Goal: Task Accomplishment & Management: Manage account settings

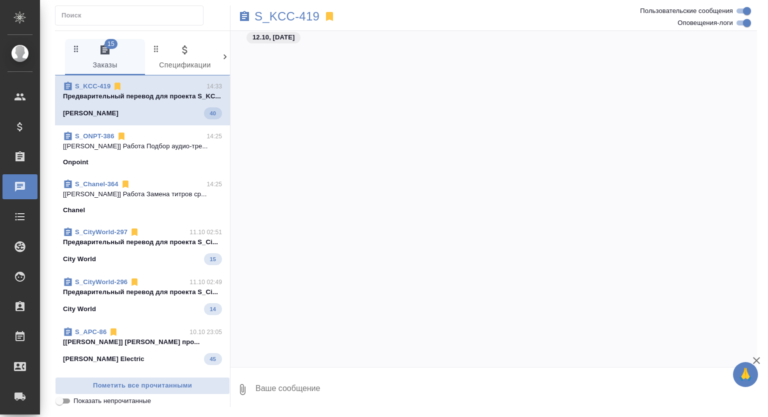
scroll to position [2653, 0]
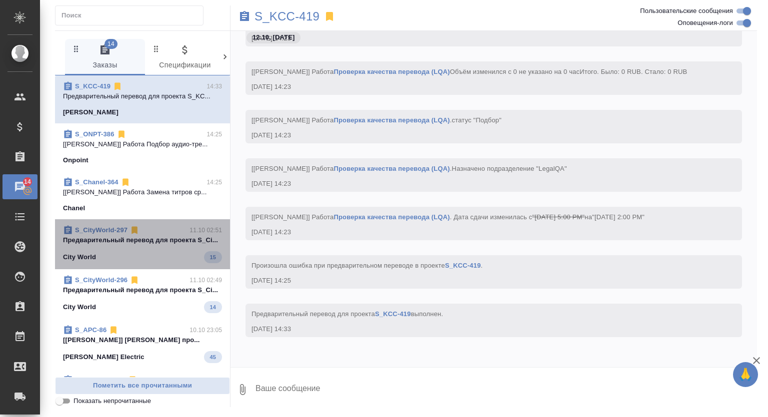
click at [166, 245] on p "Предварительный перевод для проекта S_Ci..." at bounding box center [142, 240] width 159 height 10
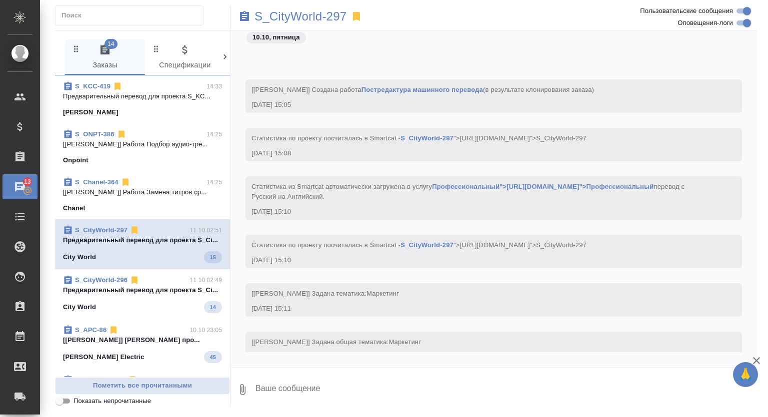
scroll to position [541, 0]
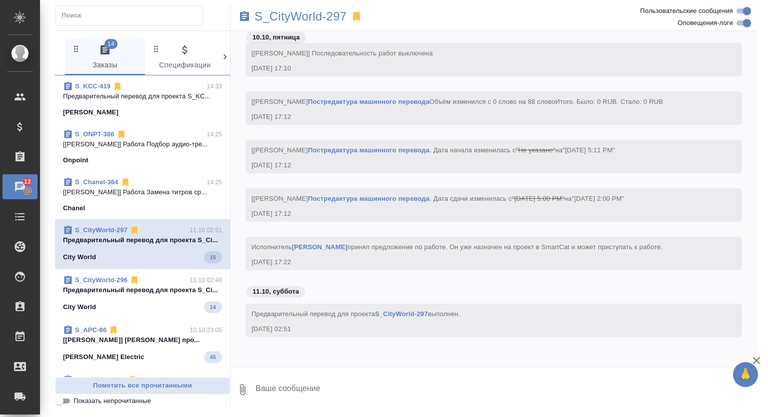
click at [176, 295] on p "Предварительный перевод для проекта S_Ci..." at bounding box center [142, 290] width 159 height 10
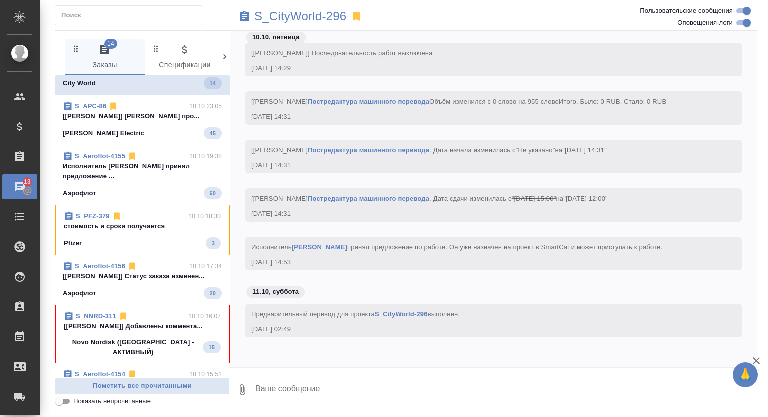
scroll to position [242, 0]
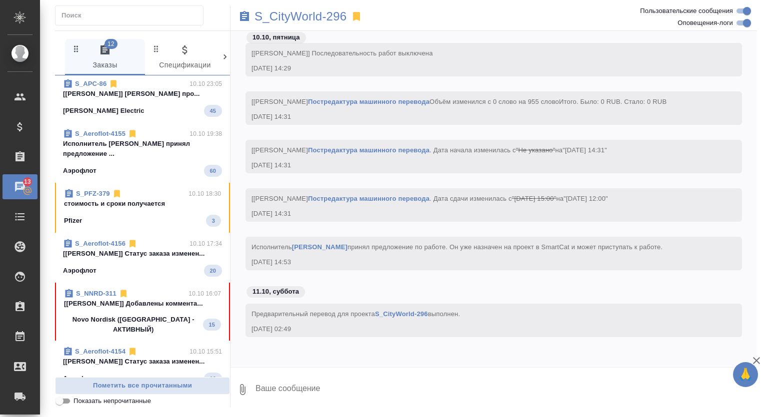
click at [172, 117] on div "Schneider Electric 45" at bounding box center [142, 111] width 159 height 12
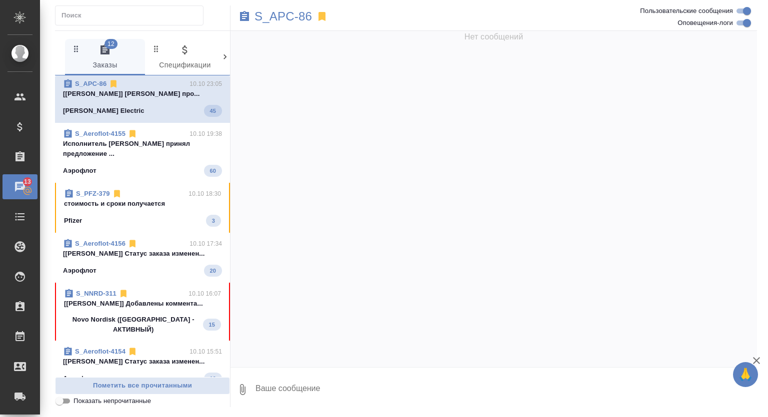
scroll to position [0, 0]
click at [173, 152] on p "Исполнитель Chu Eric принял предложение ..." at bounding box center [142, 149] width 159 height 20
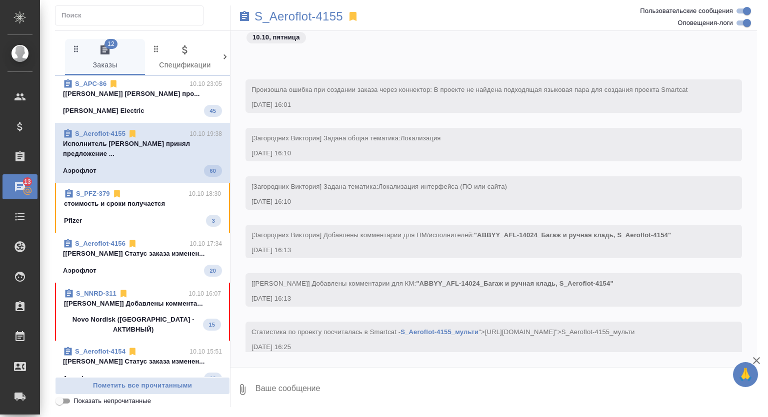
scroll to position [4031, 0]
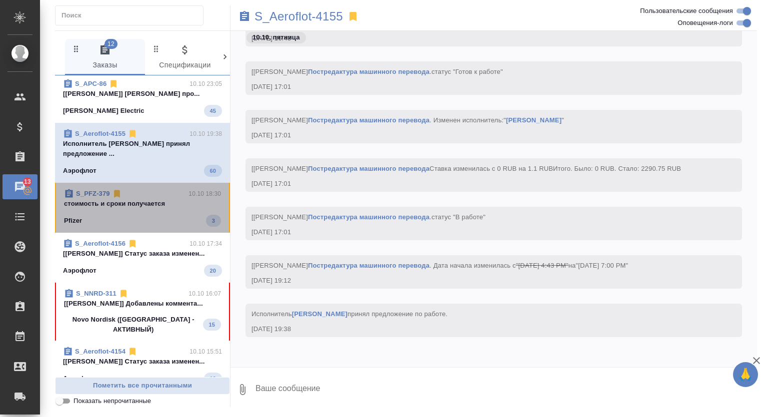
click at [171, 209] on p "стоимость и сроки получается" at bounding box center [142, 204] width 157 height 10
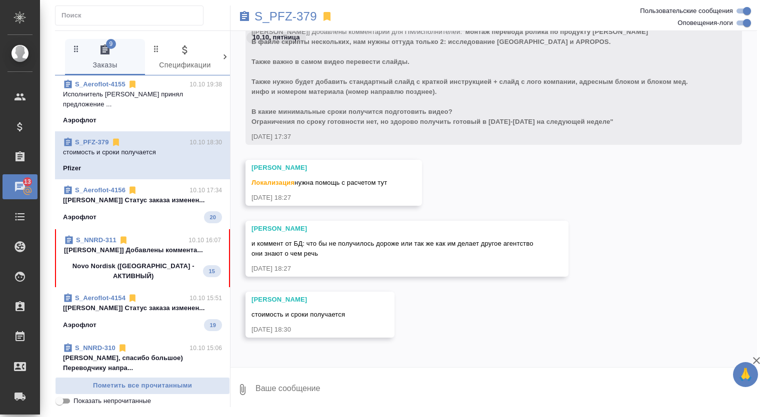
scroll to position [309, 0]
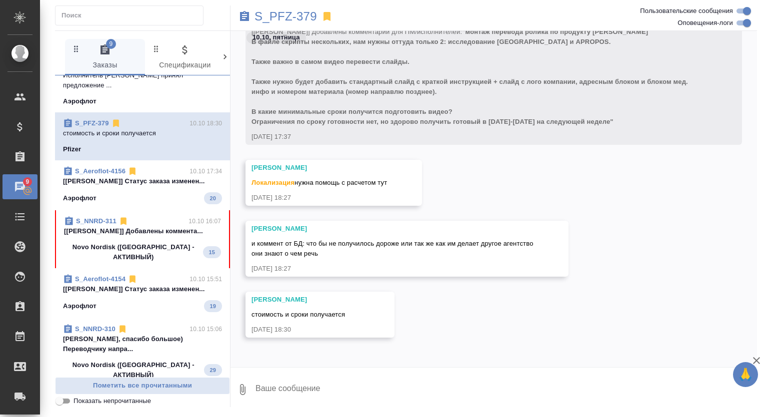
click at [143, 176] on p "[Третьякова Ольга] Статус заказа изменен..." at bounding box center [142, 181] width 159 height 10
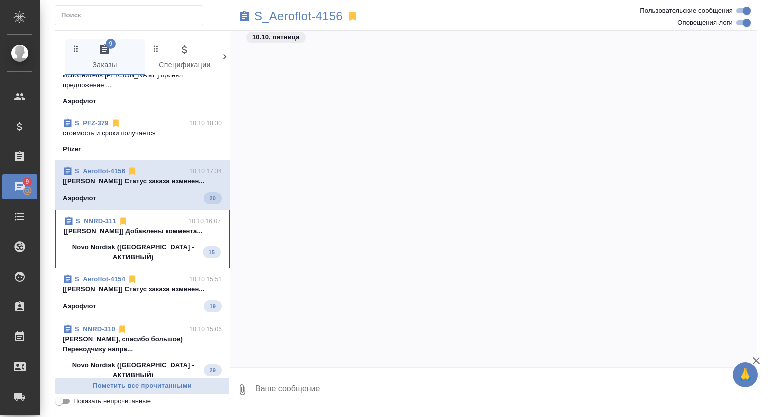
scroll to position [967, 0]
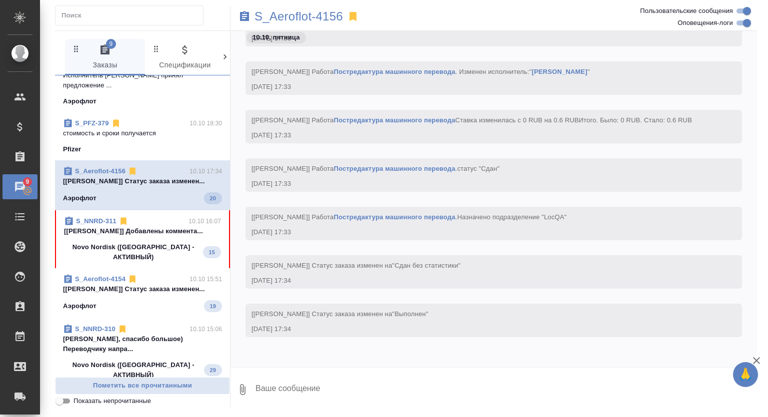
click at [173, 226] on p "[Загородних Виктория] Добавлены коммента..." at bounding box center [142, 231] width 157 height 10
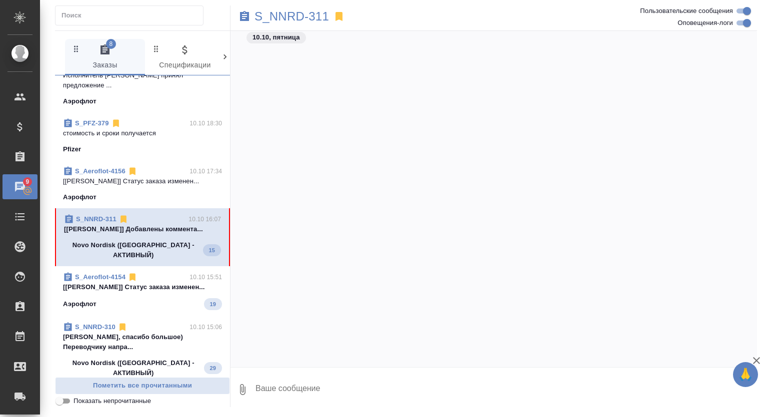
scroll to position [1114, 0]
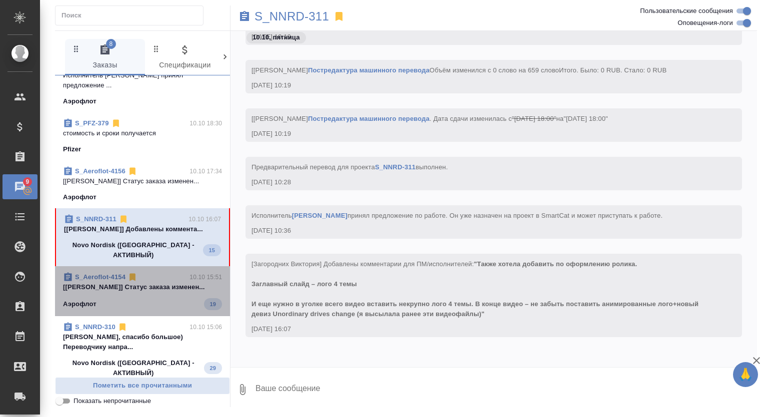
click at [174, 282] on p "[Третьякова Ольга] Статус заказа изменен..." at bounding box center [142, 287] width 159 height 10
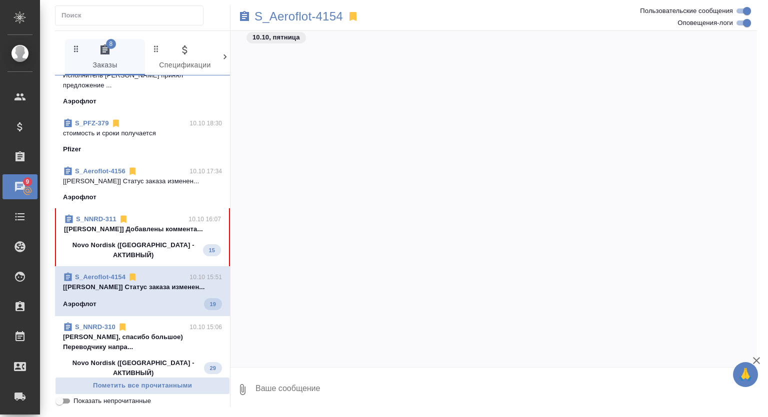
scroll to position [1015, 0]
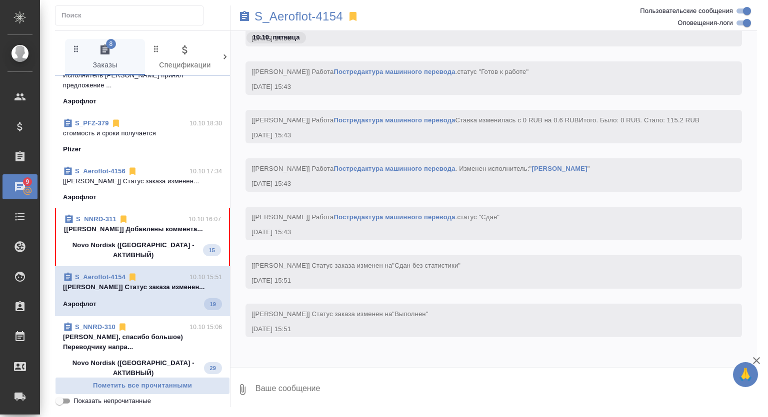
click at [169, 322] on div "S_NNRD-310 10.10 15:06" at bounding box center [142, 327] width 159 height 10
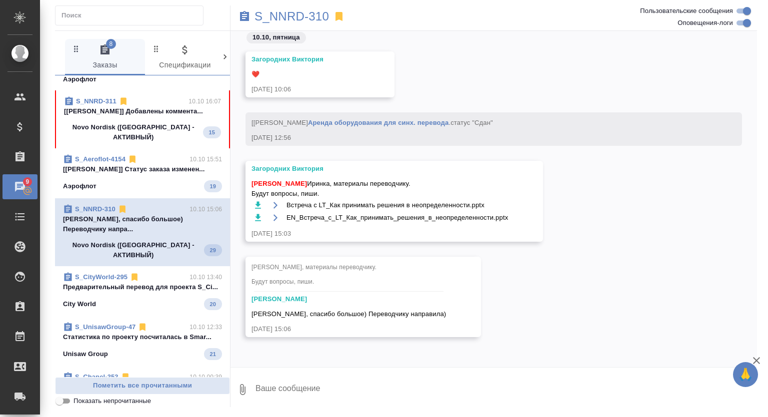
scroll to position [442, 0]
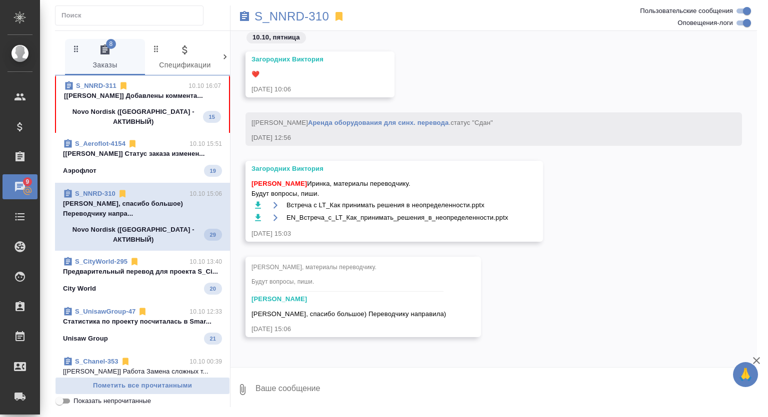
click at [158, 267] on p "Предварительный перевод для проекта S_Ci..." at bounding box center [142, 272] width 159 height 10
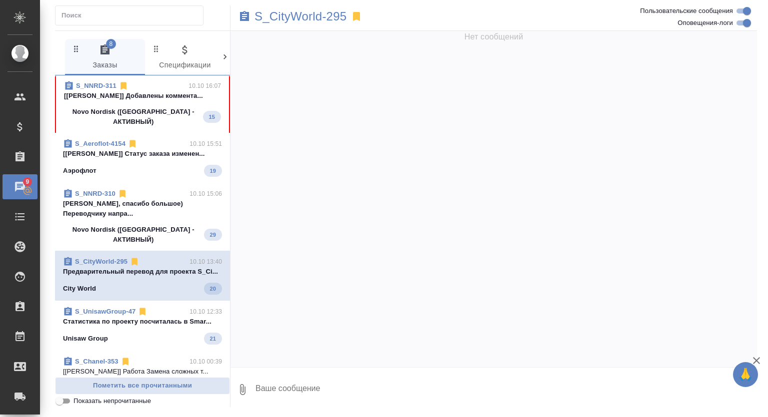
scroll to position [882, 0]
drag, startPoint x: 160, startPoint y: 320, endPoint x: 166, endPoint y: 287, distance: 32.9
click at [160, 319] on p "Cтатистика по проекту посчиталась в Smar..." at bounding box center [142, 322] width 159 height 10
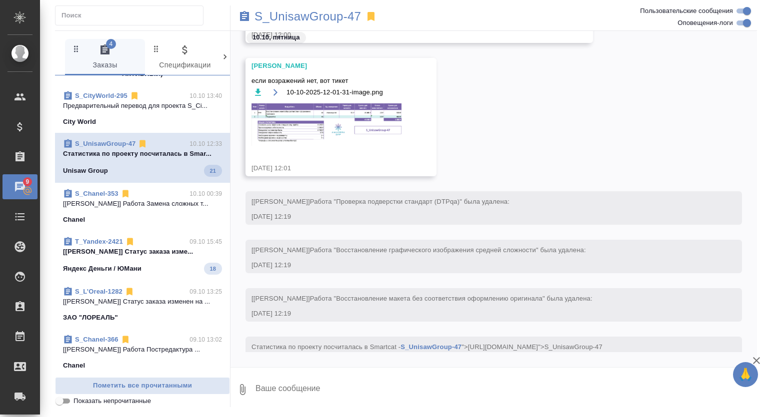
scroll to position [628, 0]
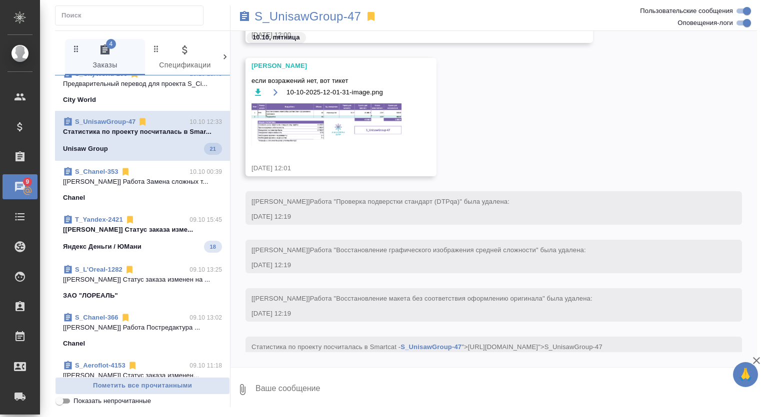
click at [168, 225] on p "[Прохорова Анастасия] Статус заказа изме..." at bounding box center [142, 230] width 159 height 10
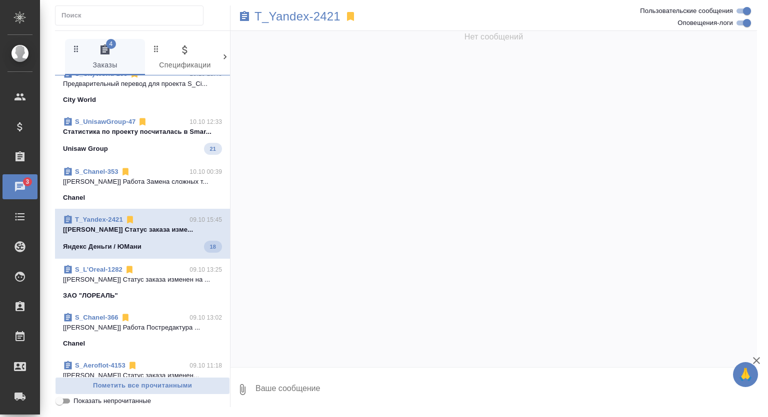
click at [171, 291] on div "ЗАО "ЛОРЕАЛЬ"" at bounding box center [142, 296] width 159 height 10
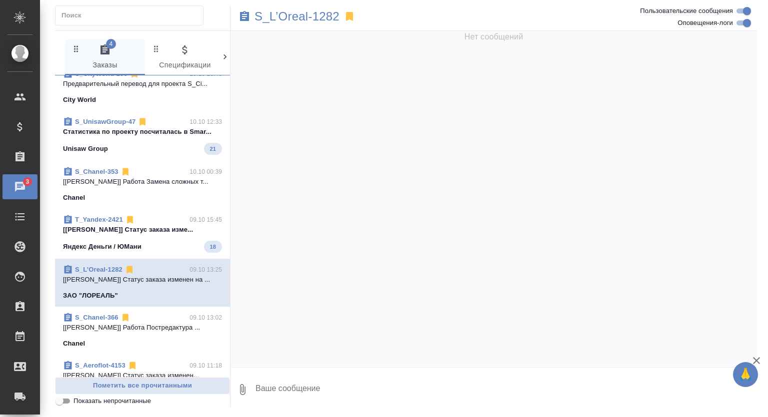
scroll to position [0, 0]
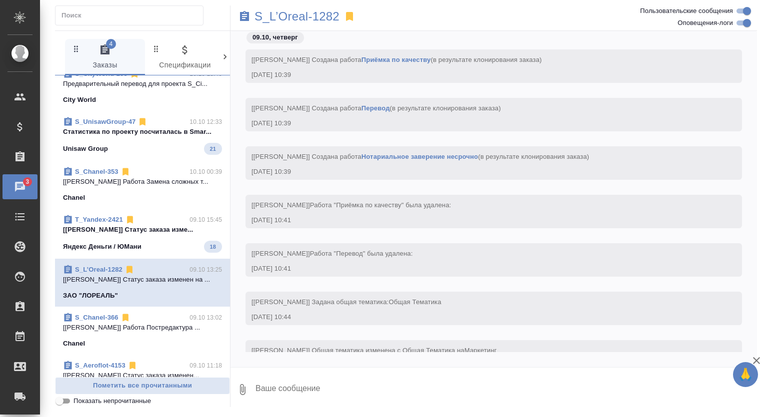
drag, startPoint x: 160, startPoint y: 303, endPoint x: 162, endPoint y: 291, distance: 12.2
click at [160, 339] on div "Chanel" at bounding box center [142, 344] width 159 height 10
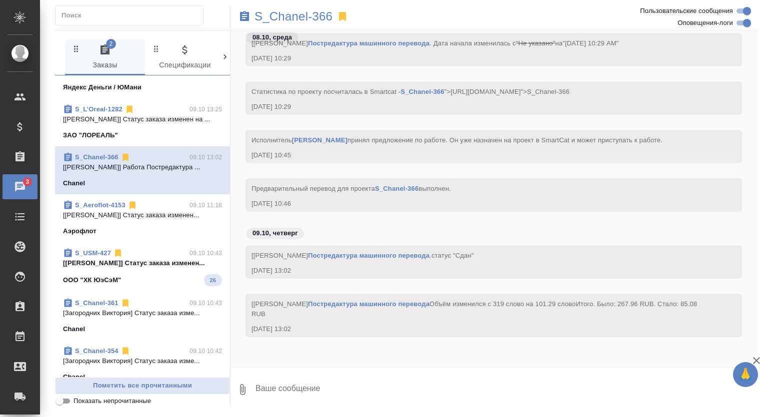
scroll to position [828, 0]
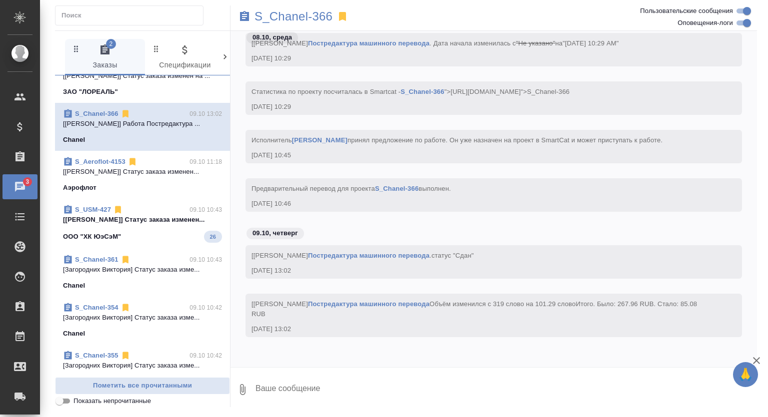
click at [166, 215] on p "[Третьякова Ольга] Статус заказа изменен..." at bounding box center [142, 220] width 159 height 10
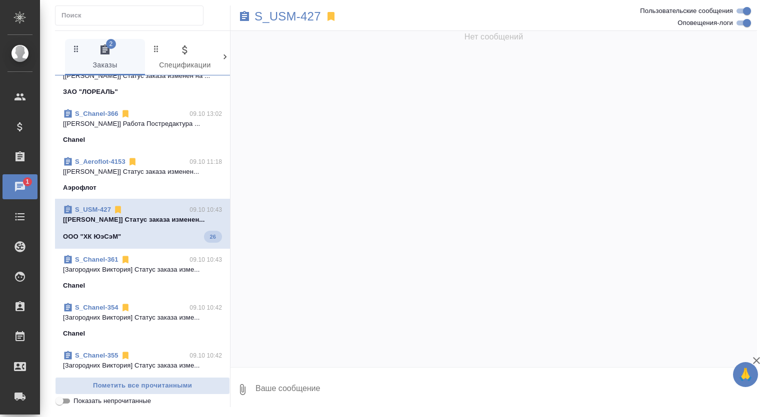
scroll to position [0, 0]
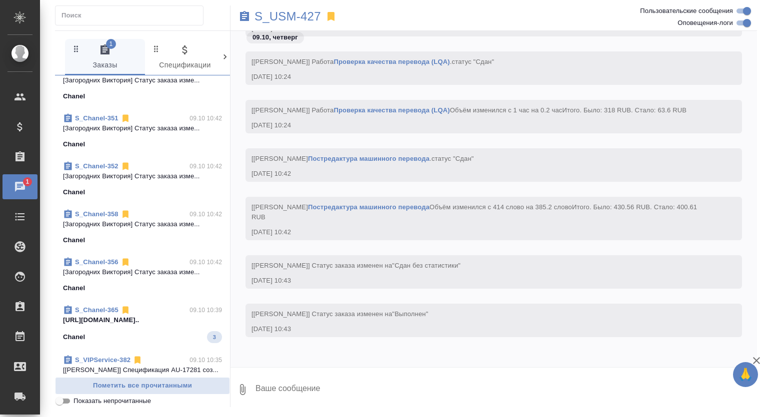
click at [157, 303] on div "S_Chanel-365 09.10 10:39 https://drive.awatera.com/apps/files/fil... Chanel 3" at bounding box center [142, 324] width 175 height 50
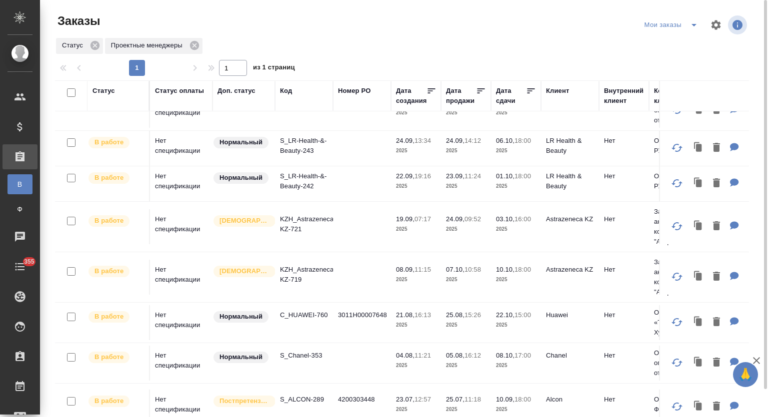
scroll to position [282, 0]
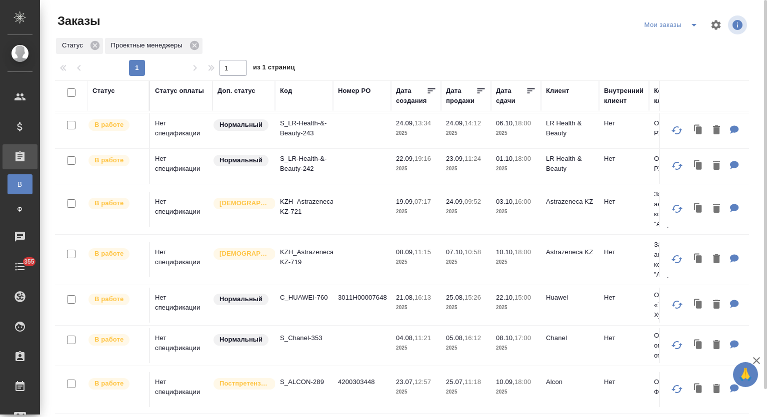
click at [313, 302] on td "C_HUAWEI-760" at bounding box center [304, 305] width 58 height 35
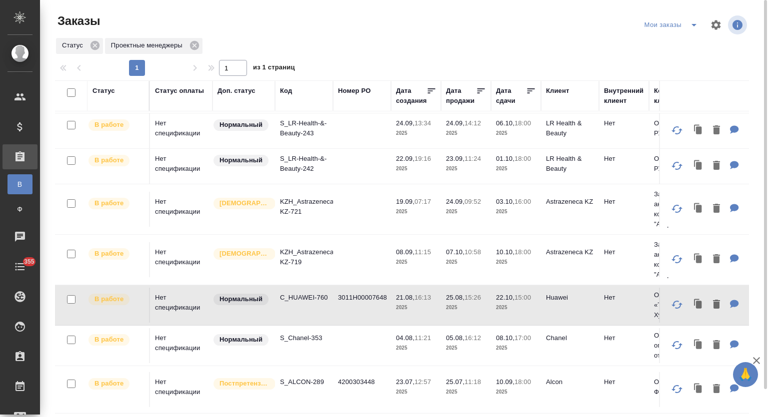
click at [306, 296] on p "C_HUAWEI-760" at bounding box center [304, 298] width 48 height 10
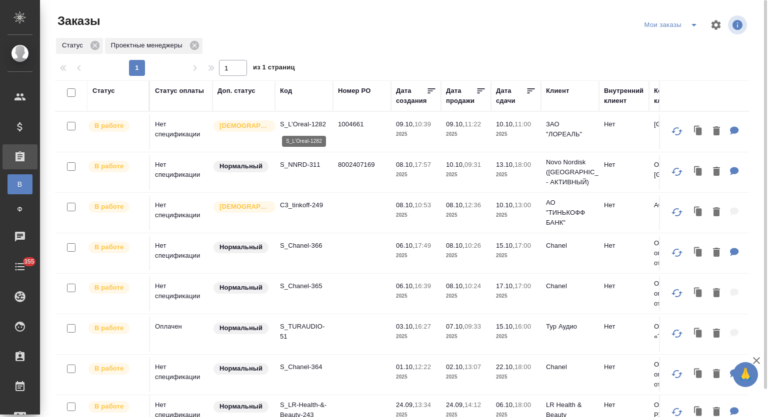
click at [308, 124] on p "S_L’Oreal-1282" at bounding box center [304, 124] width 48 height 10
click at [304, 164] on p "S_NNRD-311" at bounding box center [304, 165] width 48 height 10
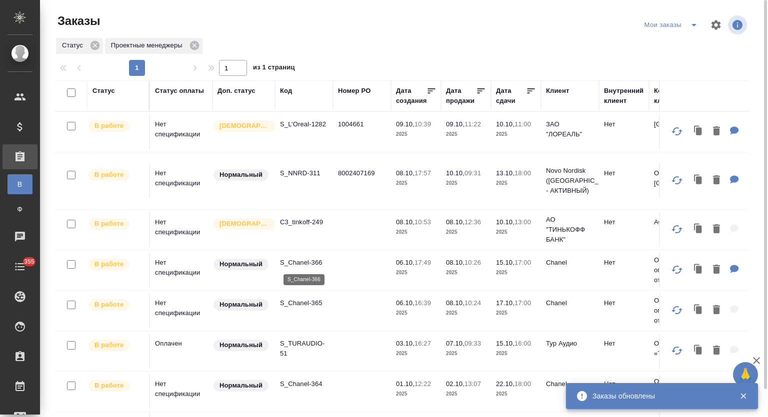
click at [304, 262] on p "S_Chanel-366" at bounding box center [304, 263] width 48 height 10
click at [298, 301] on p "S_Chanel-365" at bounding box center [304, 303] width 48 height 10
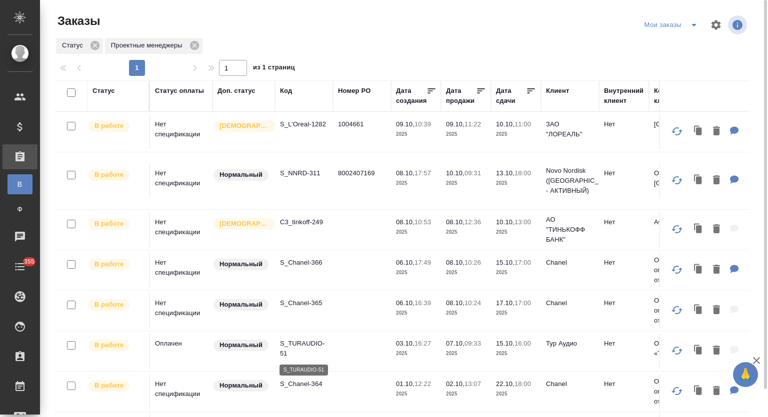
click at [306, 343] on p "S_TURAUDIO-51" at bounding box center [304, 349] width 48 height 20
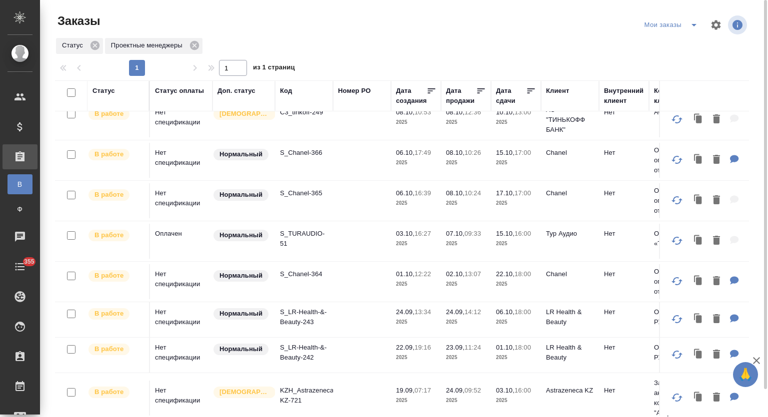
click at [310, 275] on p "S_Chanel-364" at bounding box center [304, 274] width 48 height 10
click at [306, 312] on p "S_LR-Health-&-Beauty-243" at bounding box center [304, 317] width 48 height 20
click at [303, 349] on p "S_LR-Health-&-Beauty-242" at bounding box center [304, 353] width 48 height 20
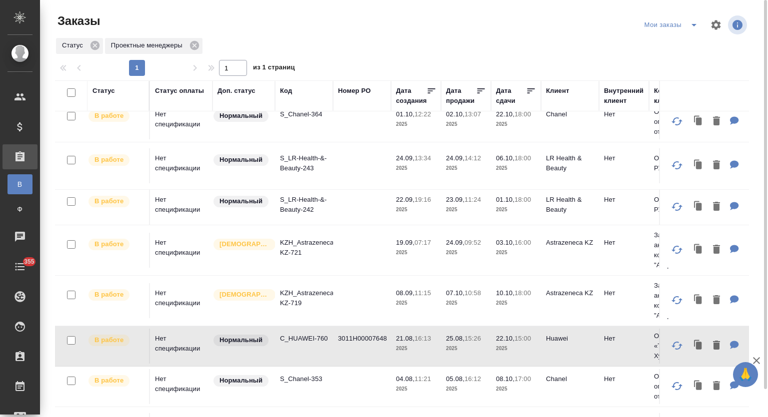
scroll to position [278, 0]
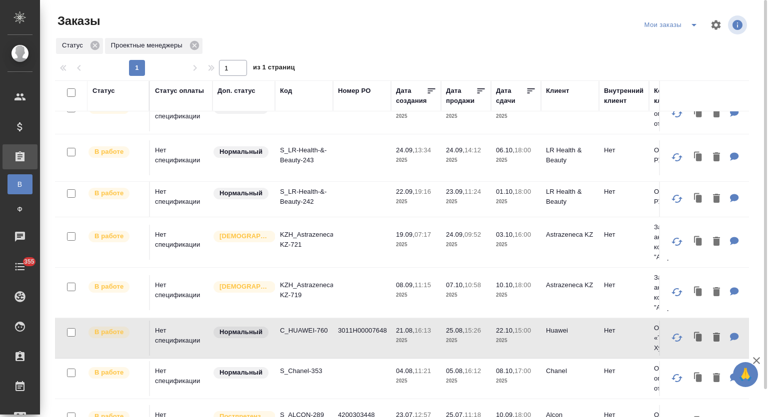
click at [313, 230] on p "KZH_Astrazeneca-KZ-721" at bounding box center [304, 240] width 48 height 20
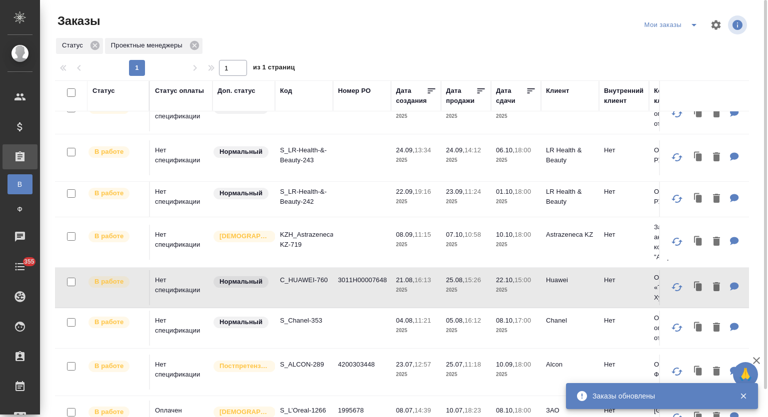
click at [297, 230] on p "KZH_Astrazeneca-KZ-719" at bounding box center [304, 240] width 48 height 20
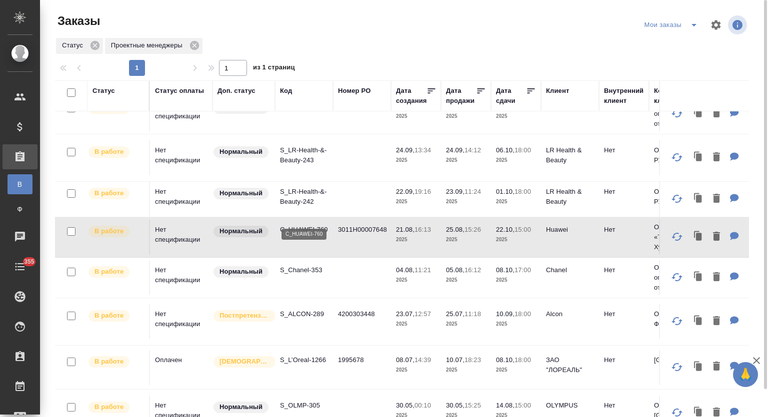
click at [314, 225] on p "C_HUAWEI-760" at bounding box center [304, 230] width 48 height 10
click at [308, 265] on p "S_Chanel-353" at bounding box center [304, 270] width 48 height 10
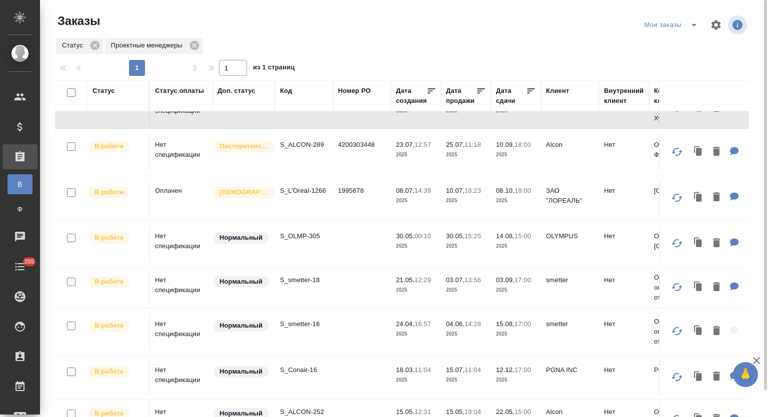
scroll to position [341, 0]
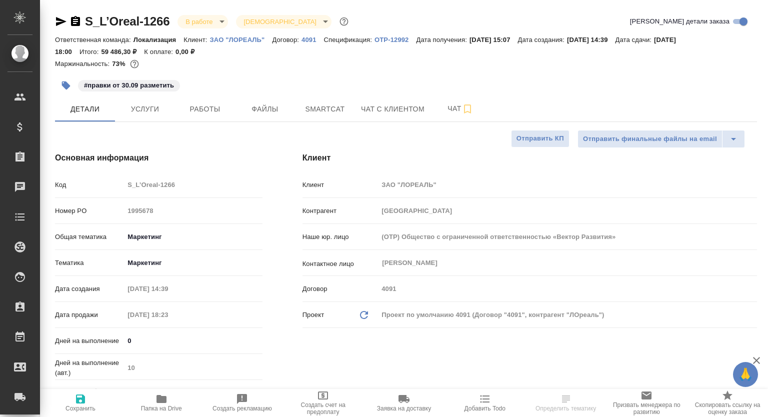
select select "RU"
type textarea "x"
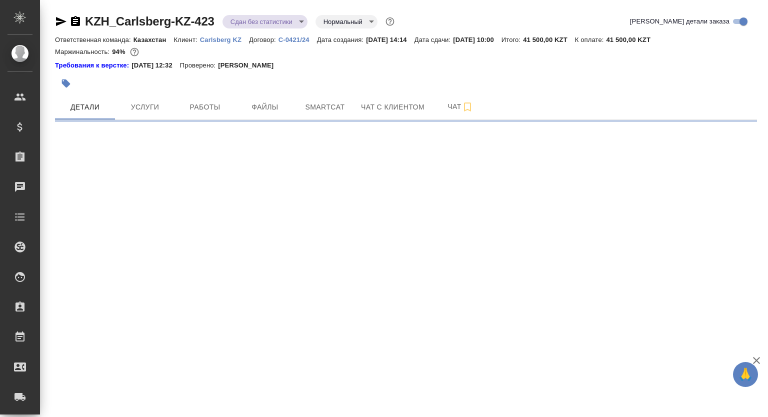
select select "RU"
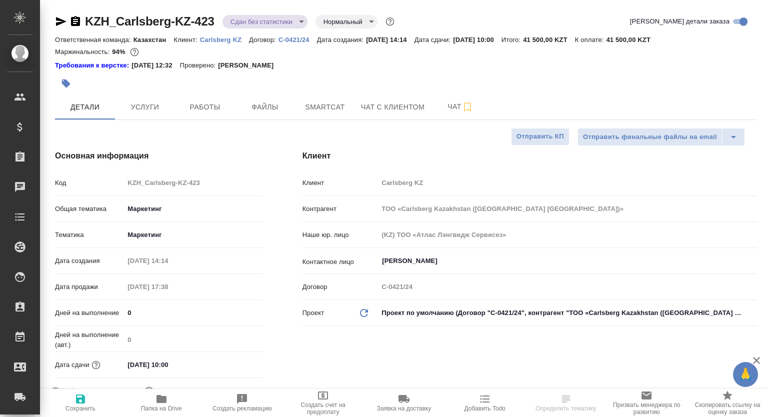
type textarea "x"
select select "RU"
type textarea "x"
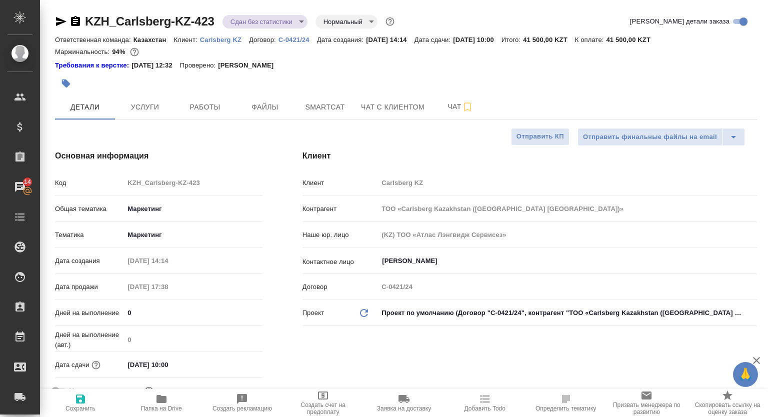
type textarea "x"
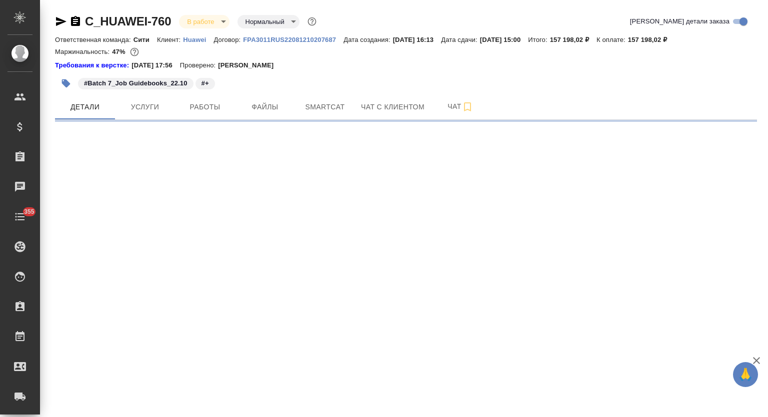
select select "RU"
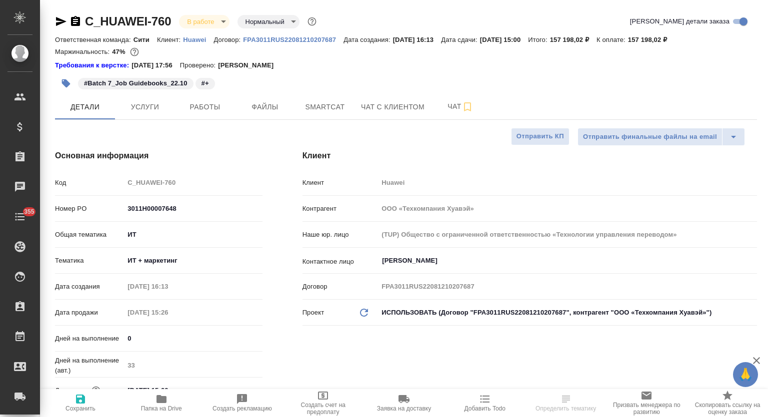
type textarea "x"
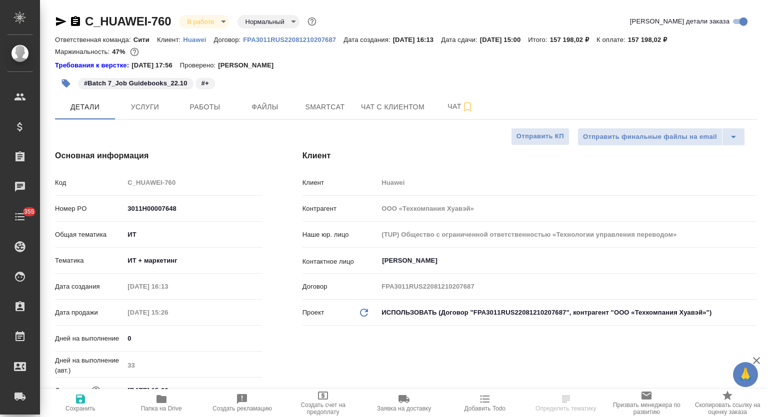
type textarea "x"
click at [202, 117] on button "Работы" at bounding box center [205, 106] width 60 height 25
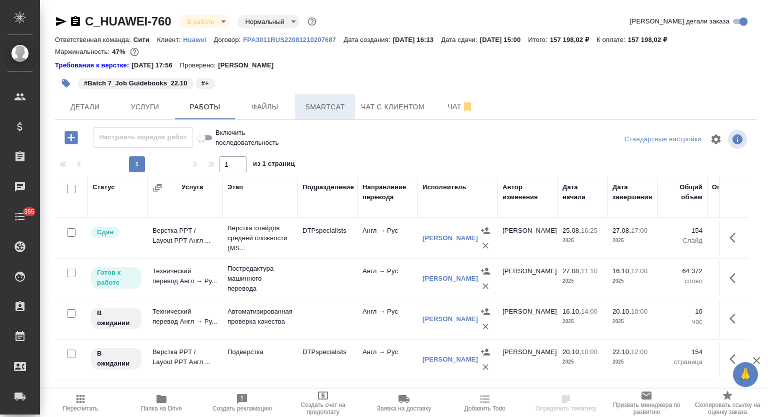
click at [320, 111] on span "Smartcat" at bounding box center [325, 107] width 48 height 12
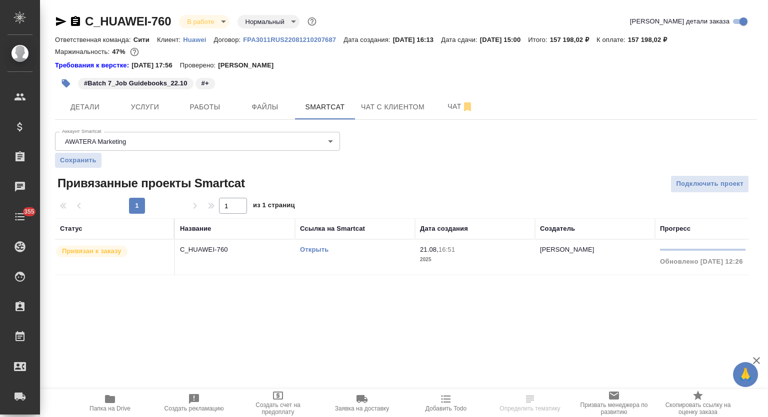
click at [317, 252] on link "Открыть" at bounding box center [314, 249] width 28 height 7
click at [205, 105] on span "Работы" at bounding box center [205, 107] width 48 height 12
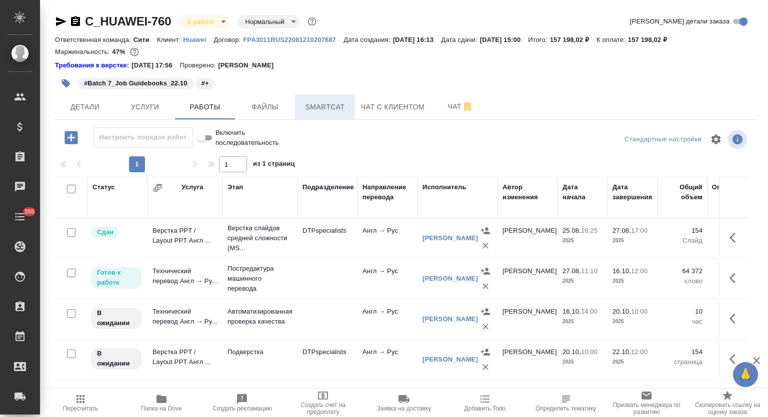
click at [295, 107] on button "Smartcat" at bounding box center [325, 106] width 60 height 25
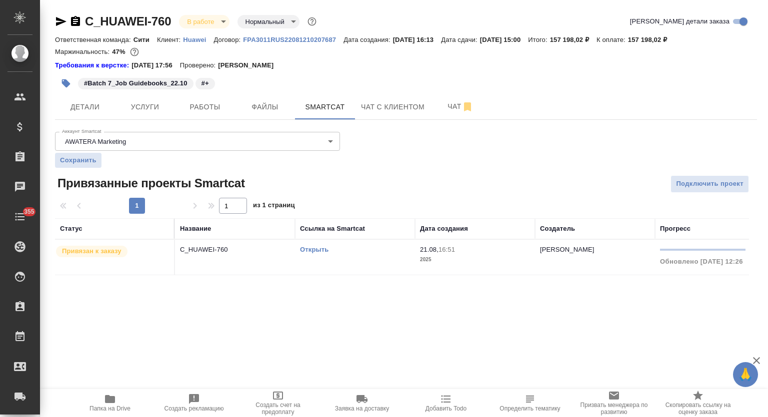
click at [212, 237] on th "Название" at bounding box center [235, 228] width 120 height 21
click at [220, 251] on p "C_HUAWEI-760" at bounding box center [235, 250] width 110 height 10
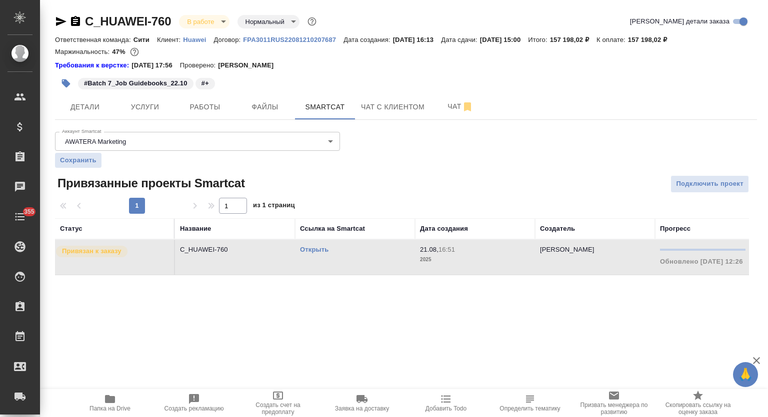
click at [224, 111] on span "Работы" at bounding box center [205, 107] width 48 height 12
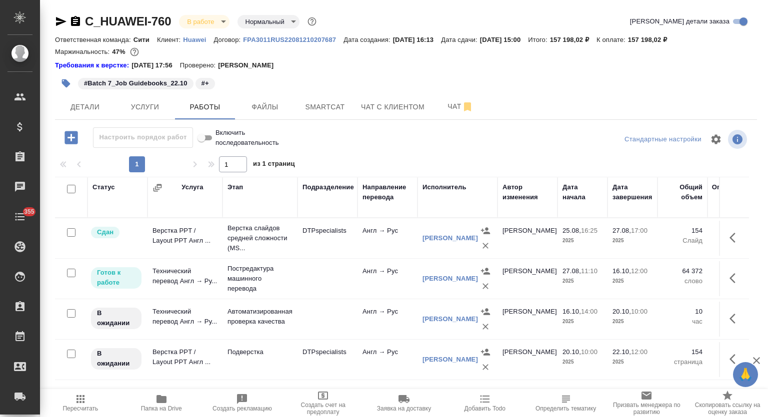
scroll to position [10, 0]
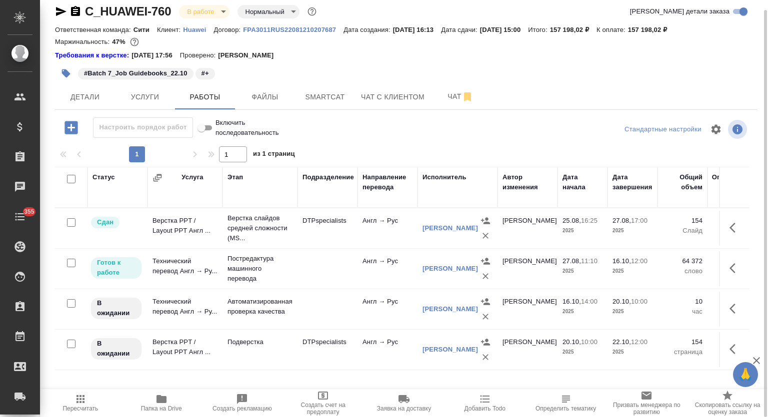
click at [728, 267] on button "button" at bounding box center [735, 268] width 24 height 24
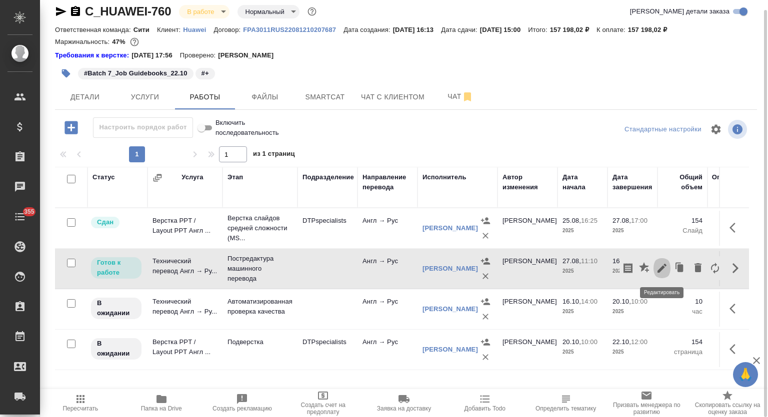
click at [658, 269] on icon "button" at bounding box center [662, 268] width 12 height 12
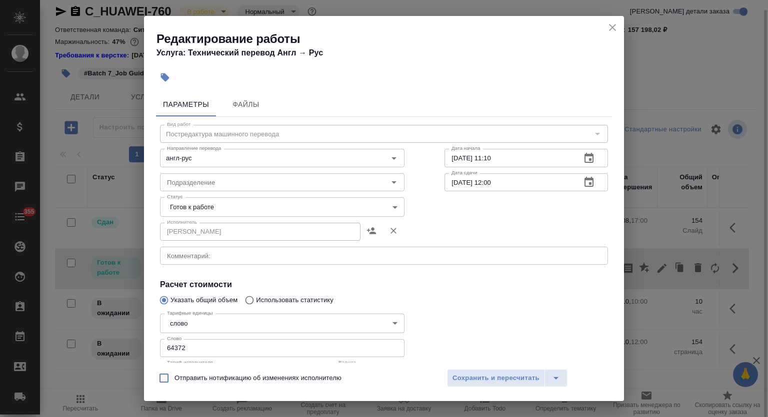
click at [256, 209] on body "🙏 .cls-1 fill:#fff; AWATERA Mutalimov Mark Клиенты Спецификации Заказы 0 Чаты 3…" at bounding box center [384, 208] width 768 height 417
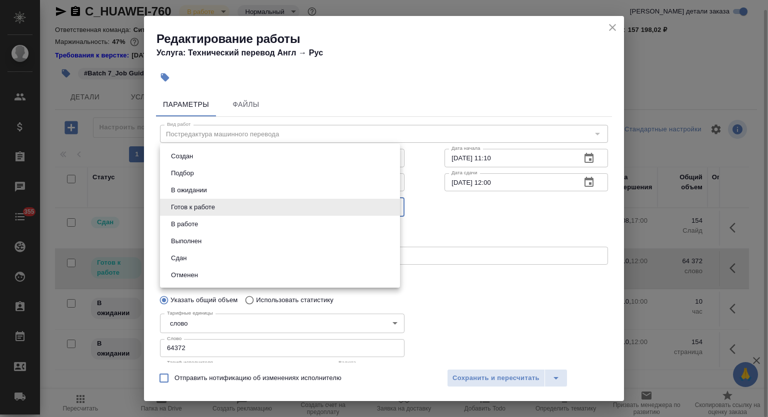
click at [214, 237] on li "Выполнен" at bounding box center [280, 241] width 240 height 17
type input "completed"
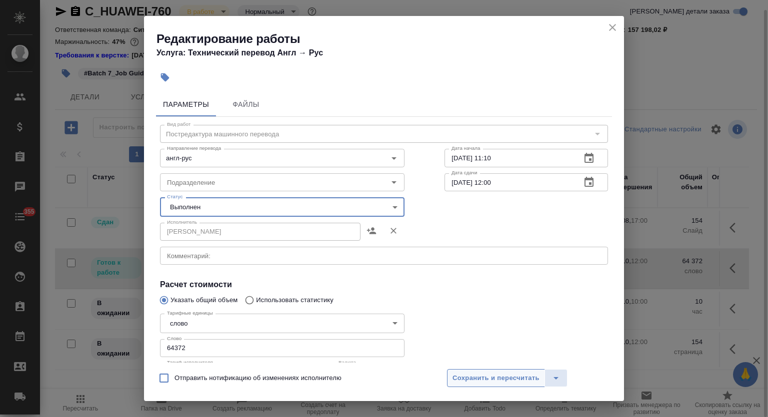
click at [511, 379] on span "Сохранить и пересчитать" at bounding box center [495, 378] width 87 height 11
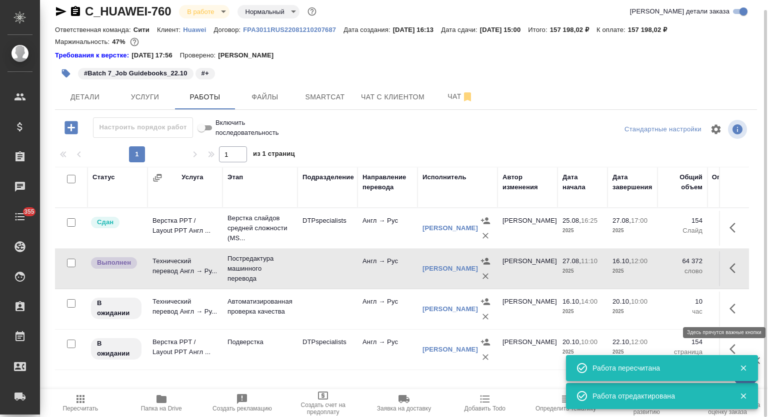
click at [737, 309] on icon "button" at bounding box center [735, 309] width 12 height 12
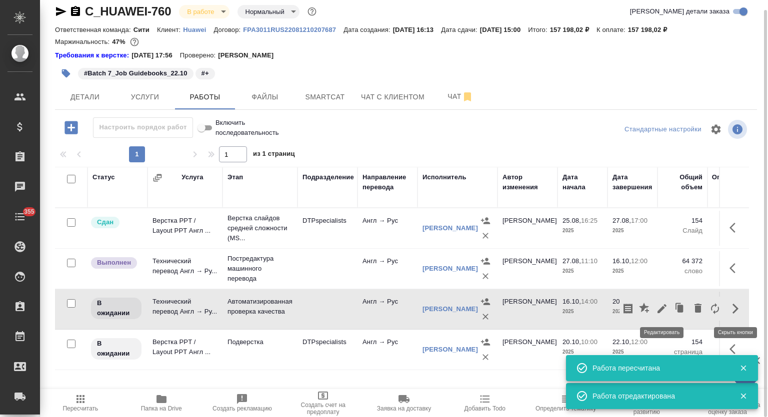
click at [662, 305] on icon "button" at bounding box center [662, 309] width 12 height 12
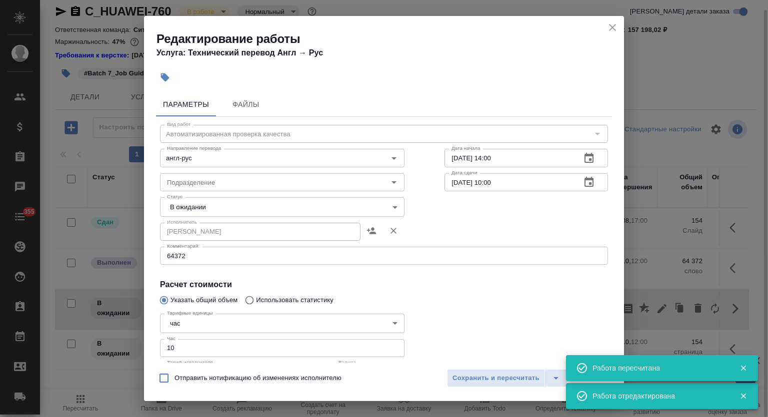
click at [240, 205] on body "🙏 .cls-1 fill:#fff; AWATERA Mutalimov Mark Клиенты Спецификации Заказы 0 Чаты 3…" at bounding box center [384, 208] width 768 height 417
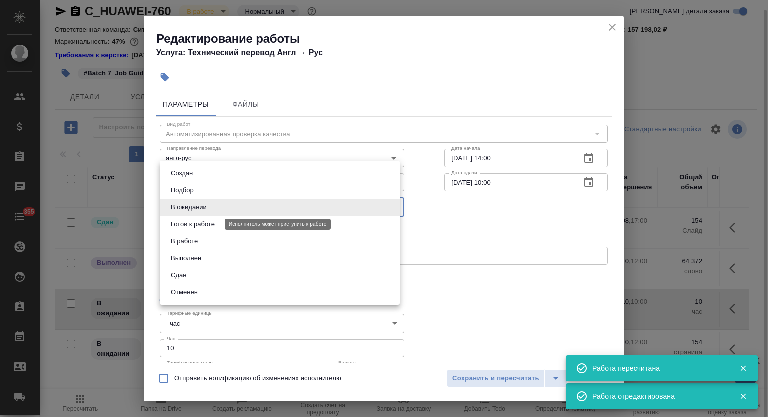
click at [202, 222] on button "Готов к работе" at bounding box center [193, 224] width 50 height 11
type input "readyForWork"
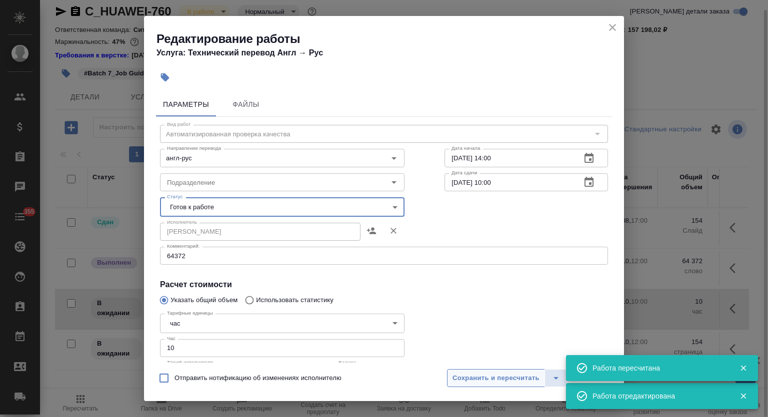
click at [494, 379] on span "Сохранить и пересчитать" at bounding box center [495, 378] width 87 height 11
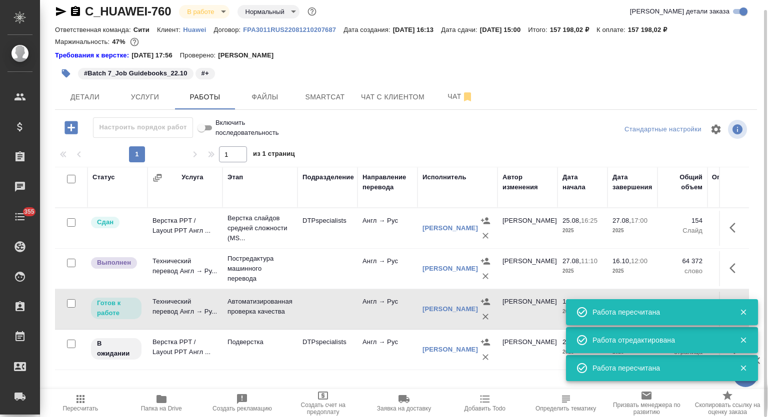
click at [743, 312] on div "🙏 .cls-1 fill:#fff; AWATERA Mutalimov Mark Клиенты Спецификации Заказы 0 Чаты 3…" at bounding box center [384, 208] width 768 height 417
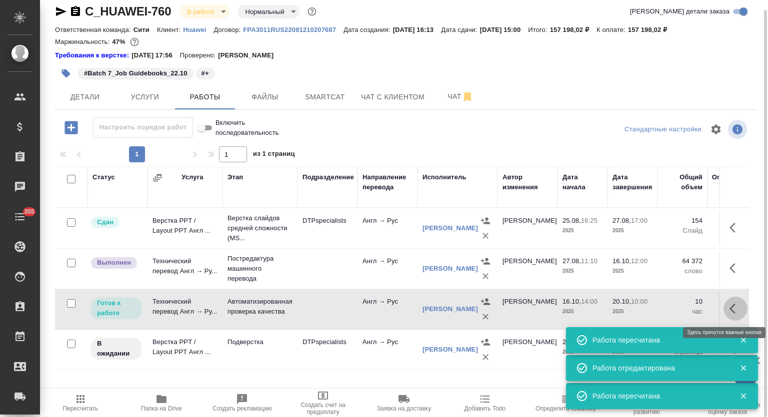
click at [732, 310] on icon "button" at bounding box center [732, 309] width 6 height 10
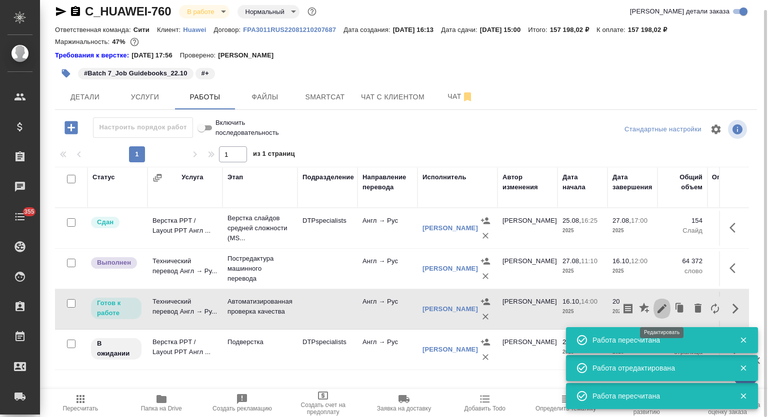
click at [665, 307] on icon "button" at bounding box center [662, 309] width 12 height 12
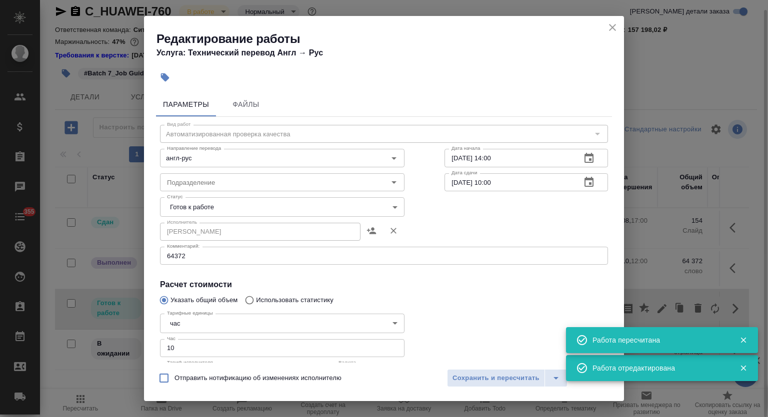
click at [584, 162] on icon "button" at bounding box center [588, 158] width 9 height 10
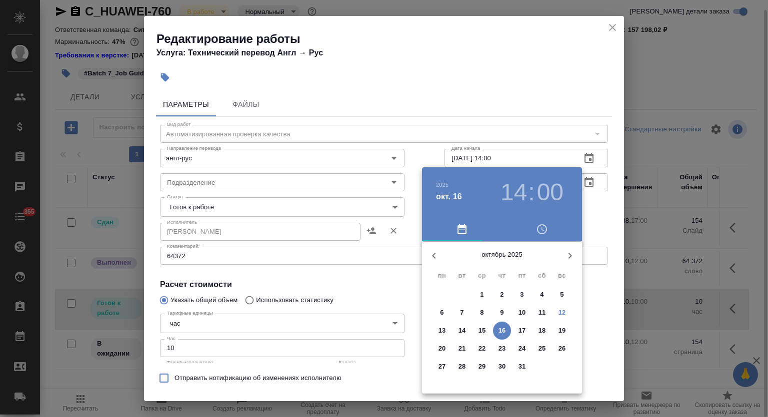
click at [560, 310] on p "12" at bounding box center [561, 313] width 7 height 10
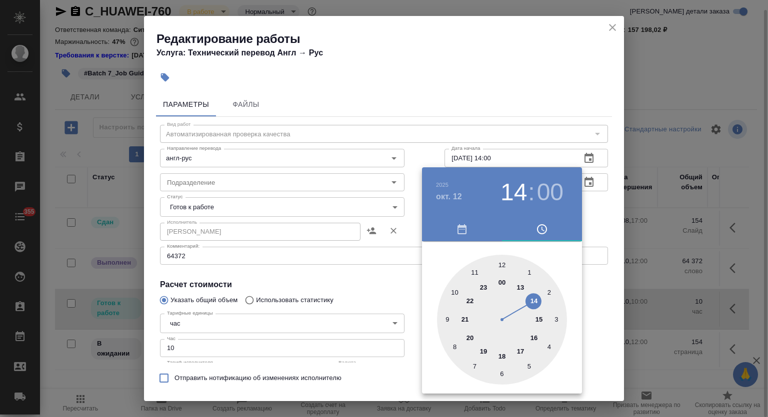
drag, startPoint x: 484, startPoint y: 349, endPoint x: 515, endPoint y: 353, distance: 31.2
click at [484, 349] on div at bounding box center [502, 320] width 130 height 130
click at [530, 268] on div at bounding box center [502, 320] width 130 height 130
type input "12.10.2025 19:05"
click at [524, 113] on div at bounding box center [384, 208] width 768 height 417
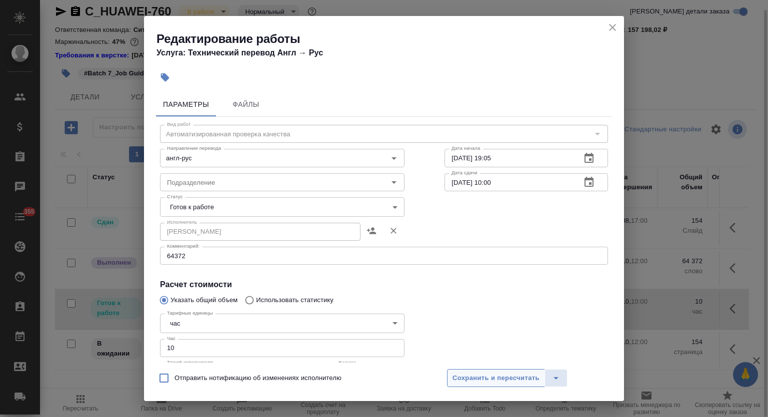
drag, startPoint x: 487, startPoint y: 382, endPoint x: 516, endPoint y: 329, distance: 60.6
click at [487, 382] on span "Сохранить и пересчитать" at bounding box center [495, 378] width 87 height 11
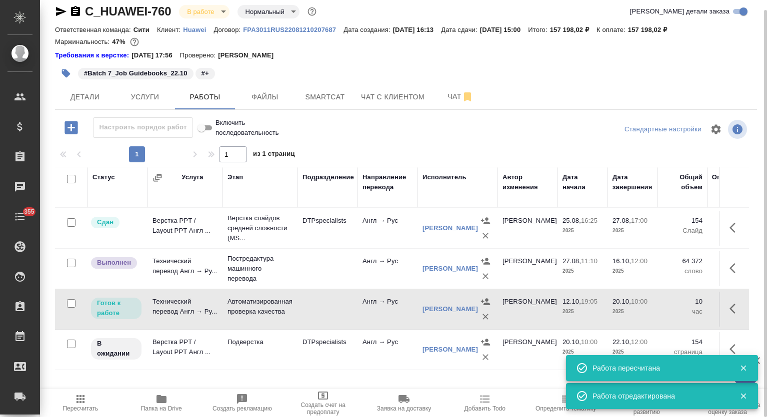
click at [258, 304] on p "Автоматизированная проверка качества" at bounding box center [259, 307] width 65 height 20
click at [58, 9] on icon "button" at bounding box center [61, 11] width 10 height 9
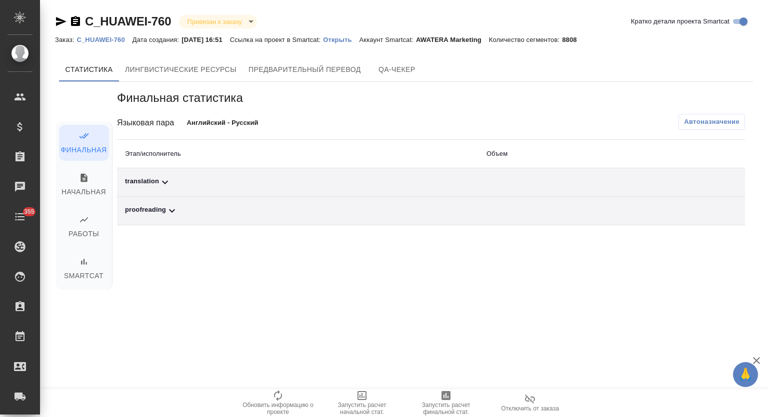
click at [186, 186] on div "translation" at bounding box center [297, 182] width 345 height 12
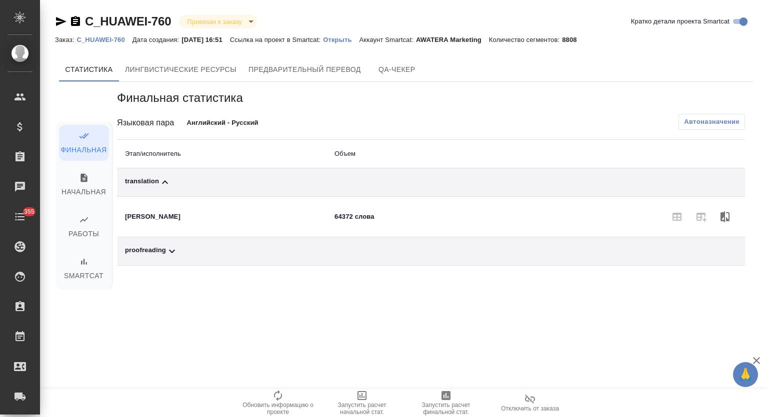
click at [724, 118] on span "Автоназначение" at bounding box center [711, 122] width 55 height 10
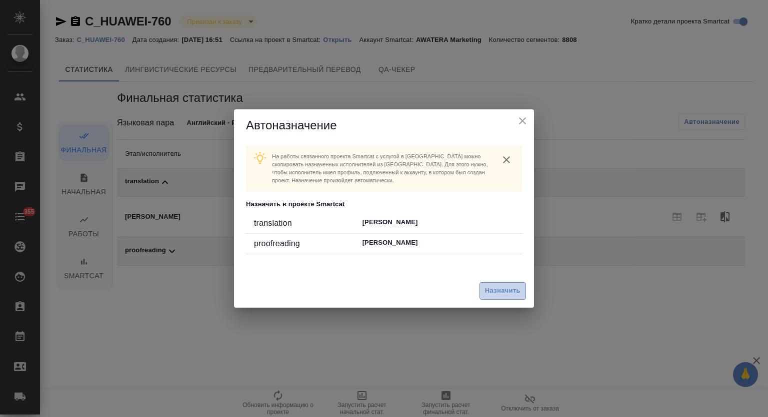
click at [490, 293] on span "Назначить" at bounding box center [502, 290] width 35 height 11
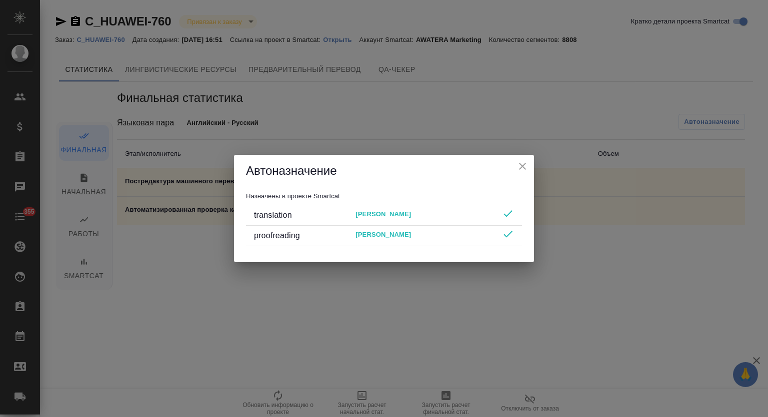
click at [520, 169] on icon "close" at bounding box center [522, 166] width 7 height 7
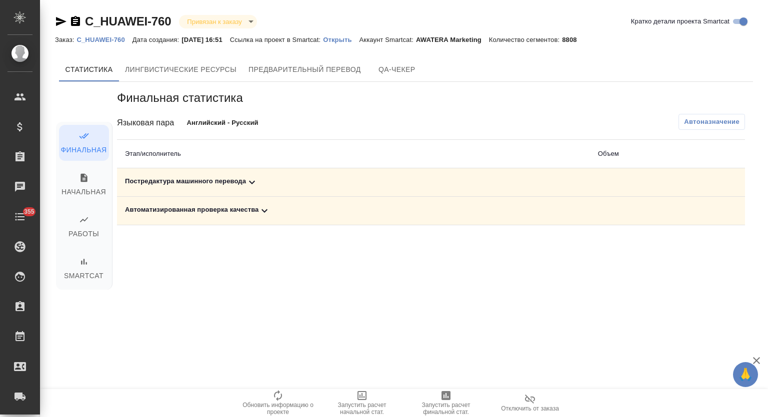
click at [438, 401] on span "Запустить расчет финальной стат." at bounding box center [446, 403] width 72 height 26
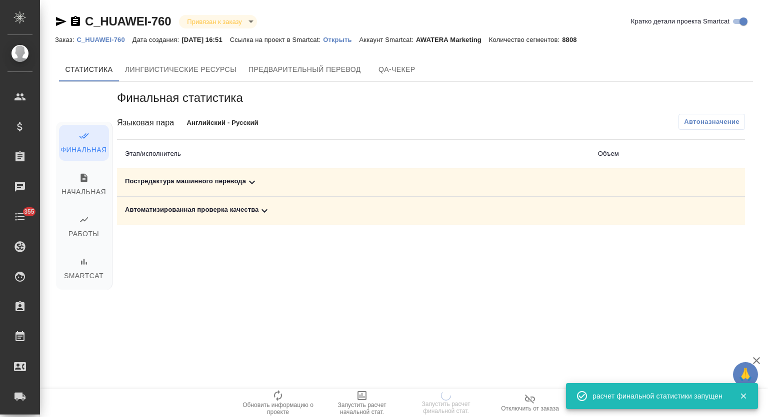
click at [283, 177] on div "Постредактура машинного перевода" at bounding box center [353, 182] width 457 height 12
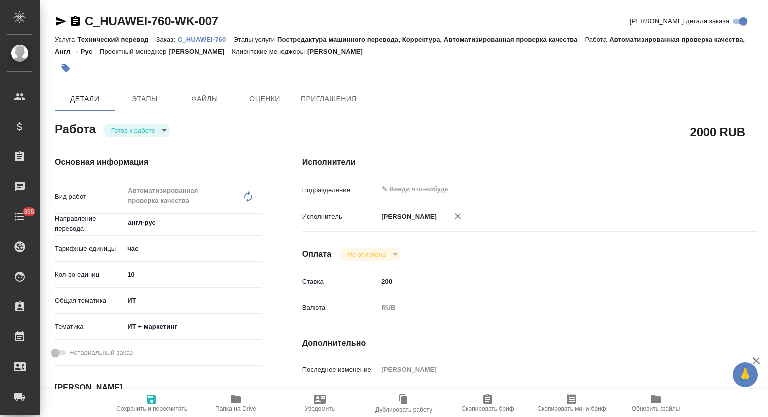
type textarea "x"
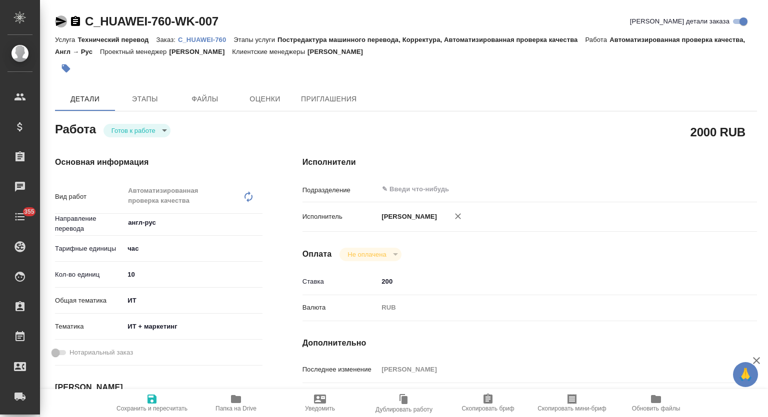
click at [60, 22] on icon "button" at bounding box center [61, 21] width 10 height 9
type textarea "x"
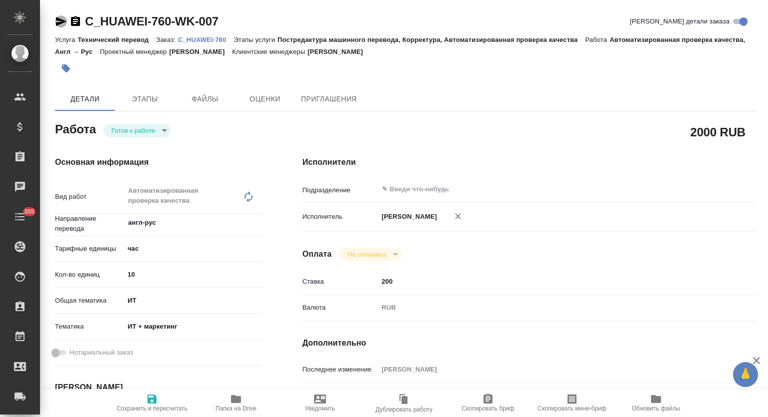
type textarea "x"
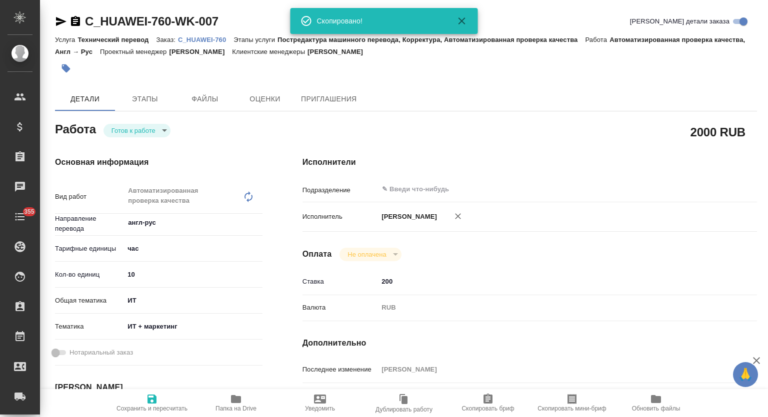
type textarea "x"
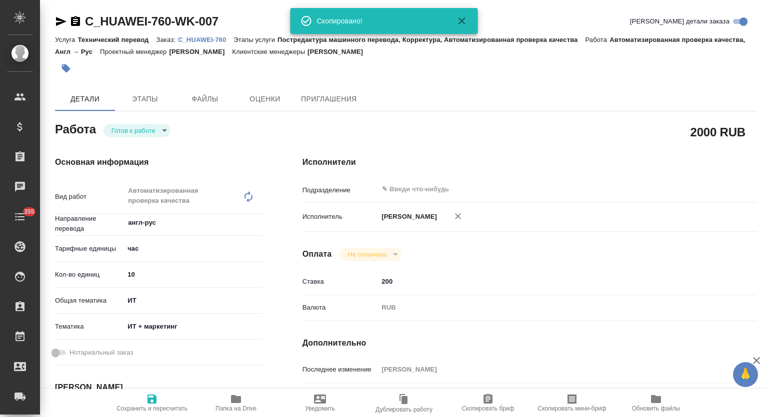
type textarea "x"
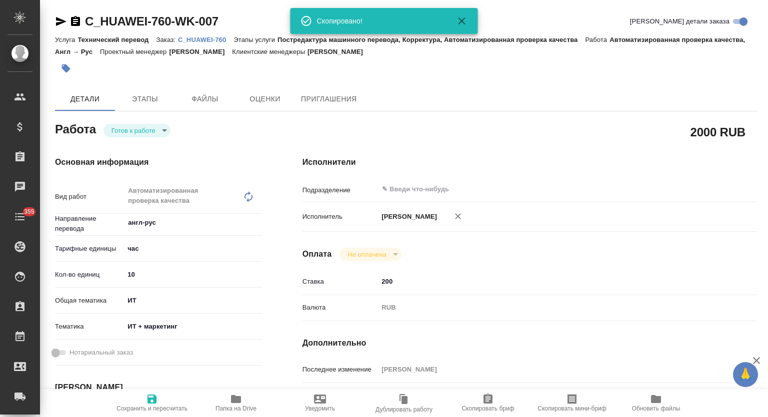
type textarea "x"
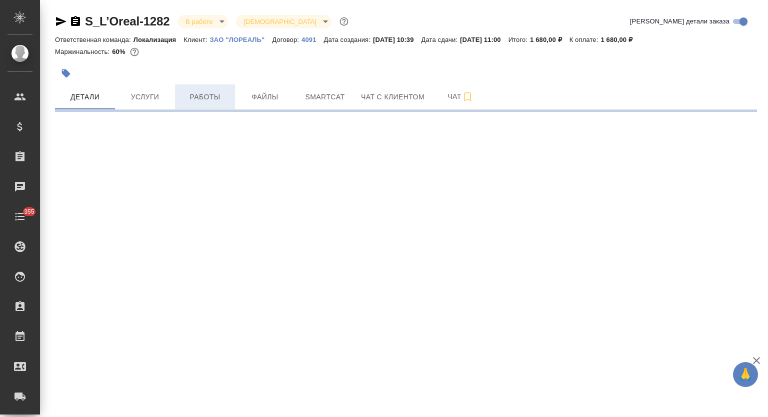
select select "RU"
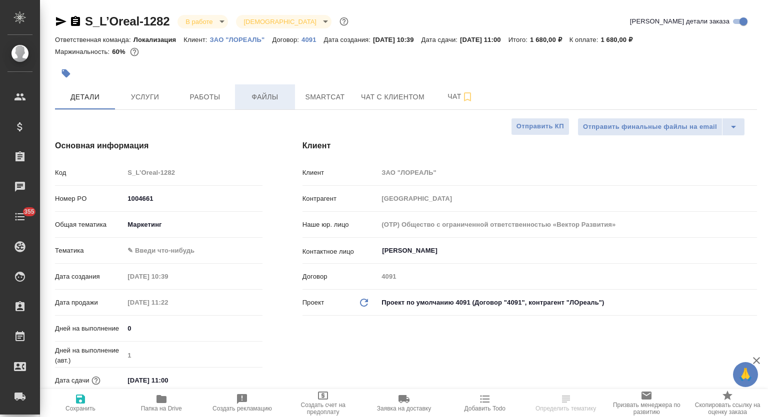
click at [215, 99] on span "Работы" at bounding box center [205, 97] width 48 height 12
type textarea "x"
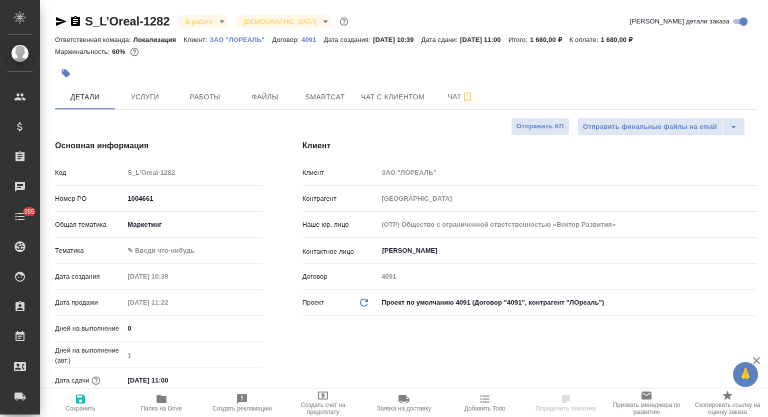
type textarea "x"
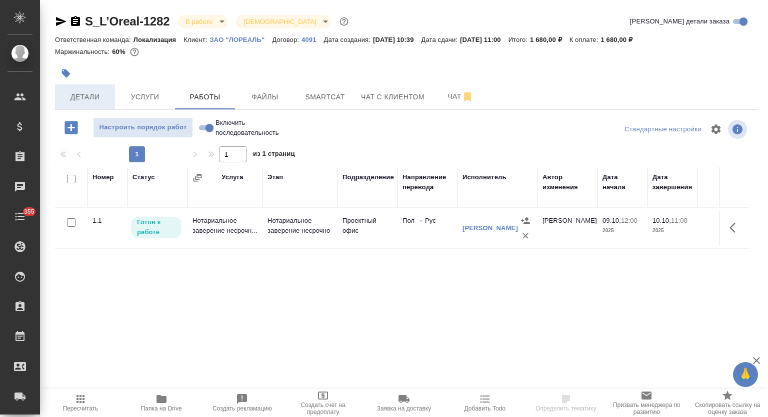
click at [78, 97] on span "Детали" at bounding box center [85, 97] width 48 height 12
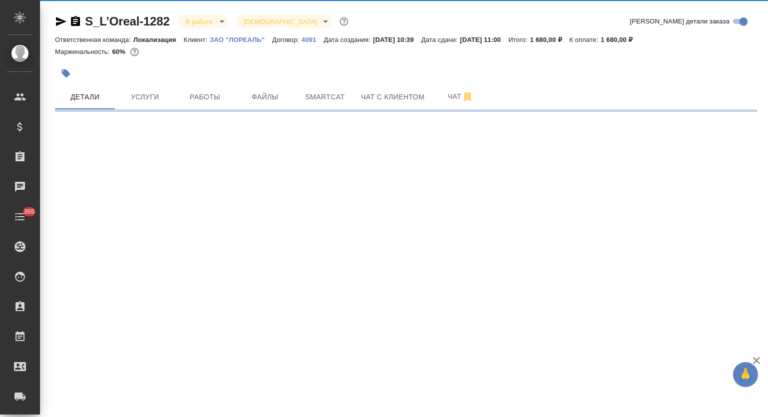
select select "RU"
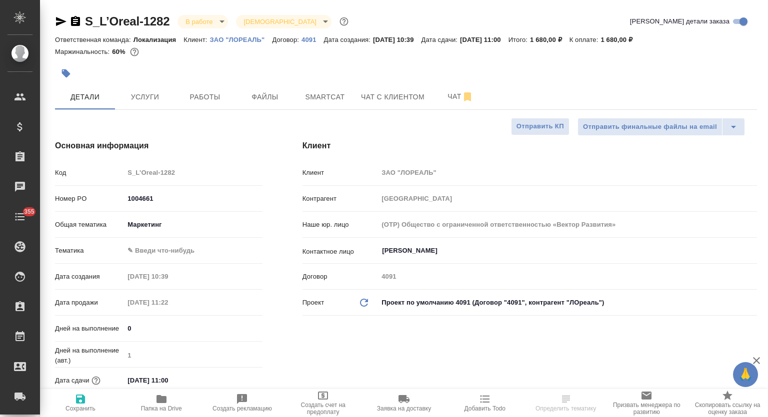
type textarea "x"
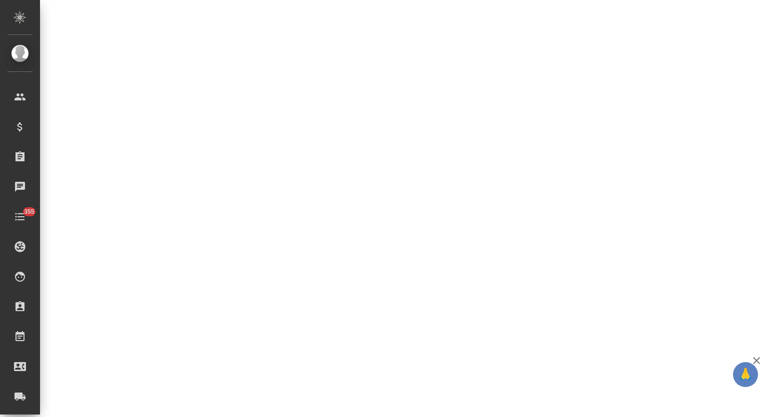
select select "RU"
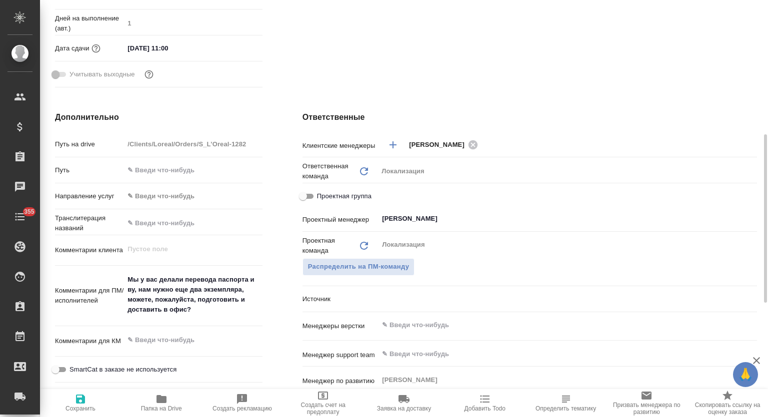
type textarea "x"
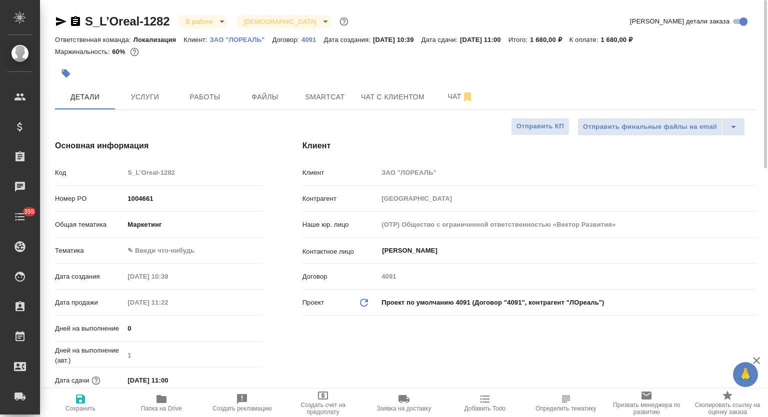
scroll to position [249, 0]
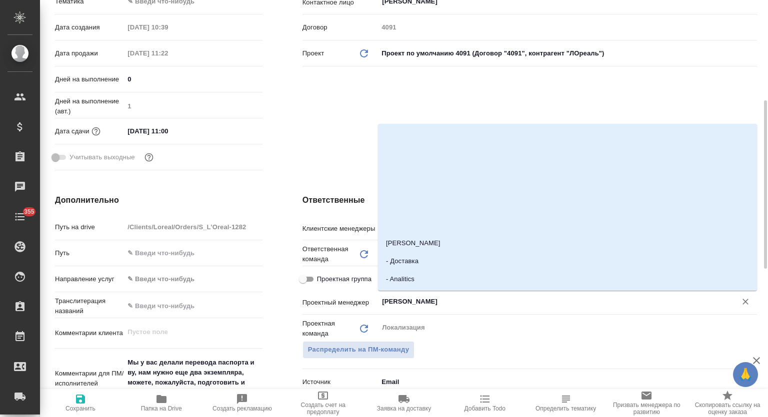
click at [450, 301] on input "[PERSON_NAME]" at bounding box center [550, 302] width 339 height 12
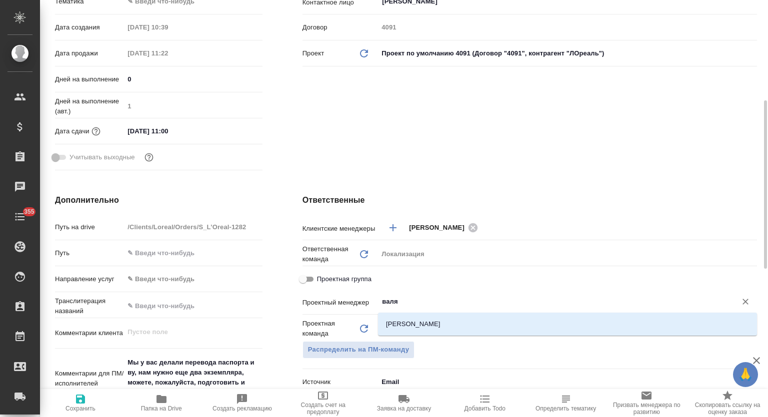
type input "валя"
click at [298, 102] on div "Клиент Клиент ЗАО "ЛОРЕАЛЬ" Контрагент ЛОреаль Наше юр. лицо (OTP) Общество с о…" at bounding box center [529, 33] width 494 height 324
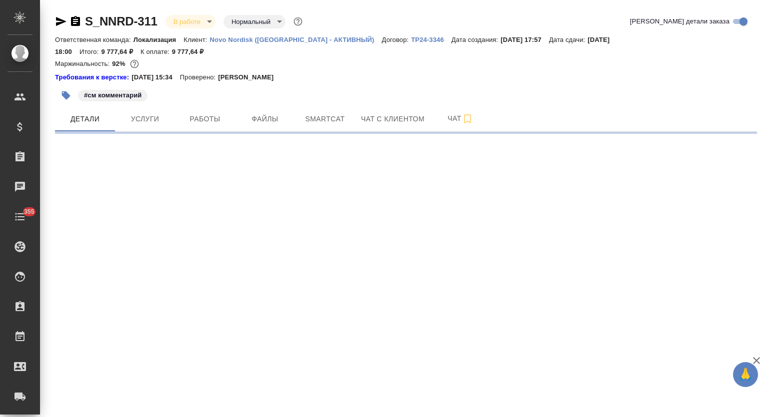
select select "RU"
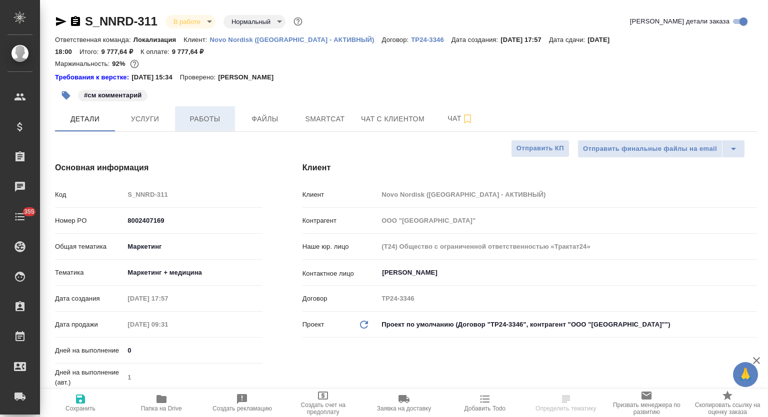
type textarea "x"
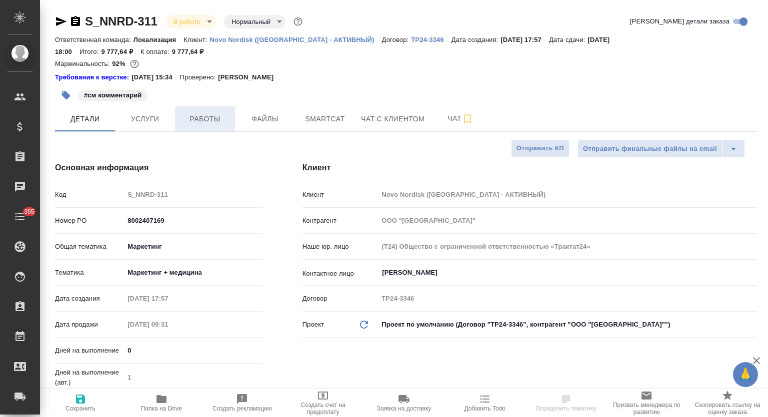
type textarea "x"
click at [193, 113] on span "Работы" at bounding box center [205, 119] width 48 height 12
type textarea "x"
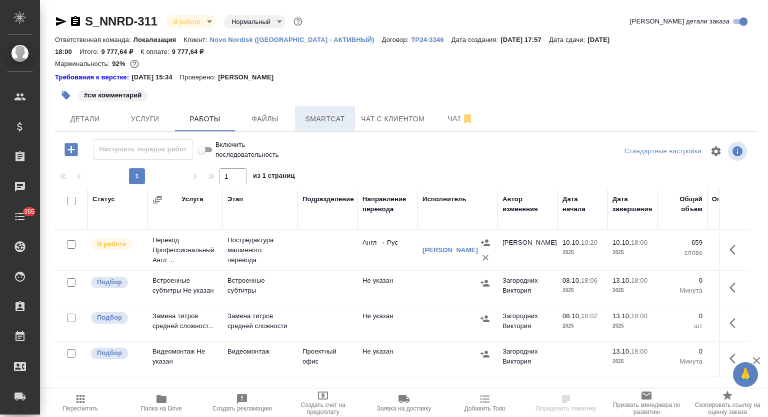
click at [310, 113] on span "Smartcat" at bounding box center [325, 119] width 48 height 12
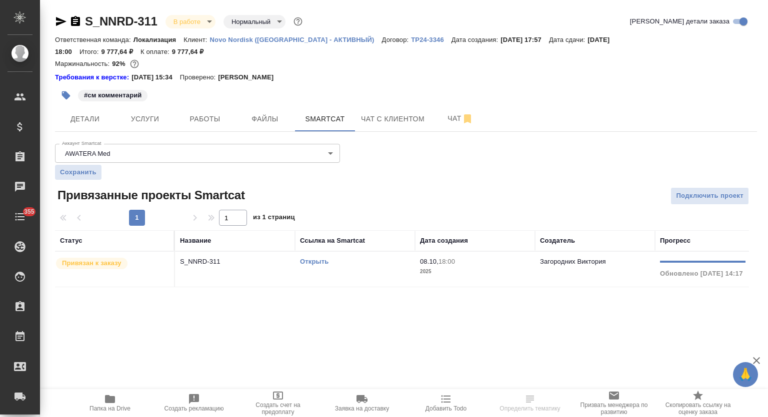
click at [318, 257] on div "Открыть" at bounding box center [355, 262] width 110 height 10
click at [308, 252] on td "Открыть" at bounding box center [355, 269] width 120 height 35
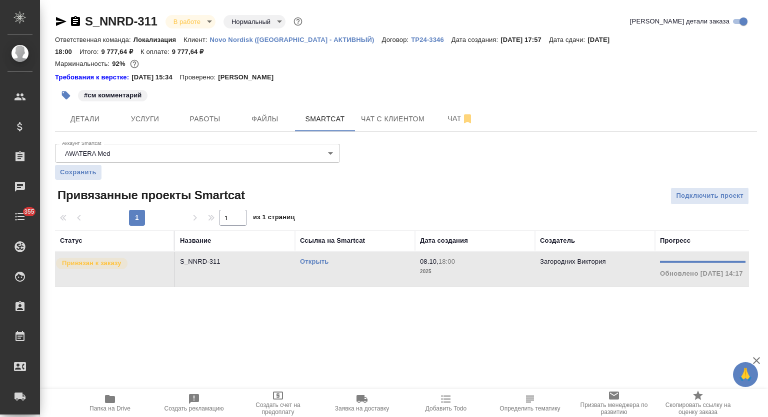
click at [313, 258] on link "Открыть" at bounding box center [314, 261] width 28 height 7
click at [214, 113] on span "Работы" at bounding box center [205, 119] width 48 height 12
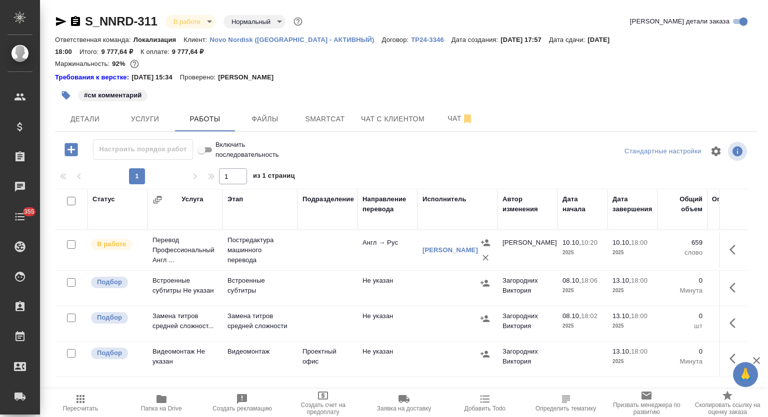
click at [171, 399] on span "Папка на Drive" at bounding box center [161, 402] width 69 height 19
click at [64, 16] on icon "button" at bounding box center [61, 21] width 12 height 12
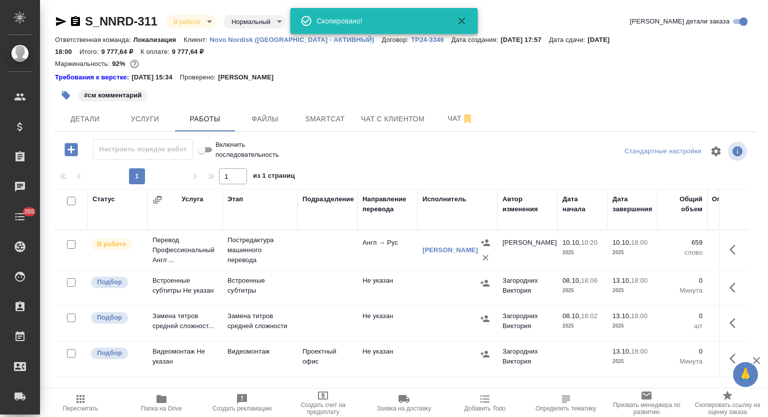
click at [73, 22] on icon "button" at bounding box center [75, 21] width 9 height 10
drag, startPoint x: 332, startPoint y: 106, endPoint x: 256, endPoint y: 111, distance: 76.1
click at [330, 113] on span "Smartcat" at bounding box center [325, 119] width 48 height 12
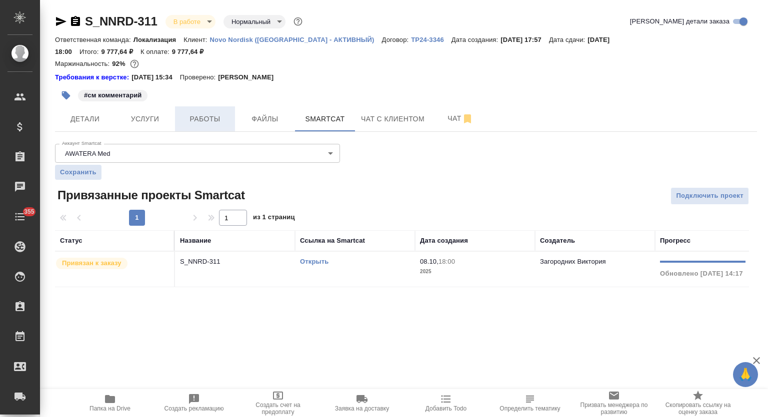
click at [219, 113] on span "Работы" at bounding box center [205, 119] width 48 height 12
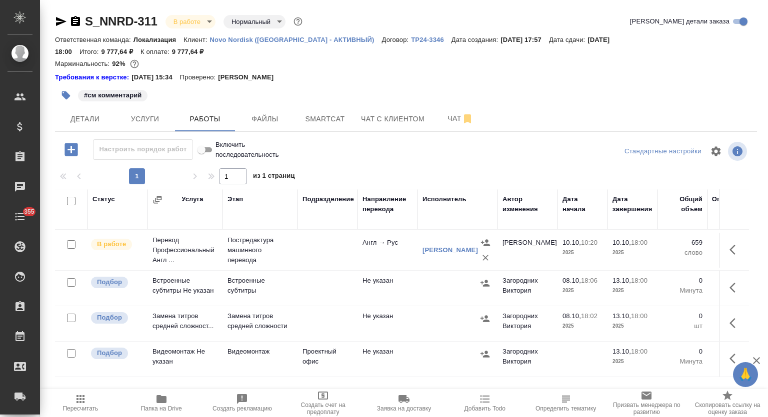
click at [61, 17] on icon "button" at bounding box center [61, 21] width 12 height 12
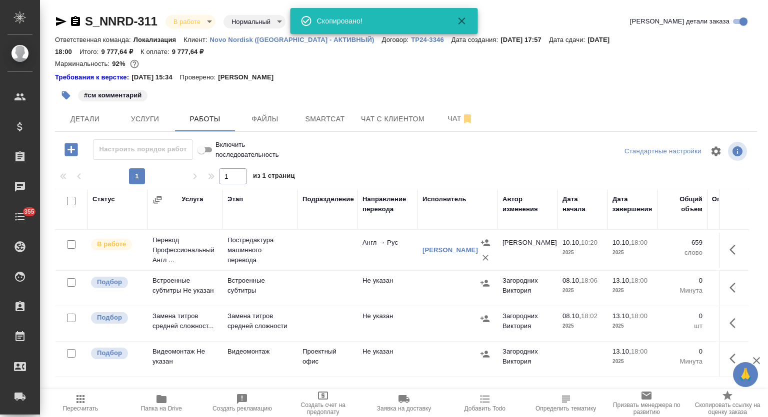
click at [74, 18] on icon "button" at bounding box center [75, 21] width 9 height 10
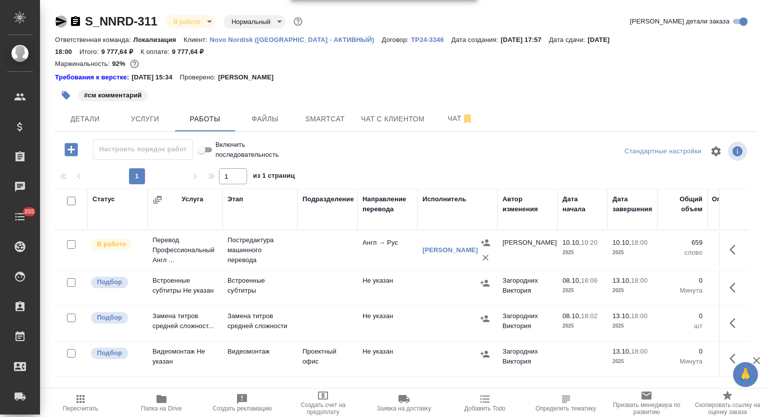
click at [59, 21] on icon "button" at bounding box center [61, 21] width 12 height 12
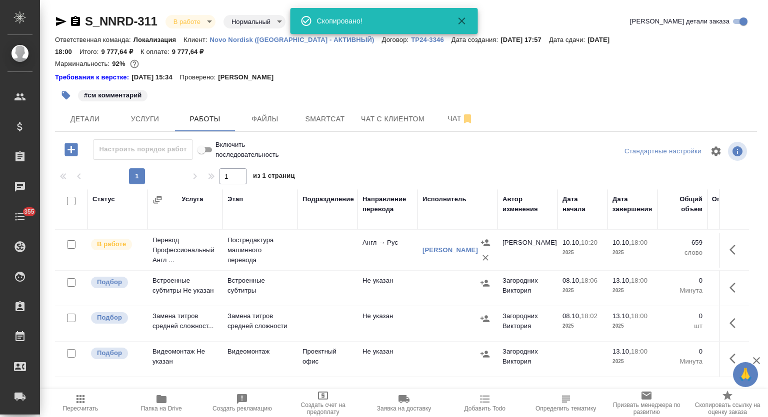
click at [72, 23] on icon "button" at bounding box center [75, 21] width 9 height 10
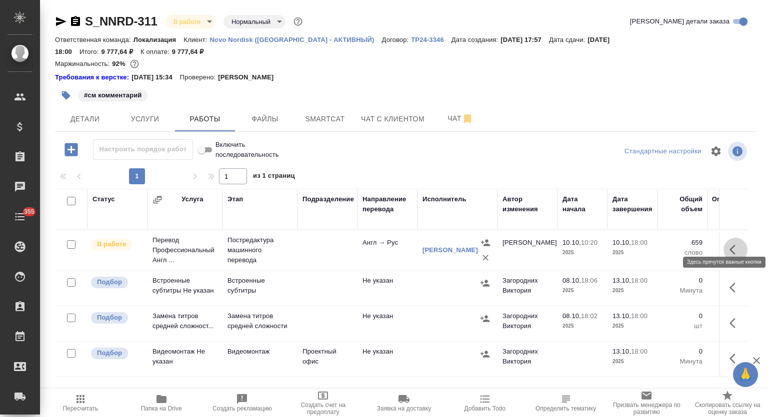
click at [729, 244] on icon "button" at bounding box center [735, 250] width 12 height 12
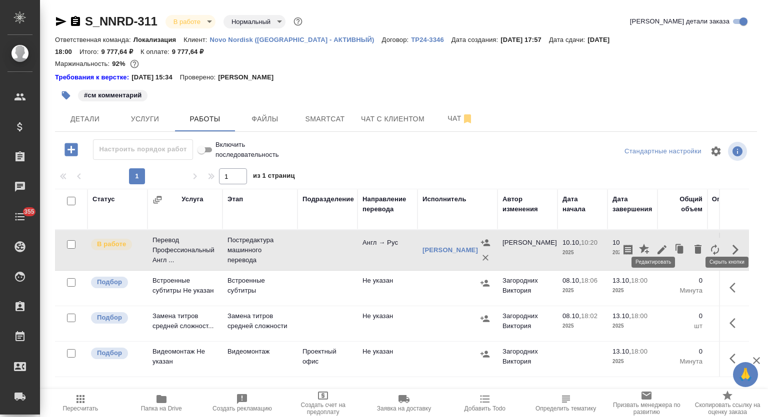
click at [656, 244] on icon "button" at bounding box center [662, 250] width 12 height 12
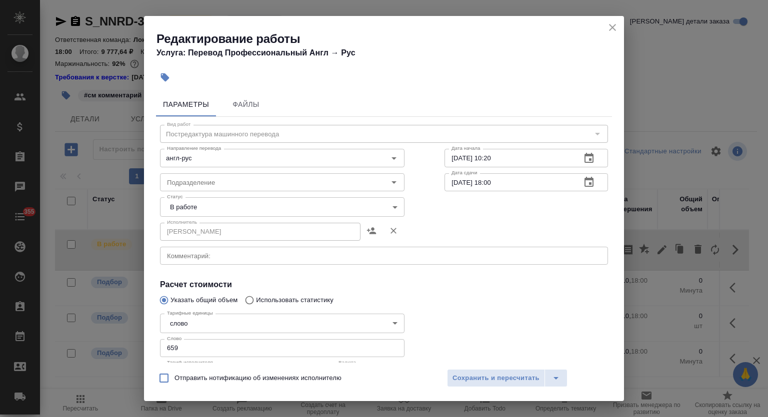
click at [212, 205] on body "🙏 .cls-1 fill:#fff; AWATERA Mutalimov Mark Клиенты Спецификации Заказы 0 Чаты 3…" at bounding box center [384, 208] width 768 height 417
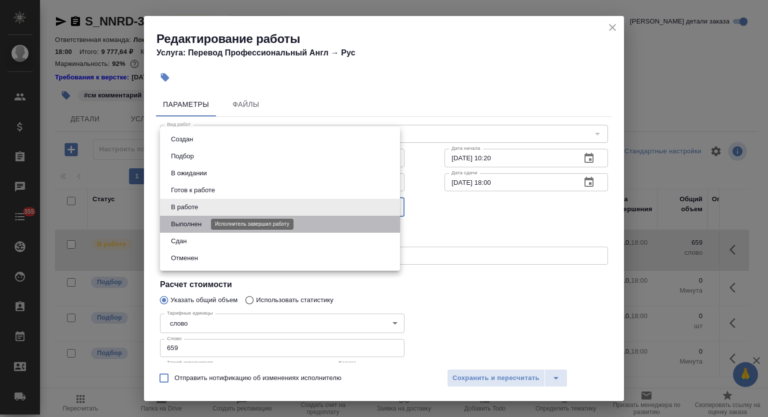
click at [199, 226] on button "Выполнен" at bounding box center [186, 224] width 36 height 11
type input "completed"
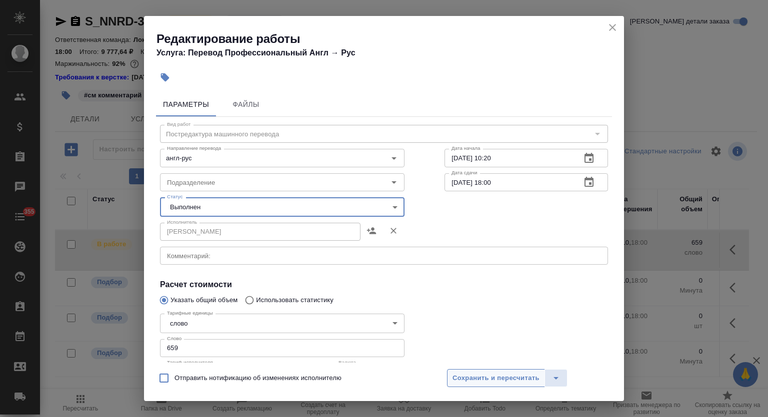
click at [492, 377] on span "Сохранить и пересчитать" at bounding box center [495, 378] width 87 height 11
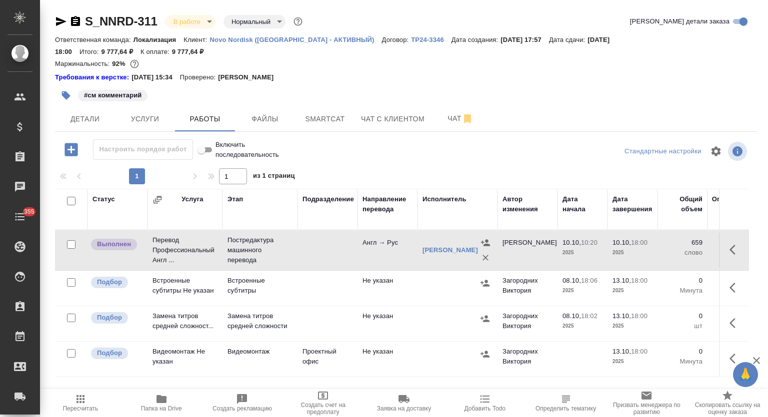
click at [64, 91] on icon "button" at bounding box center [66, 95] width 8 height 8
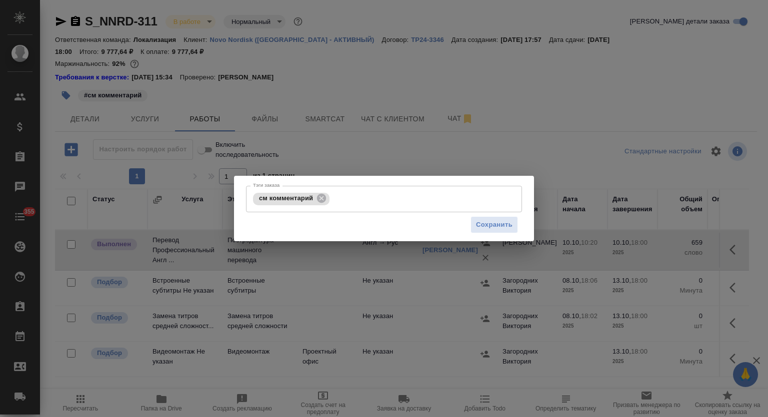
click at [416, 203] on input "Тэги заказа" at bounding box center [415, 198] width 166 height 17
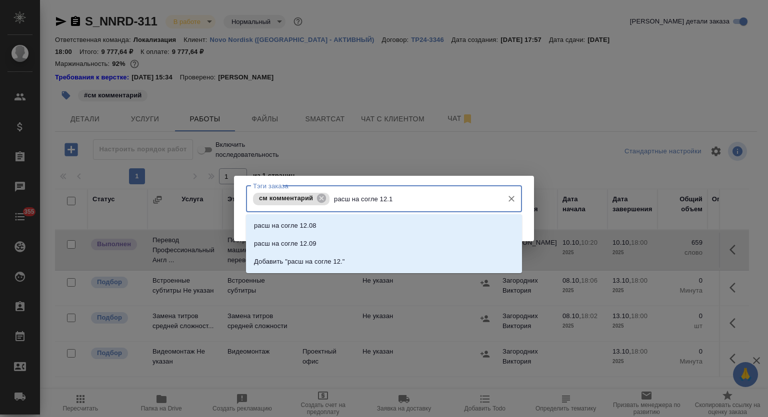
type input "расш на согле 12.10"
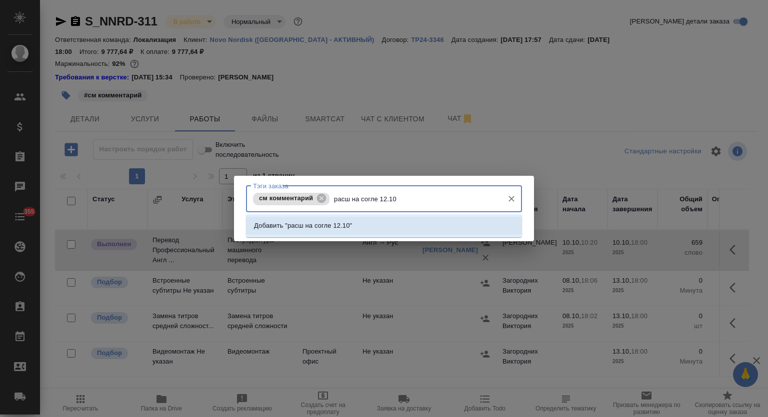
click at [419, 225] on li "Добавить "расш на согле 12.10"" at bounding box center [384, 226] width 276 height 18
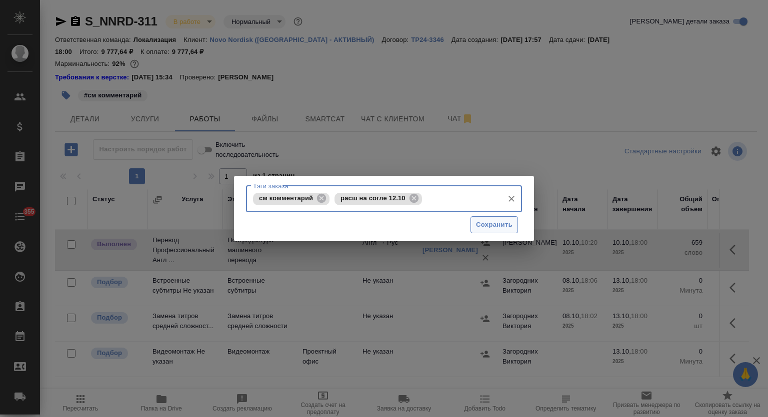
click at [491, 226] on span "Сохранить" at bounding box center [494, 224] width 36 height 11
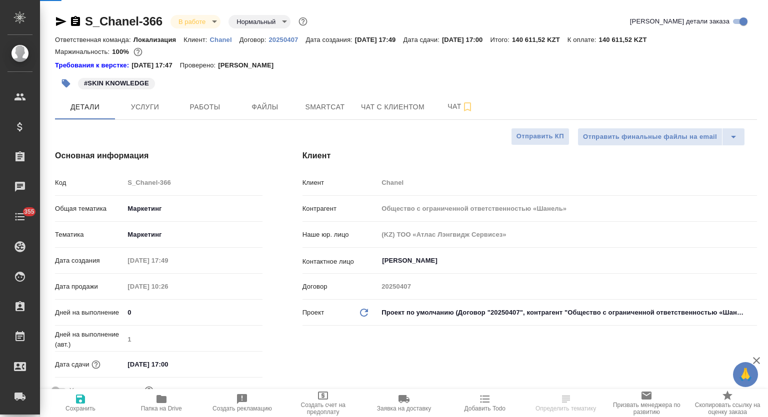
select select "RU"
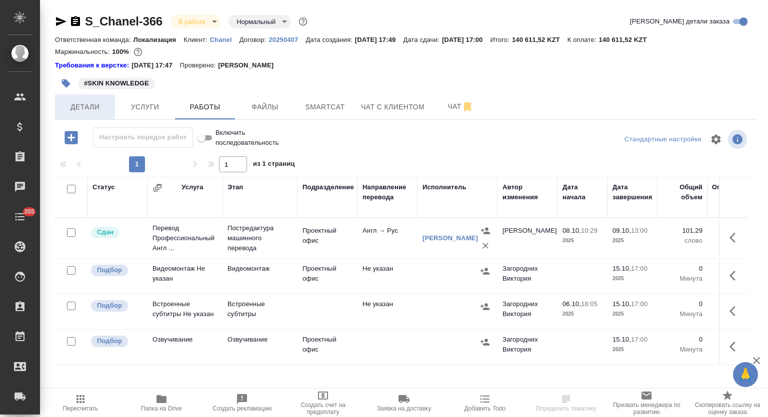
click at [109, 102] on button "Детали" at bounding box center [85, 106] width 60 height 25
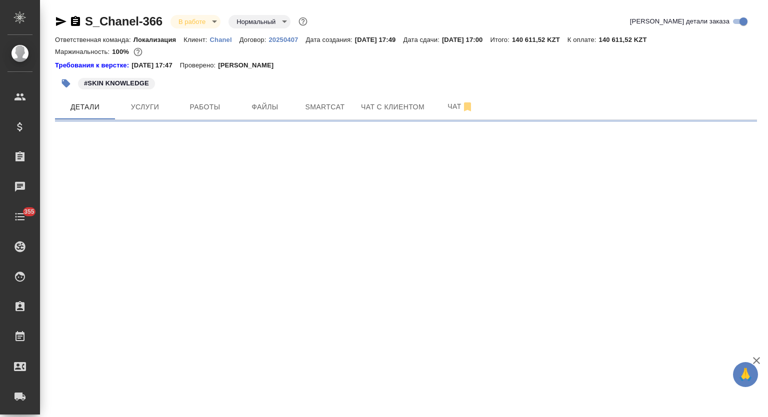
select select "RU"
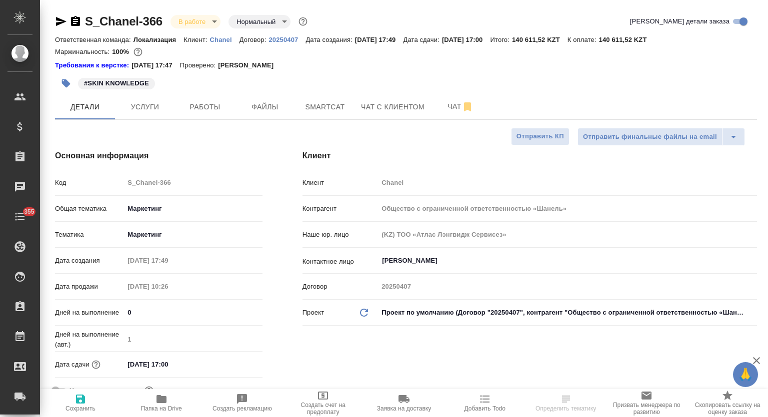
type textarea "x"
click at [211, 109] on span "Работы" at bounding box center [205, 107] width 48 height 12
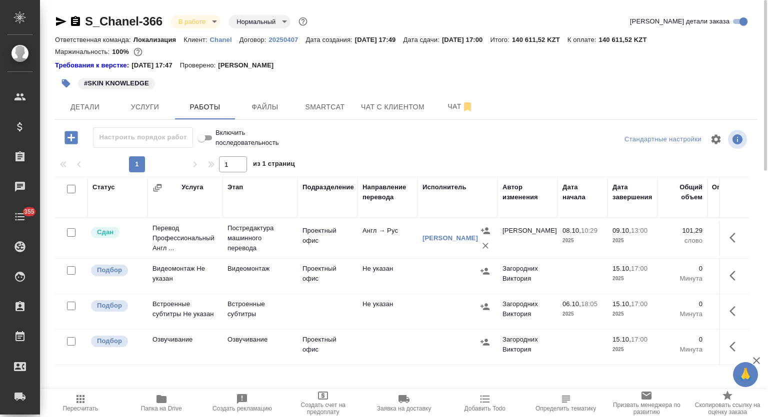
click at [76, 21] on icon "button" at bounding box center [75, 21] width 12 height 12
drag, startPoint x: 58, startPoint y: 24, endPoint x: 104, endPoint y: 44, distance: 49.9
click at [58, 25] on icon "button" at bounding box center [61, 21] width 12 height 12
click at [154, 115] on button "Услуги" at bounding box center [145, 106] width 60 height 25
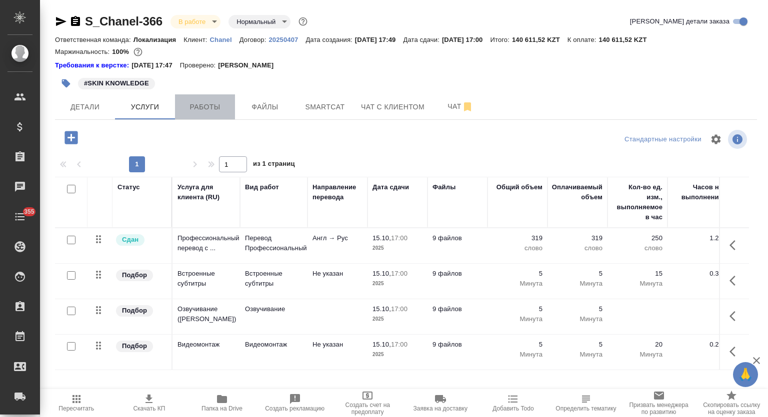
click at [200, 108] on span "Работы" at bounding box center [205, 107] width 48 height 12
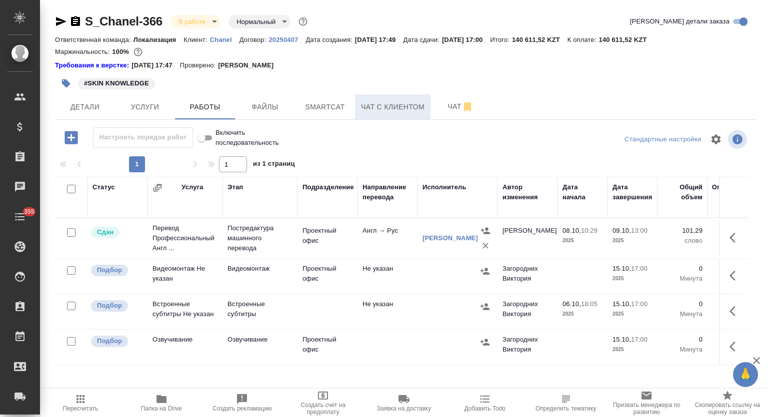
click at [146, 112] on span "Услуги" at bounding box center [145, 107] width 48 height 12
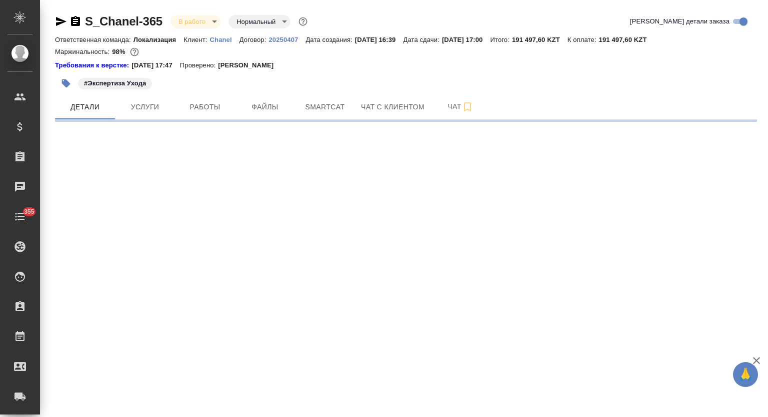
select select "RU"
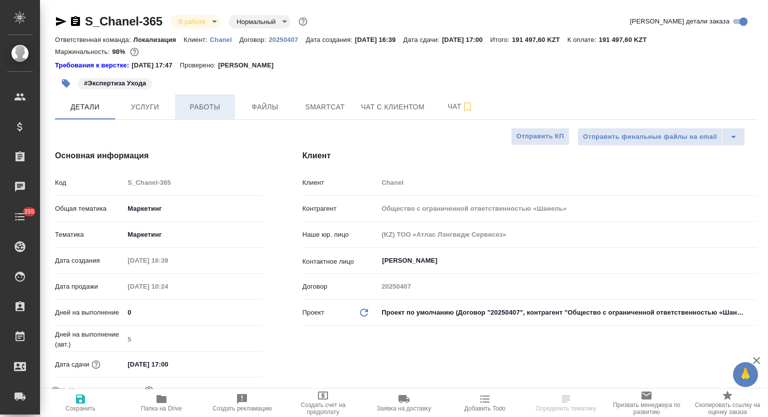
type textarea "x"
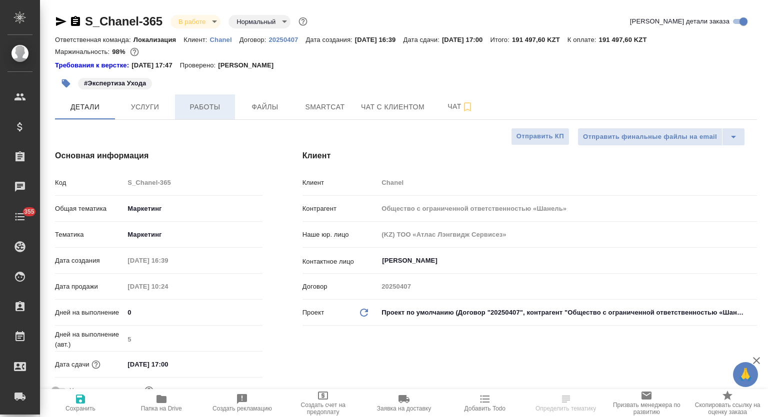
type textarea "x"
click at [190, 106] on span "Работы" at bounding box center [205, 107] width 48 height 12
type textarea "x"
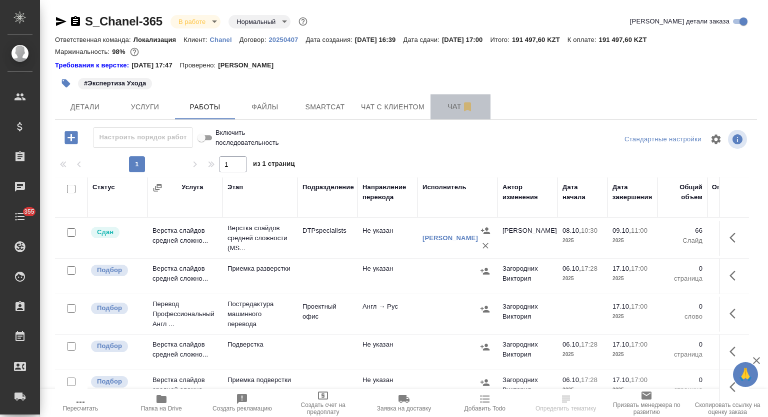
click at [443, 103] on span "Чат" at bounding box center [460, 106] width 48 height 12
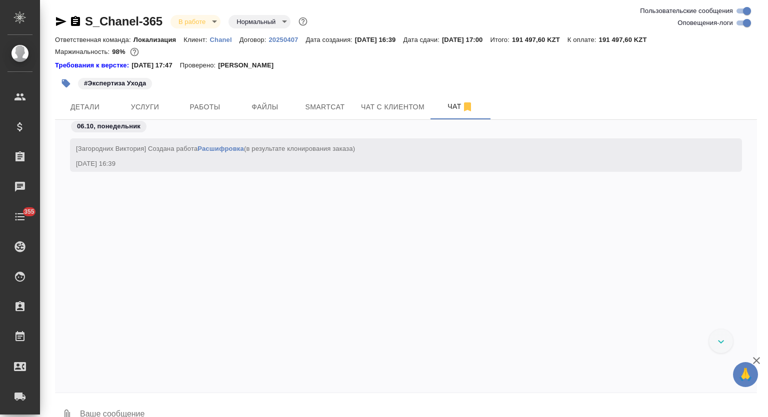
scroll to position [1952, 0]
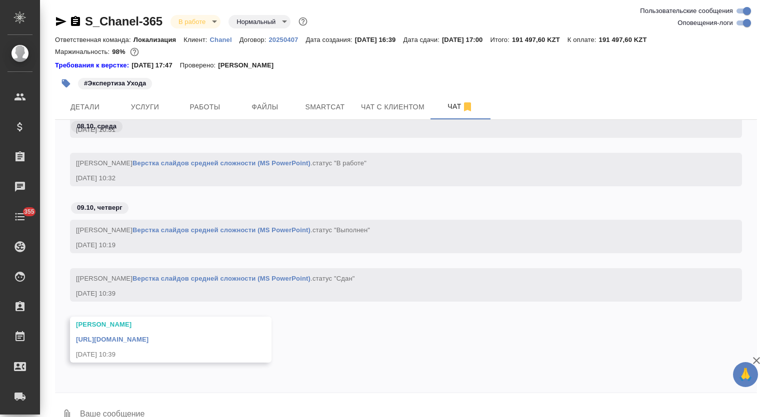
click at [148, 337] on link "https://drive.awatera.com/apps/files/files/10614049?dir=/Shares/Chanel/Orders/S…" at bounding box center [112, 339] width 72 height 7
click at [320, 115] on button "Smartcat" at bounding box center [325, 106] width 60 height 25
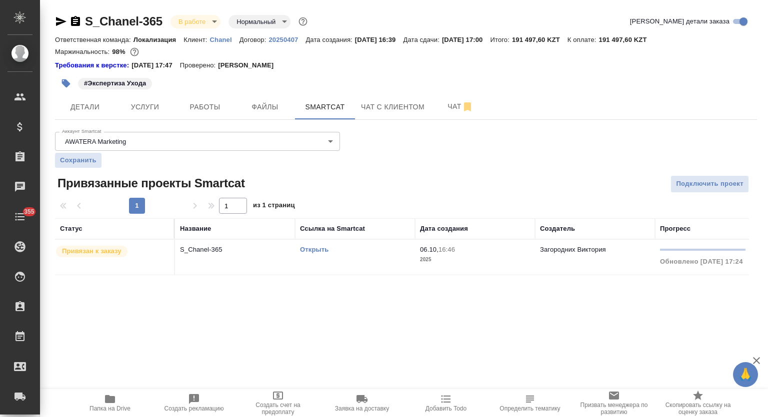
click at [315, 250] on link "Открыть" at bounding box center [314, 249] width 28 height 7
click at [74, 26] on icon "button" at bounding box center [75, 21] width 12 height 12
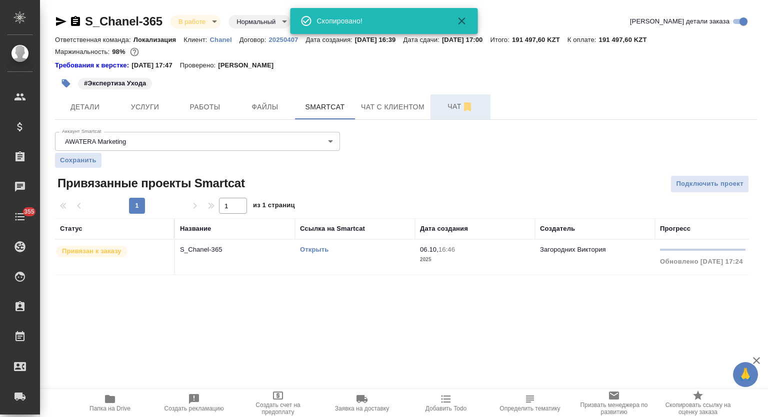
click at [441, 104] on span "Чат" at bounding box center [460, 106] width 48 height 12
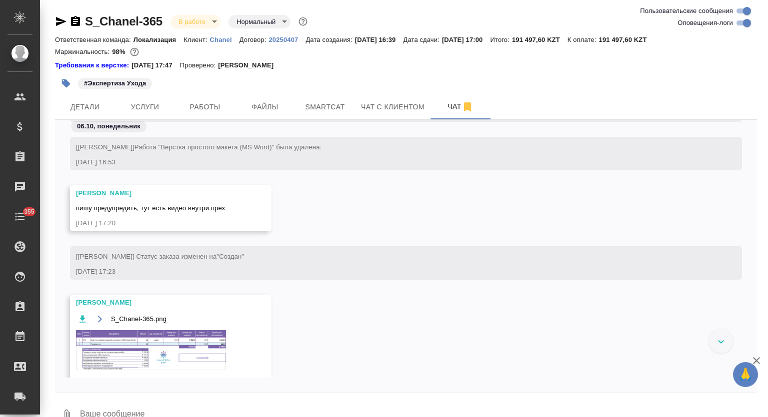
scroll to position [747, 0]
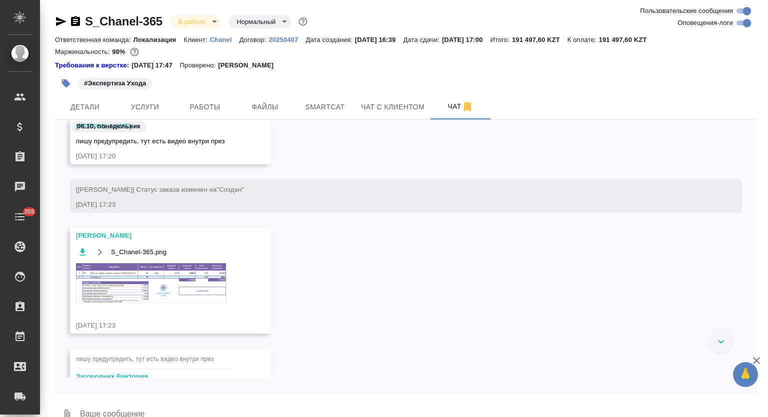
click at [153, 280] on img at bounding box center [151, 283] width 150 height 40
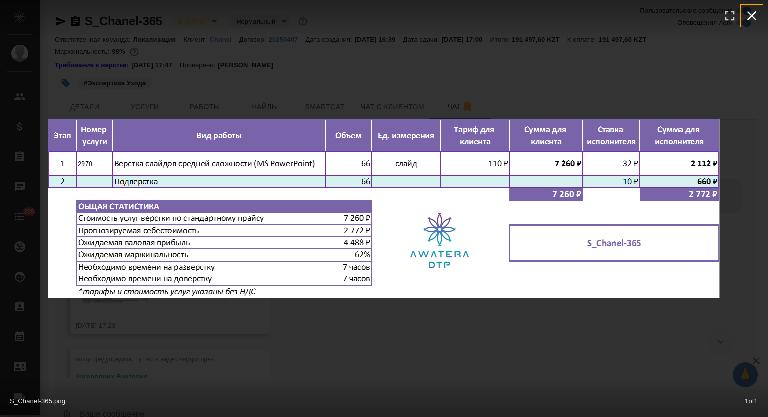
click at [747, 19] on icon "button" at bounding box center [752, 16] width 16 height 16
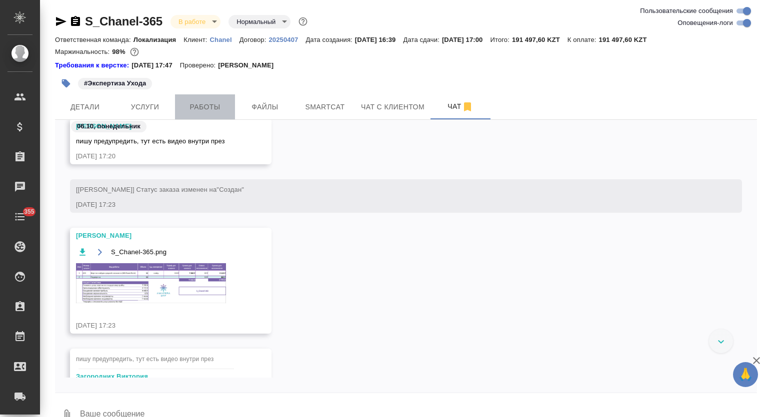
click at [207, 103] on span "Работы" at bounding box center [205, 107] width 48 height 12
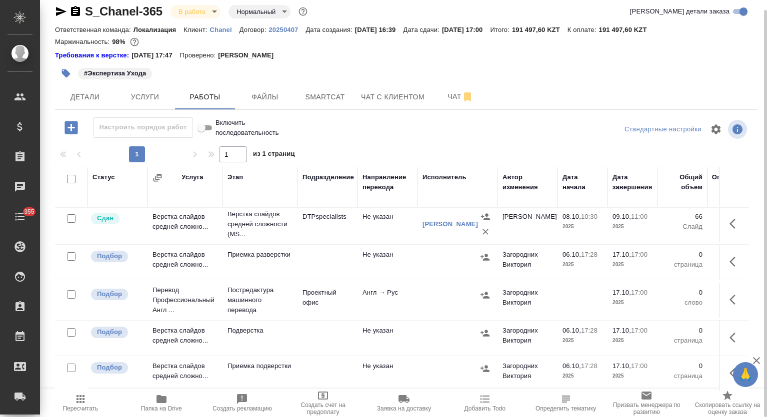
scroll to position [11, 0]
click at [729, 332] on icon "button" at bounding box center [735, 338] width 12 height 12
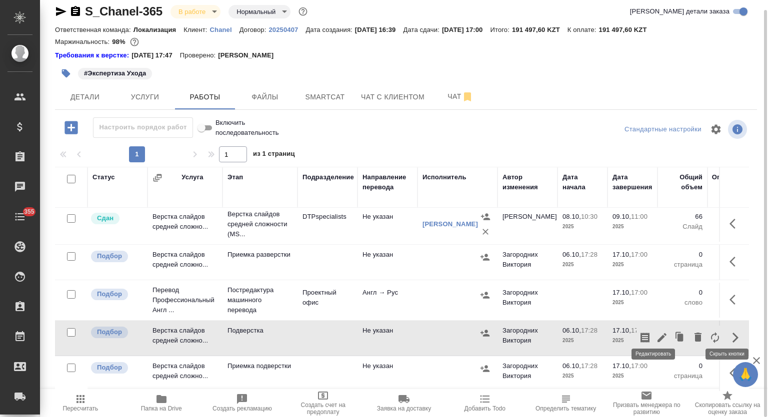
click at [658, 332] on icon "button" at bounding box center [662, 338] width 12 height 12
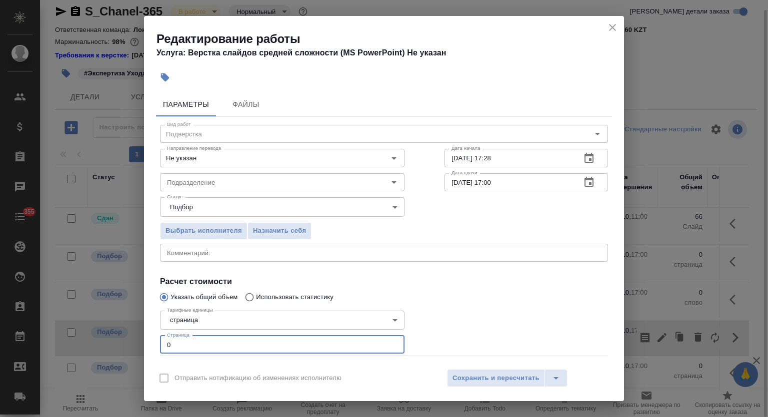
drag, startPoint x: 173, startPoint y: 351, endPoint x: 146, endPoint y: 345, distance: 27.6
click at [146, 345] on div "Параметры Файлы Вид работ Подверстка Вид работ Направление перевода Не указан Н…" at bounding box center [384, 225] width 480 height 274
type input "66"
click at [202, 180] on input "Подразделение" at bounding box center [265, 182] width 205 height 12
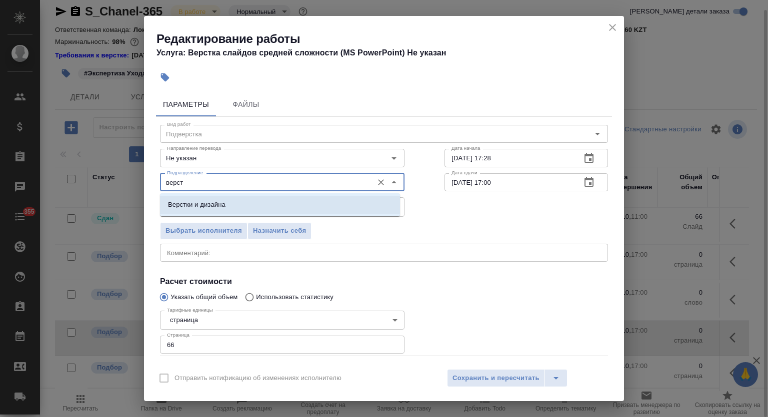
click at [258, 203] on li "Верстки и дизайна" at bounding box center [280, 205] width 240 height 18
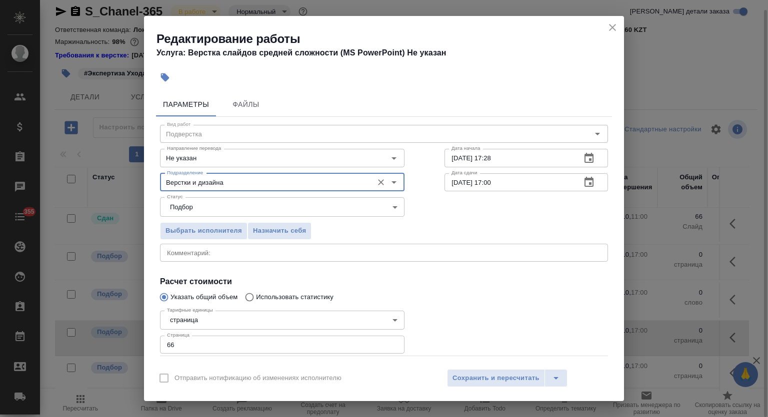
type input "Верстки и дизайна"
click at [583, 161] on icon "button" at bounding box center [589, 158] width 12 height 12
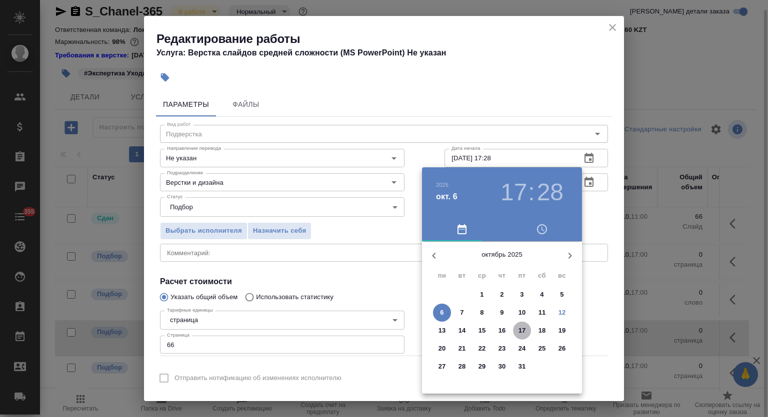
click at [522, 329] on p "17" at bounding box center [521, 331] width 7 height 10
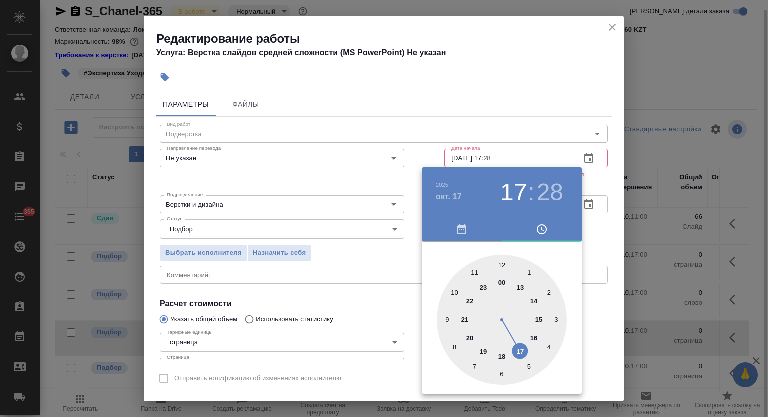
click at [453, 291] on div at bounding box center [502, 320] width 130 height 130
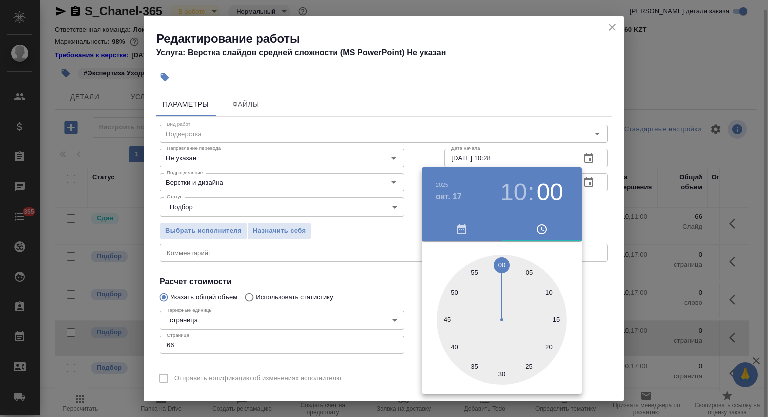
drag, startPoint x: 500, startPoint y: 261, endPoint x: 517, endPoint y: 210, distance: 54.2
click at [500, 262] on div at bounding box center [502, 320] width 130 height 130
type input "17.10.2025 10:00"
click at [561, 60] on div at bounding box center [384, 208] width 768 height 417
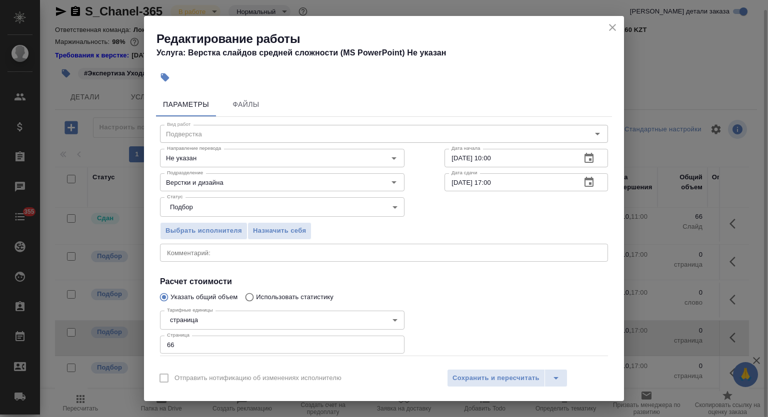
click at [584, 182] on icon "button" at bounding box center [588, 182] width 9 height 10
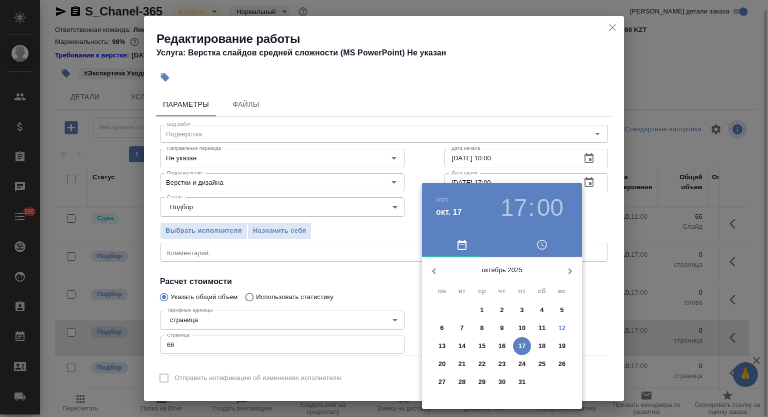
click at [557, 94] on div at bounding box center [384, 208] width 768 height 417
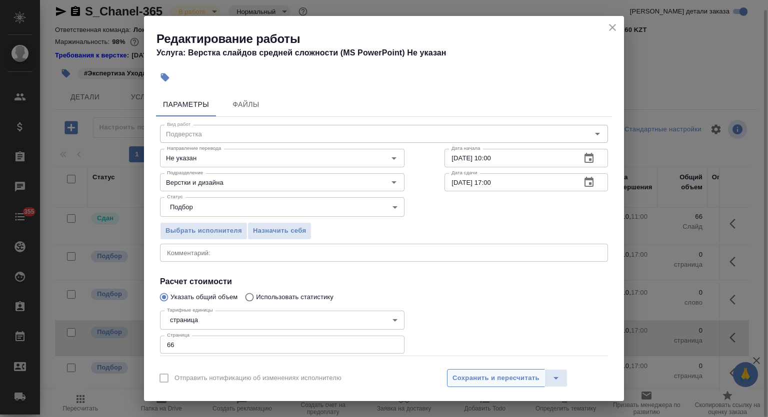
click at [478, 371] on button "Сохранить и пересчитать" at bounding box center [496, 378] width 98 height 18
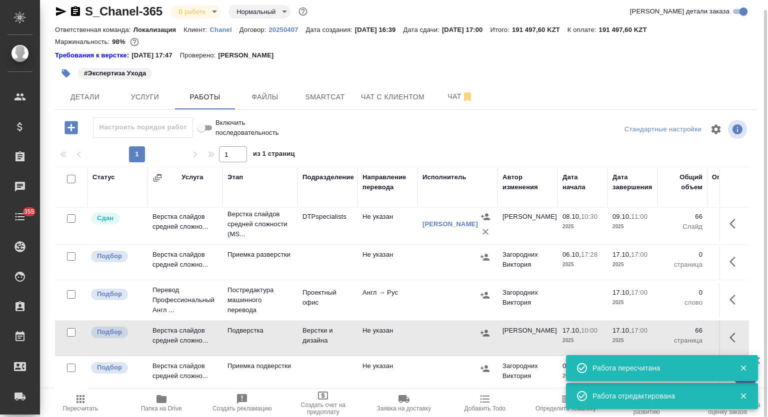
click at [219, 27] on p "Chanel" at bounding box center [224, 29] width 29 height 7
click at [332, 98] on span "Smartcat" at bounding box center [325, 97] width 48 height 12
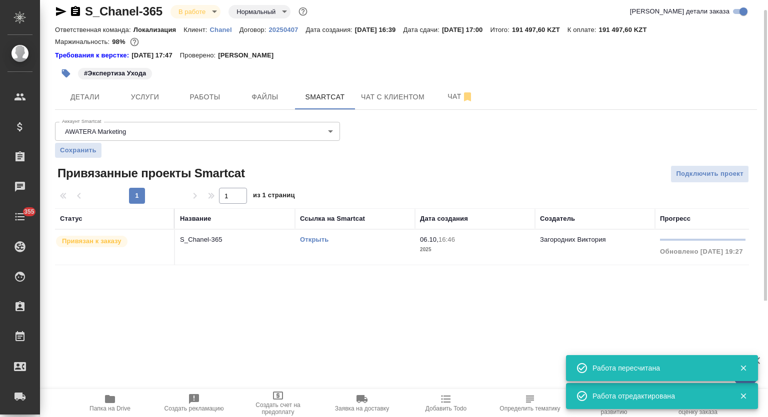
click at [230, 241] on p "S_Chanel-365" at bounding box center [235, 240] width 110 height 10
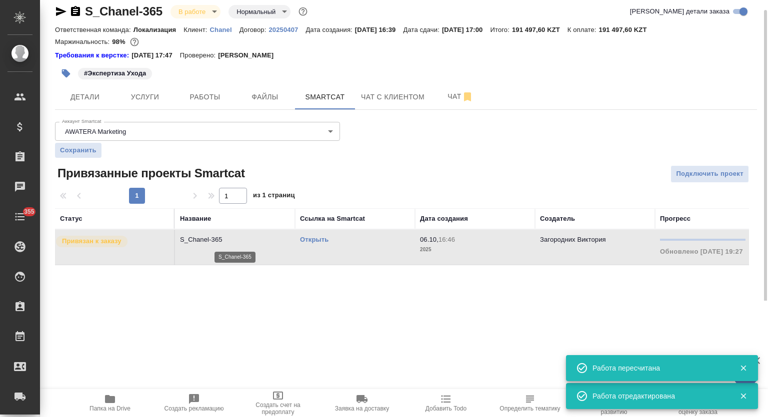
drag, startPoint x: 230, startPoint y: 241, endPoint x: 240, endPoint y: 238, distance: 10.0
click at [232, 240] on p "S_Chanel-365" at bounding box center [235, 240] width 110 height 10
drag, startPoint x: 196, startPoint y: 98, endPoint x: 550, endPoint y: 7, distance: 365.3
click at [198, 98] on span "Работы" at bounding box center [205, 97] width 48 height 12
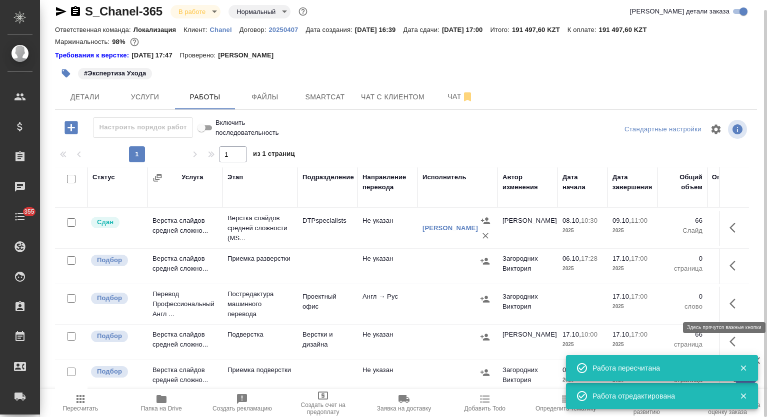
click at [729, 299] on icon "button" at bounding box center [735, 304] width 12 height 12
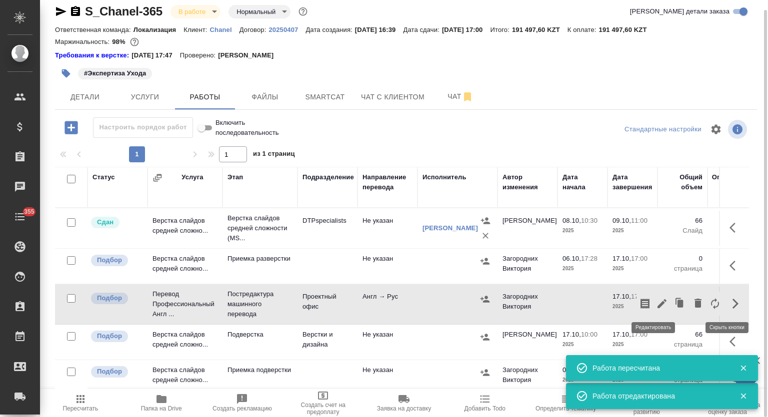
click at [656, 303] on icon "button" at bounding box center [662, 304] width 12 height 12
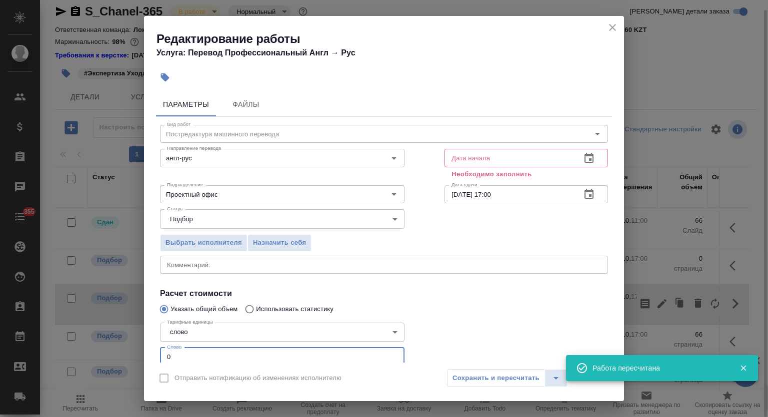
scroll to position [5, 0]
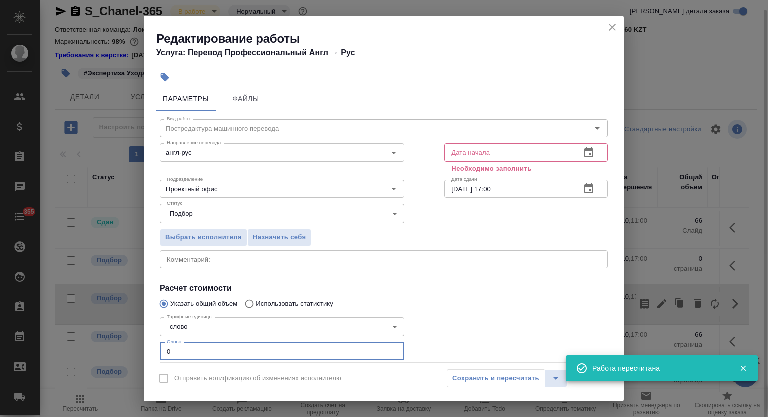
drag, startPoint x: 169, startPoint y: 357, endPoint x: 158, endPoint y: 353, distance: 12.2
click at [158, 353] on div "Тарифные единицы слово 5a8b1489cc6b4906c91bfd90 Тарифные единицы Слово 0 Слово" at bounding box center [282, 337] width 284 height 89
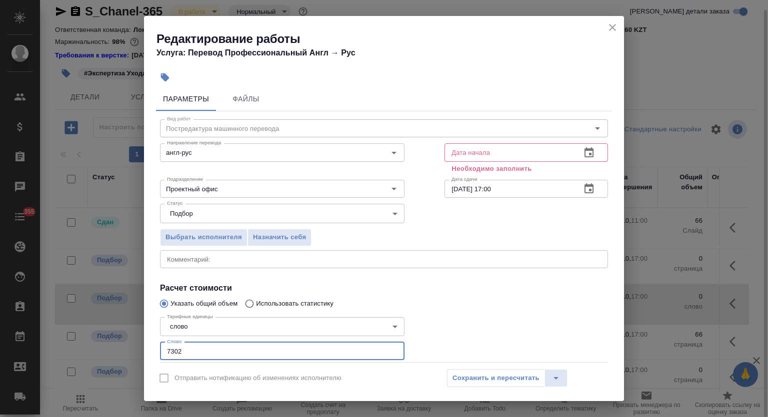
type input "7302"
click at [583, 149] on icon "button" at bounding box center [589, 153] width 12 height 12
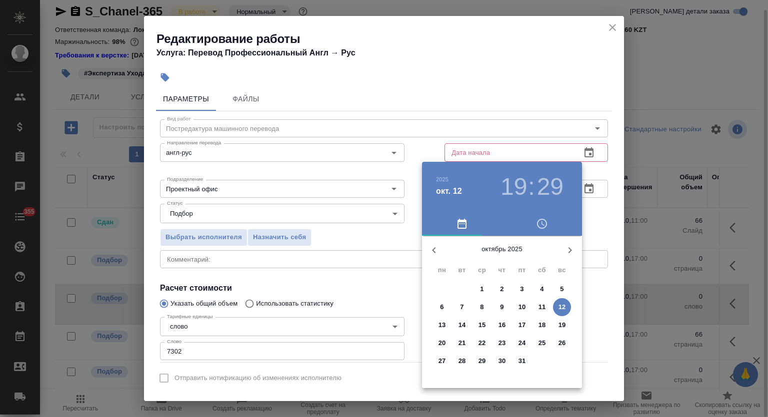
click at [561, 306] on p "12" at bounding box center [561, 307] width 7 height 10
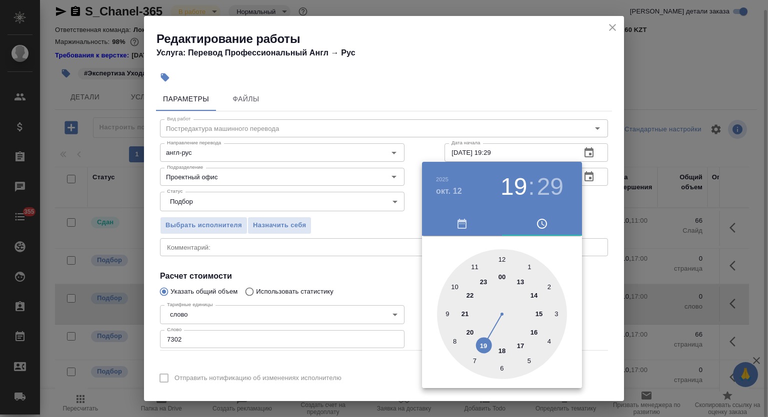
click at [481, 345] on div at bounding box center [502, 314] width 130 height 130
type input "12.10.2025 19:30"
click at [504, 371] on div at bounding box center [502, 314] width 130 height 130
click at [524, 111] on div at bounding box center [384, 208] width 768 height 417
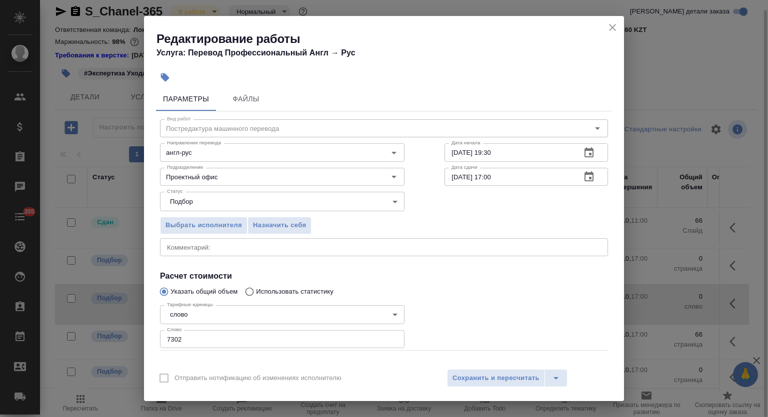
click at [584, 173] on icon "button" at bounding box center [588, 176] width 9 height 10
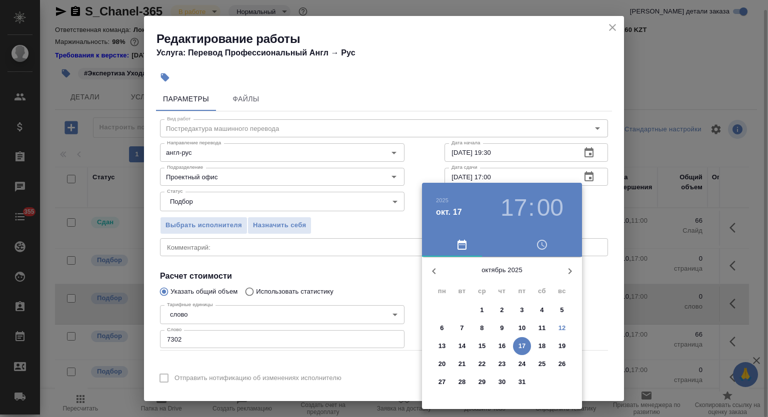
click at [521, 347] on p "17" at bounding box center [521, 346] width 7 height 10
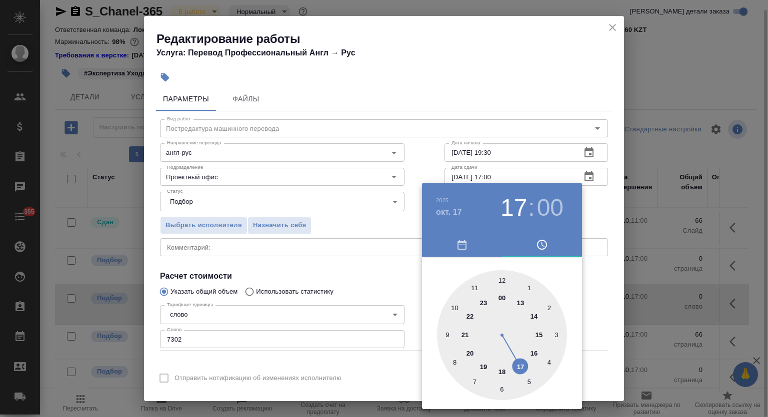
click at [446, 335] on div at bounding box center [502, 335] width 130 height 130
type input "17.10.2025 09:00"
click at [524, 88] on div at bounding box center [384, 208] width 768 height 417
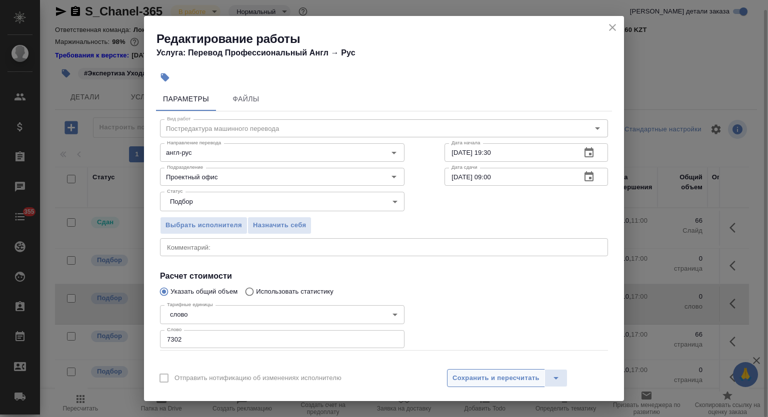
drag, startPoint x: 495, startPoint y: 375, endPoint x: 494, endPoint y: 366, distance: 9.0
click at [495, 375] on span "Сохранить и пересчитать" at bounding box center [495, 378] width 87 height 11
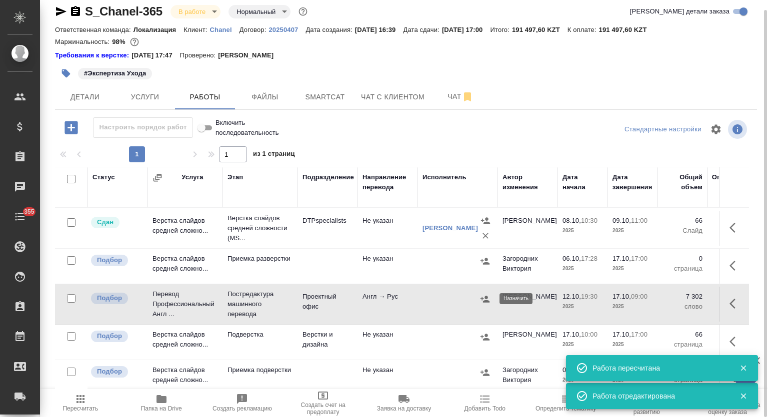
click at [486, 300] on icon "button" at bounding box center [485, 299] width 10 height 10
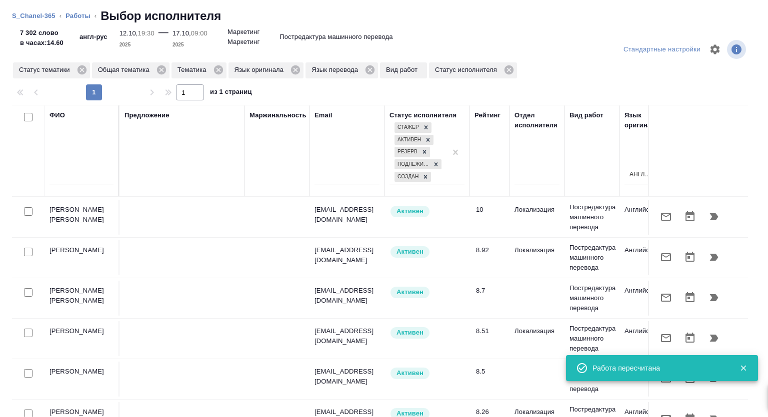
click at [73, 177] on input "text" at bounding box center [81, 178] width 64 height 12
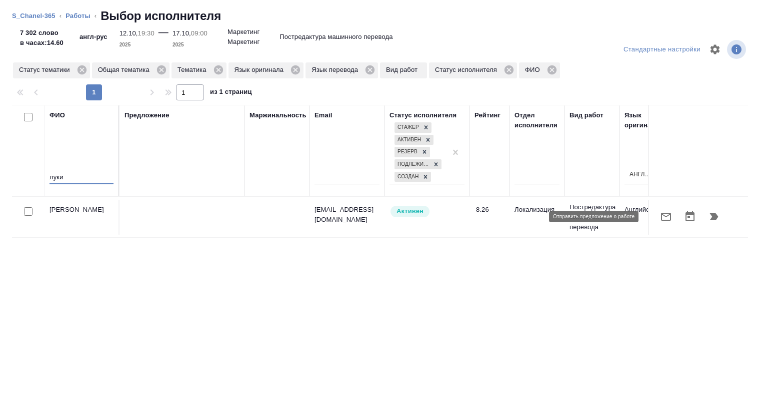
type input "луки"
click at [661, 221] on icon "button" at bounding box center [666, 217] width 12 height 12
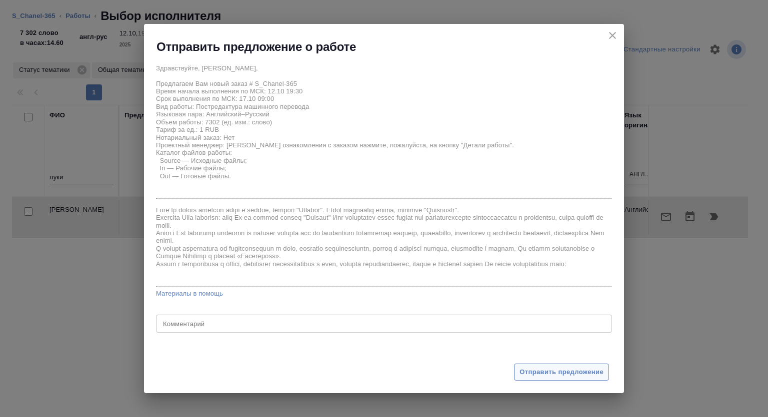
click at [556, 374] on span "Отправить предложение" at bounding box center [561, 372] width 84 height 11
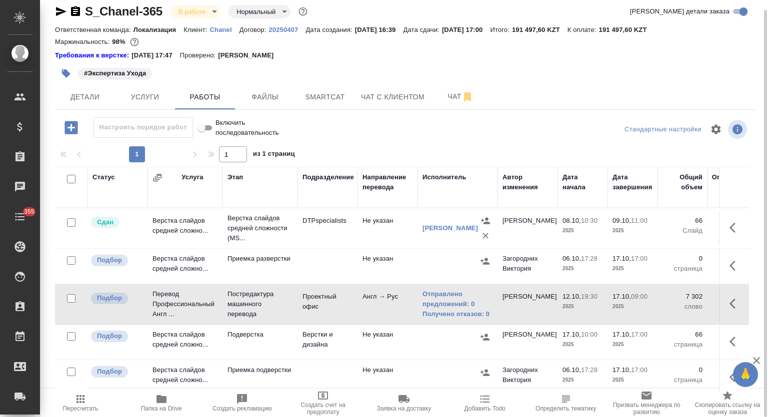
drag, startPoint x: 59, startPoint y: 11, endPoint x: 135, endPoint y: 127, distance: 138.6
click at [59, 11] on icon "button" at bounding box center [61, 11] width 12 height 12
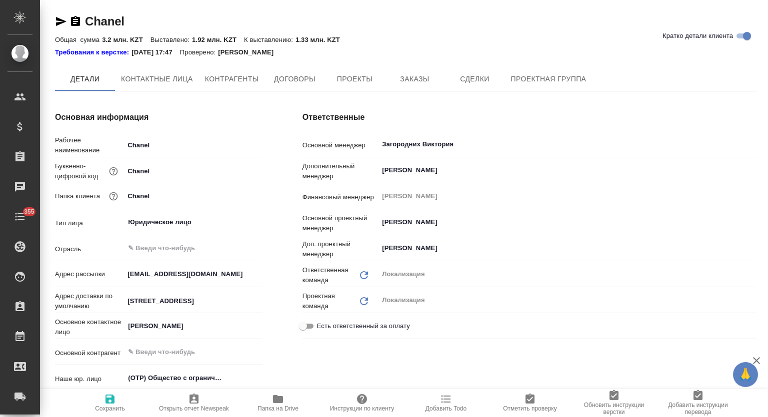
type textarea "x"
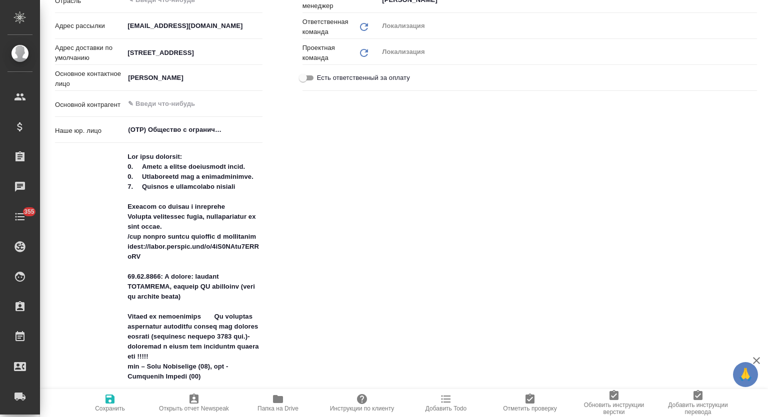
type textarea "x"
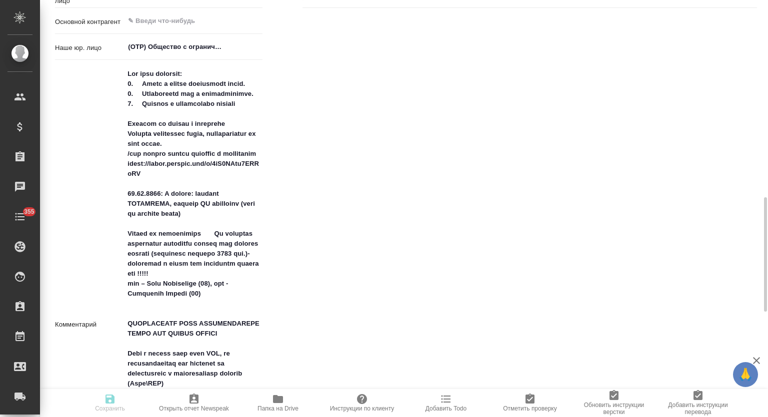
scroll to position [416, 0]
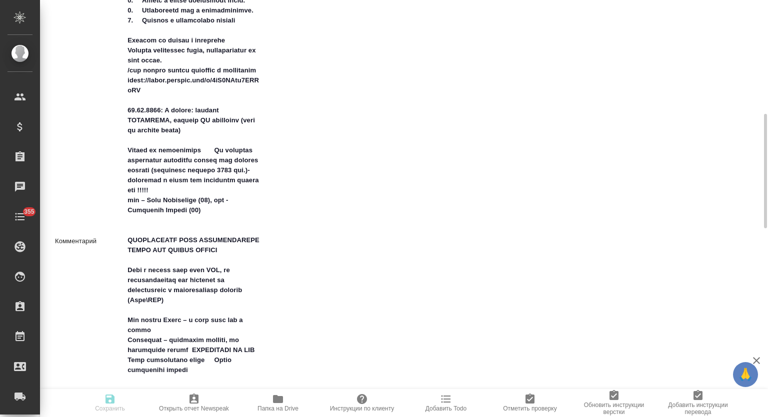
type textarea "x"
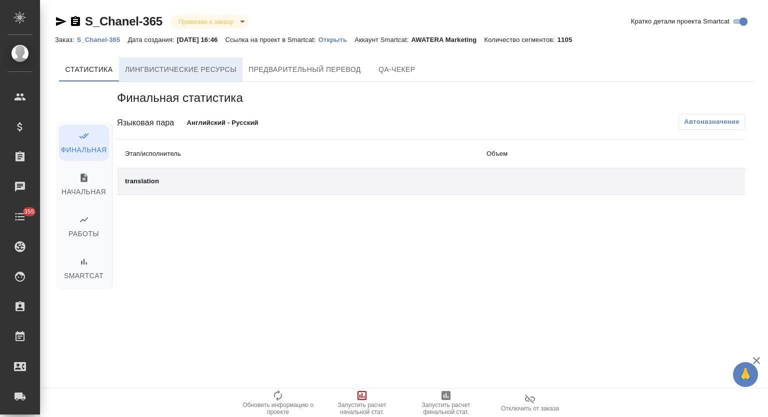
click at [192, 68] on span "Лингвистические ресурсы" at bounding box center [180, 69] width 111 height 12
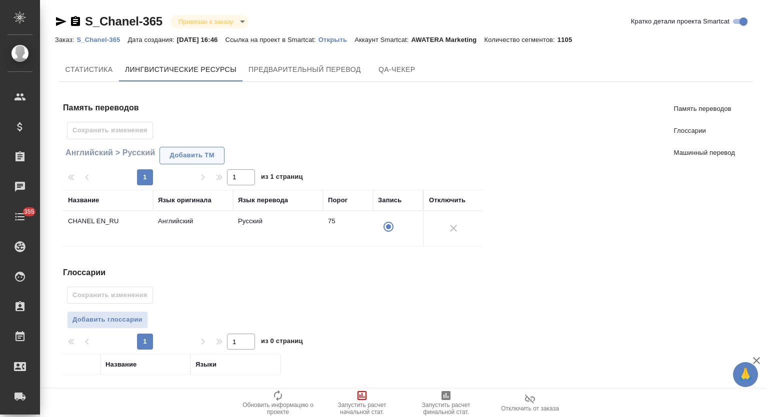
drag, startPoint x: 192, startPoint y: 157, endPoint x: 229, endPoint y: 155, distance: 37.6
click at [192, 157] on span "Добавить TM" at bounding box center [192, 155] width 54 height 11
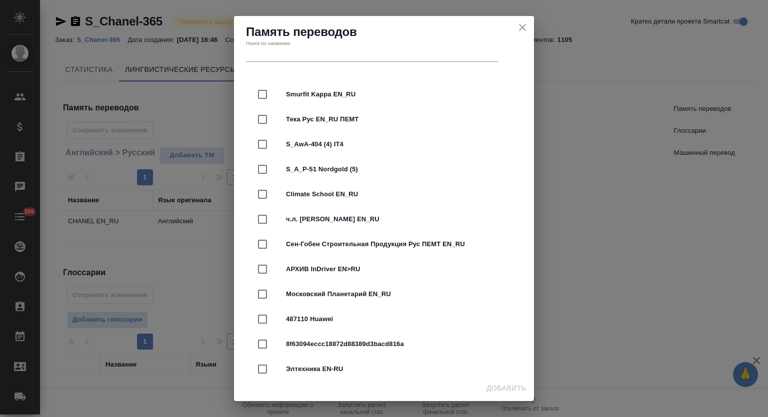
click at [320, 57] on input "text" at bounding box center [372, 55] width 252 height 14
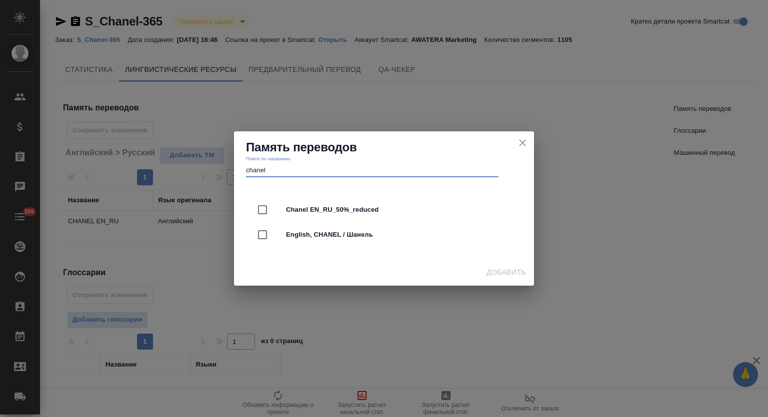
type input "chanel"
click at [356, 209] on span "Chanel EN_RU_50%_reduced" at bounding box center [398, 210] width 224 height 10
checkbox input "true"
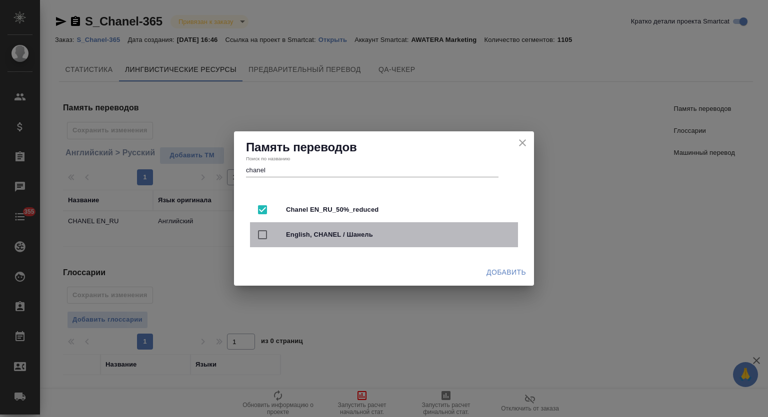
click at [357, 240] on div "English, CHANEL / Шанель" at bounding box center [384, 234] width 268 height 25
checkbox input "true"
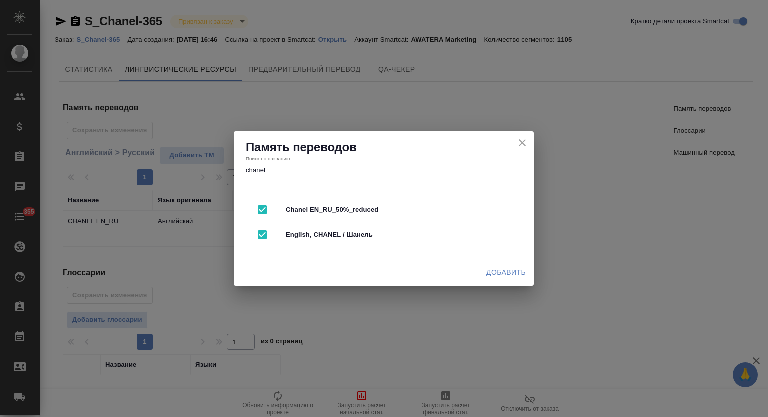
click at [519, 276] on span "Добавить" at bounding box center [505, 272] width 39 height 12
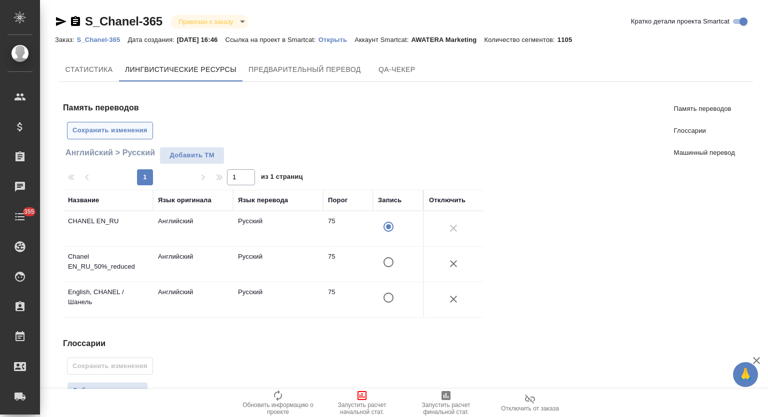
click at [116, 125] on span "Сохранить изменения" at bounding box center [109, 130] width 75 height 11
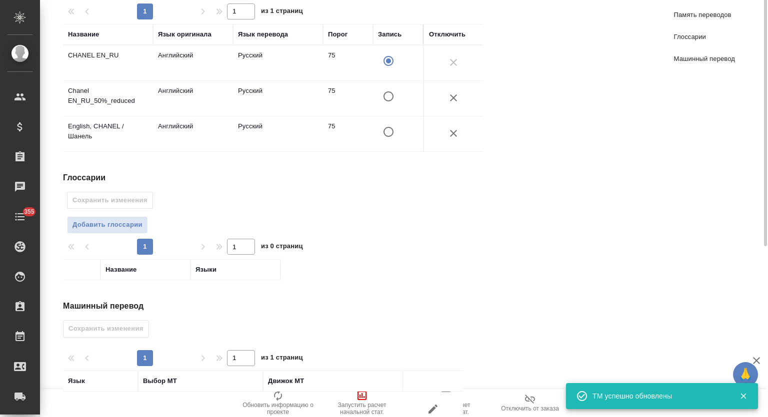
scroll to position [215, 0]
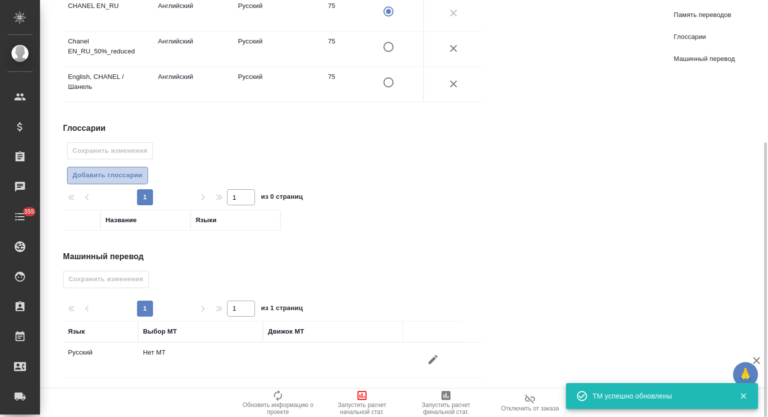
click at [92, 170] on span "Добавить глоссарии" at bounding box center [107, 175] width 70 height 11
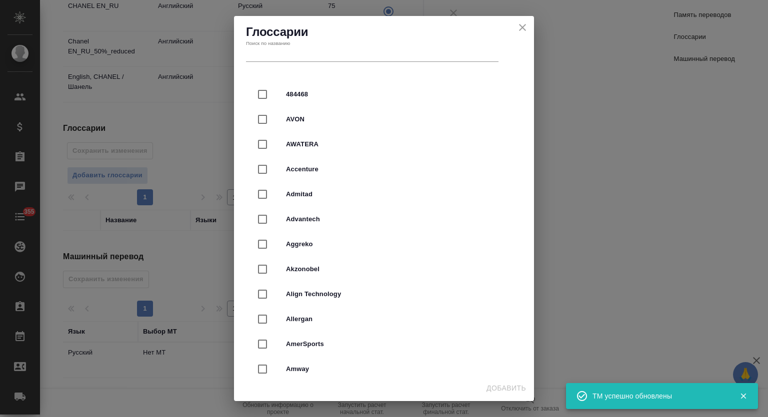
click at [321, 53] on input "text" at bounding box center [372, 55] width 252 height 14
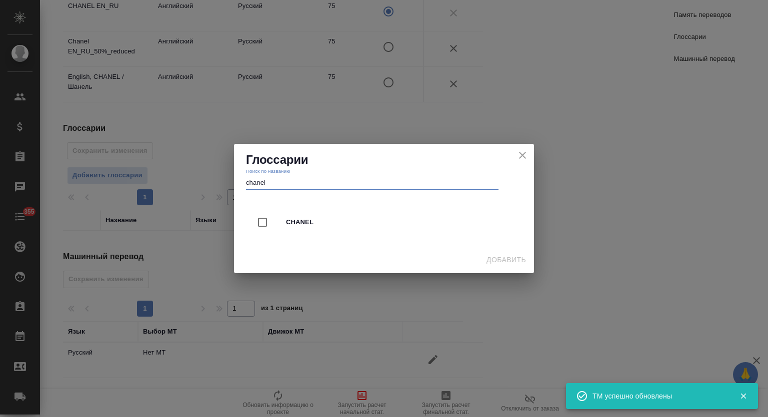
type input "chanel"
click at [308, 216] on div "CHANEL" at bounding box center [384, 222] width 268 height 25
checkbox input "true"
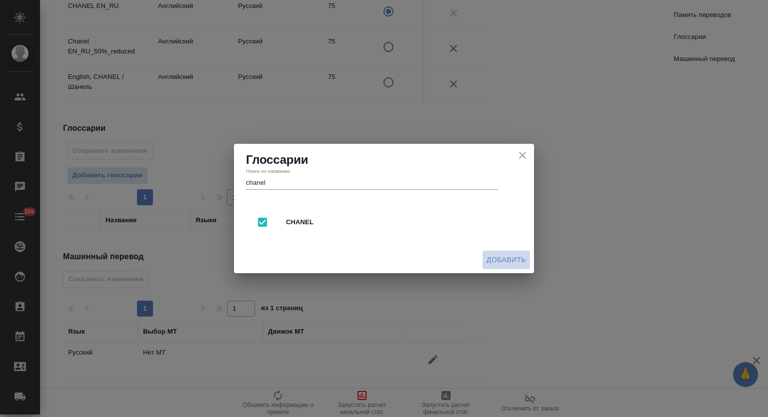
click at [498, 257] on span "Добавить" at bounding box center [505, 260] width 39 height 12
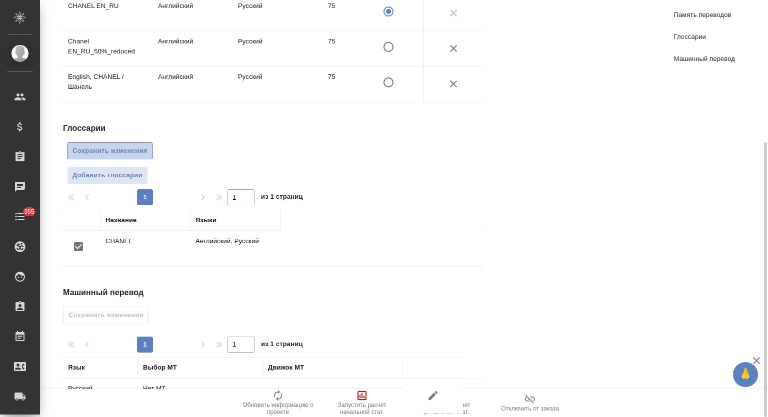
click at [128, 146] on span "Сохранить изменения" at bounding box center [109, 150] width 75 height 11
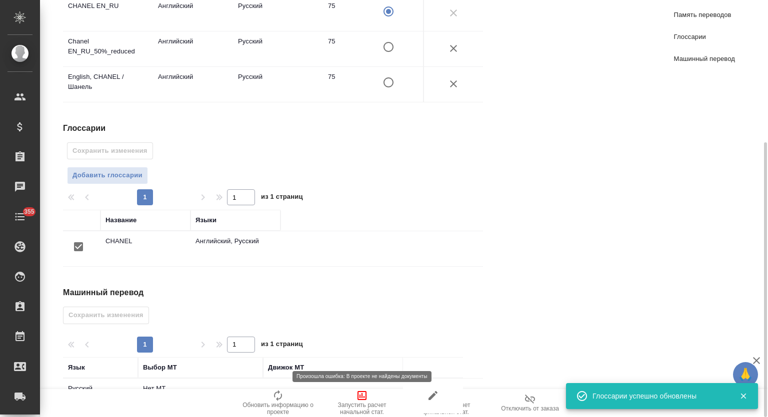
click at [370, 403] on span "Запустить расчет начальной стат." at bounding box center [362, 409] width 72 height 14
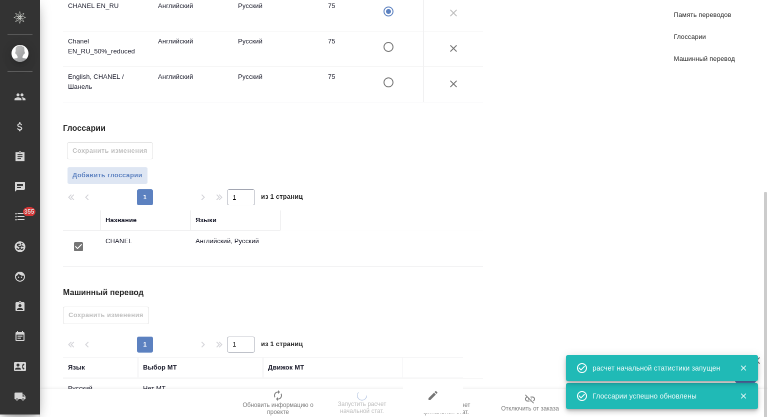
scroll to position [251, 0]
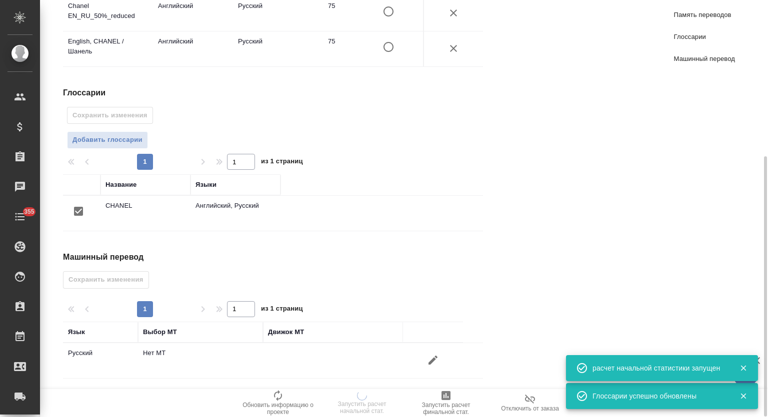
click at [442, 360] on button "button" at bounding box center [433, 360] width 24 height 24
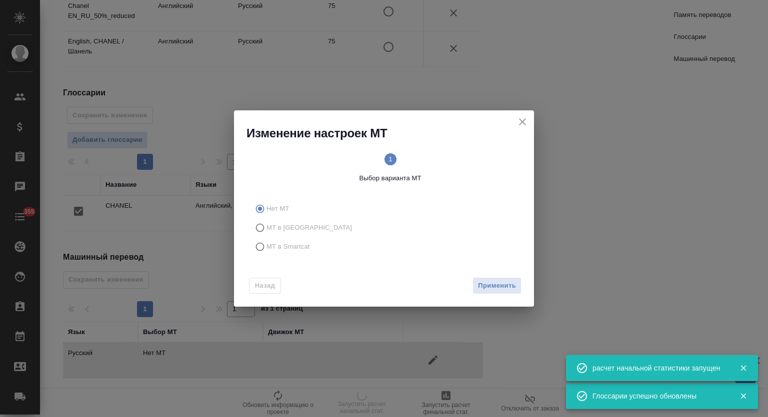
click at [273, 249] on span "МТ в Smartcat" at bounding box center [287, 247] width 43 height 10
click at [266, 249] on input "МТ в Smartcat" at bounding box center [258, 246] width 16 height 19
radio input "true"
click at [510, 288] on span "Вперед" at bounding box center [503, 285] width 25 height 11
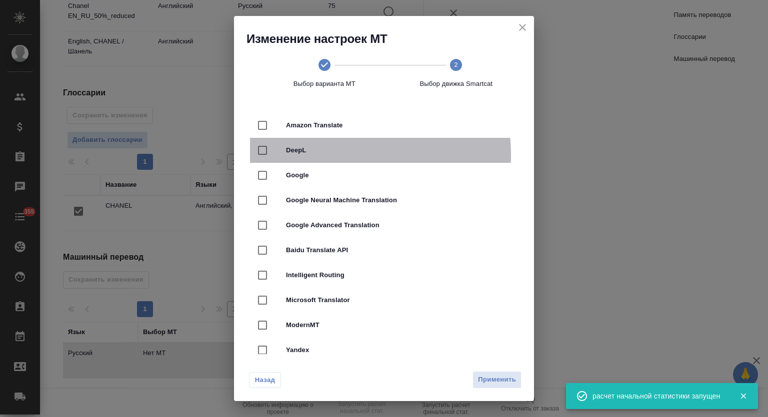
click at [322, 155] on div "DeepL" at bounding box center [384, 150] width 268 height 25
checkbox input "true"
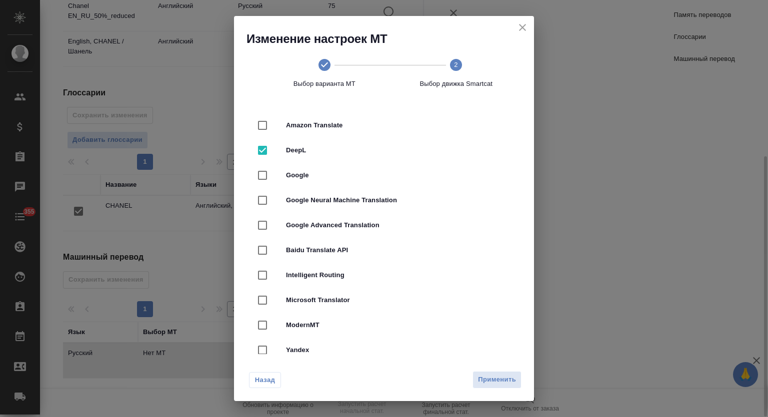
click at [497, 384] on span "Применить" at bounding box center [497, 379] width 38 height 11
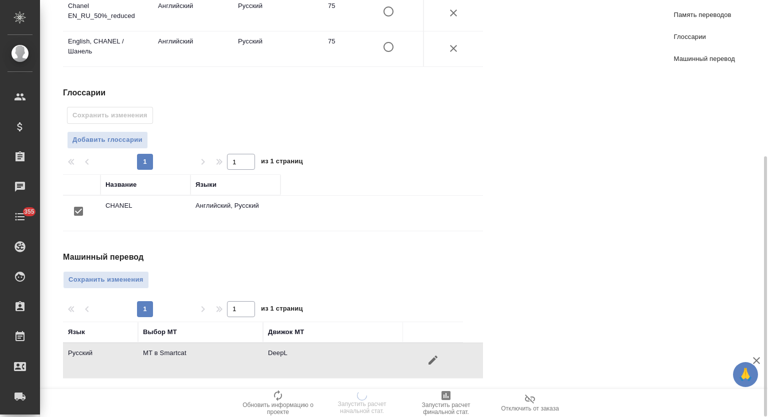
click at [112, 275] on span "Сохранить изменения" at bounding box center [105, 279] width 75 height 11
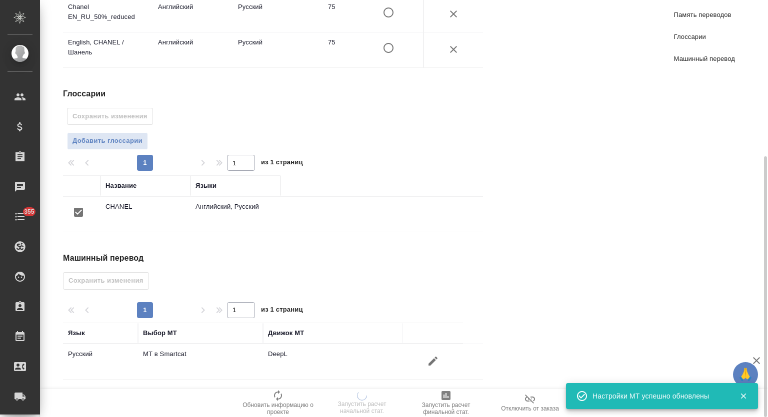
click at [710, 13] on span "Память переводов" at bounding box center [704, 15] width 61 height 10
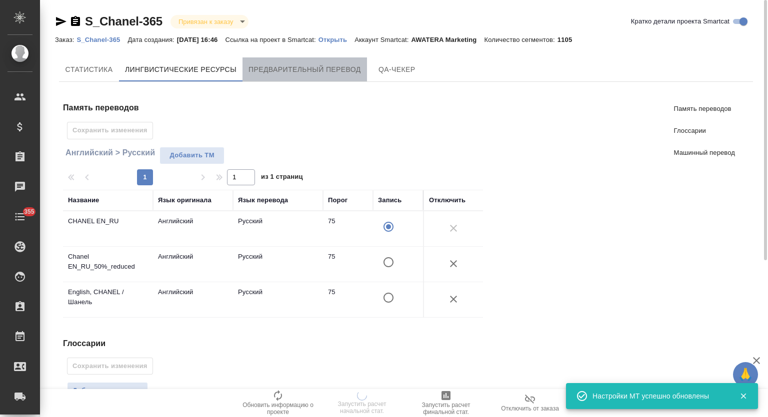
click at [263, 67] on span "Предварительный перевод" at bounding box center [304, 69] width 112 height 12
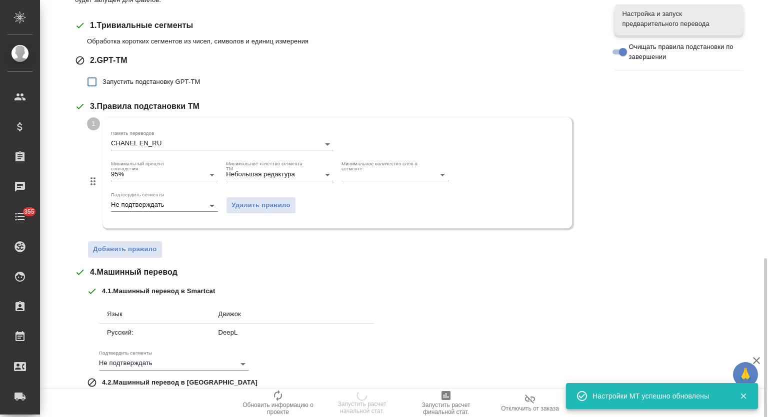
scroll to position [263, 0]
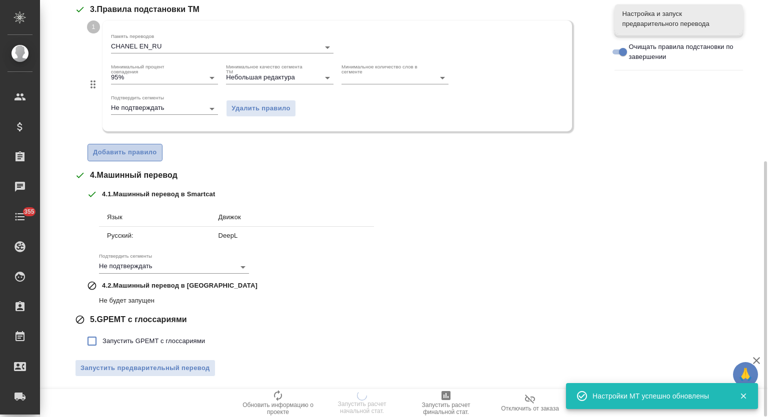
click at [145, 149] on span "Добавить правило" at bounding box center [125, 152] width 64 height 11
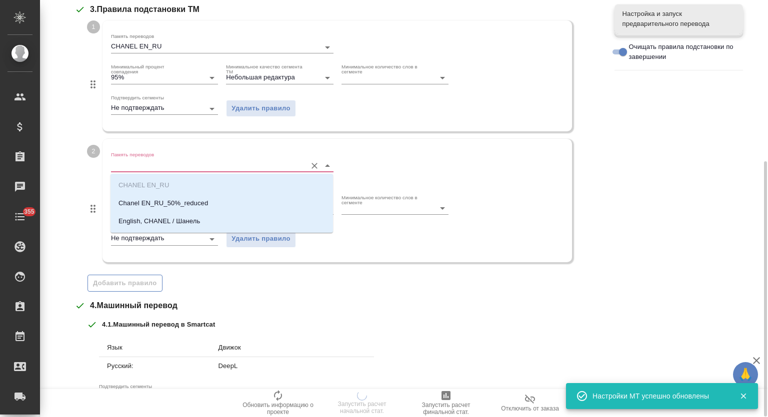
click at [192, 161] on input "Память переводов" at bounding box center [206, 165] width 190 height 12
click at [183, 203] on p "Chanel EN_RU_50%_reduced" at bounding box center [162, 203] width 89 height 10
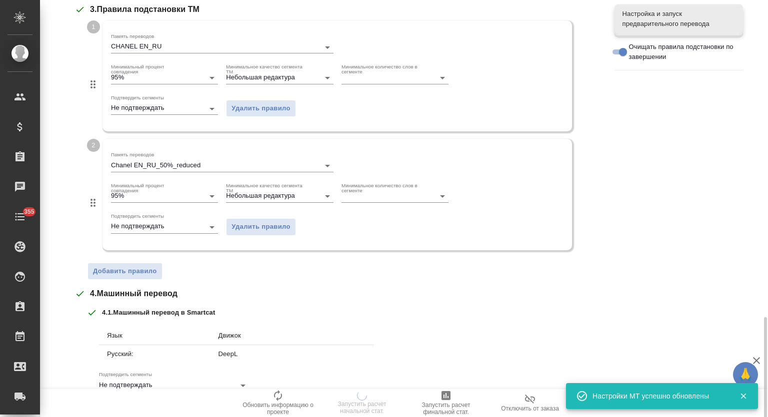
scroll to position [381, 0]
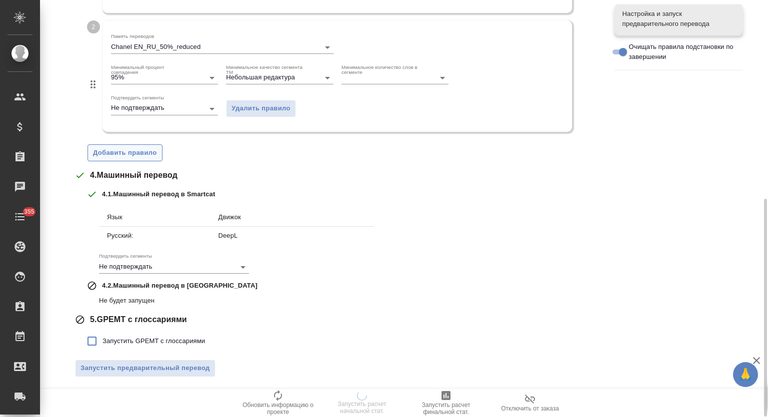
click at [139, 144] on button "Добавить правило" at bounding box center [124, 152] width 75 height 17
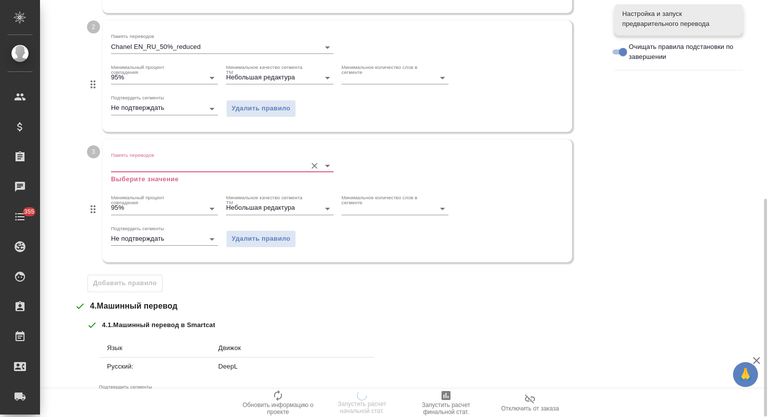
click at [187, 160] on input "Память переводов" at bounding box center [206, 166] width 190 height 12
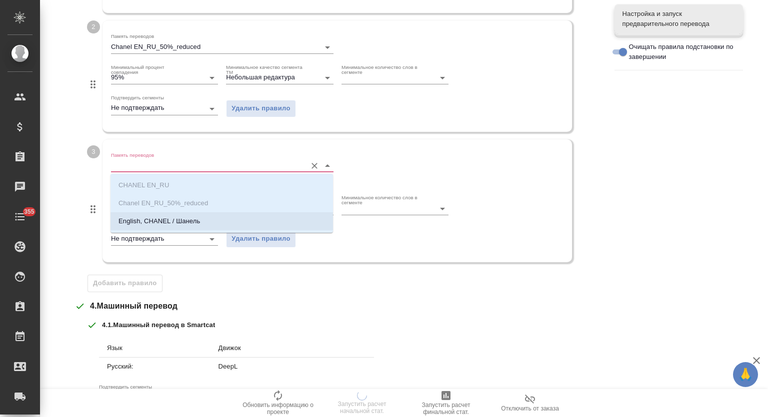
click at [187, 220] on p "English, CHANEL / Шанель" at bounding box center [158, 221] width 81 height 10
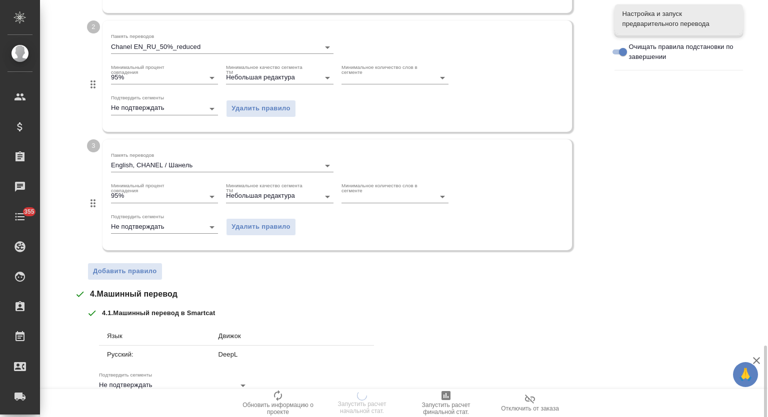
scroll to position [500, 0]
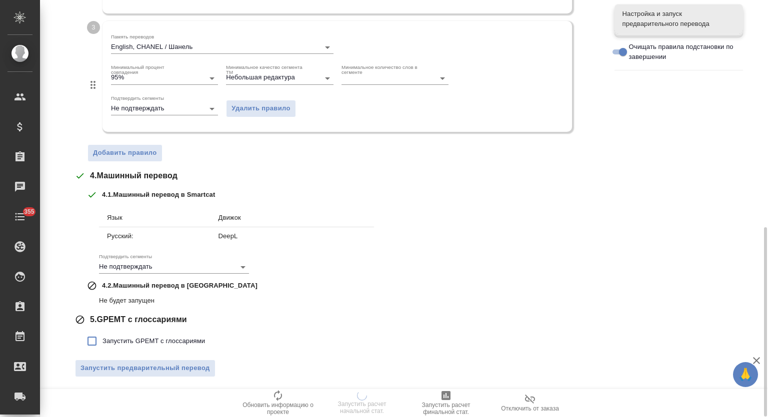
click at [135, 343] on span "Запустить GPEMT с глоссариями" at bounding box center [153, 341] width 102 height 10
click at [102, 343] on input "Запустить GPEMT с глоссариями" at bounding box center [91, 341] width 21 height 21
checkbox input "true"
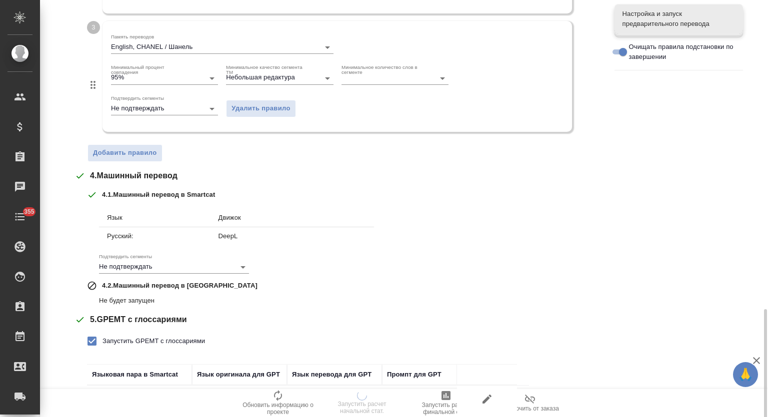
scroll to position [569, 0]
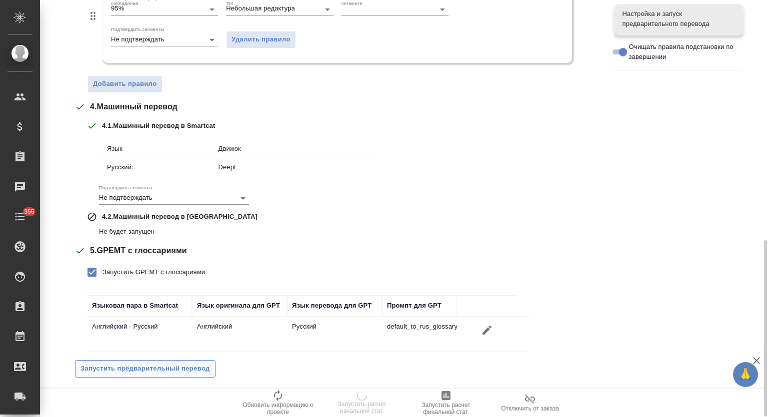
click at [167, 365] on span "Запустить предварительный перевод" at bounding box center [144, 368] width 129 height 11
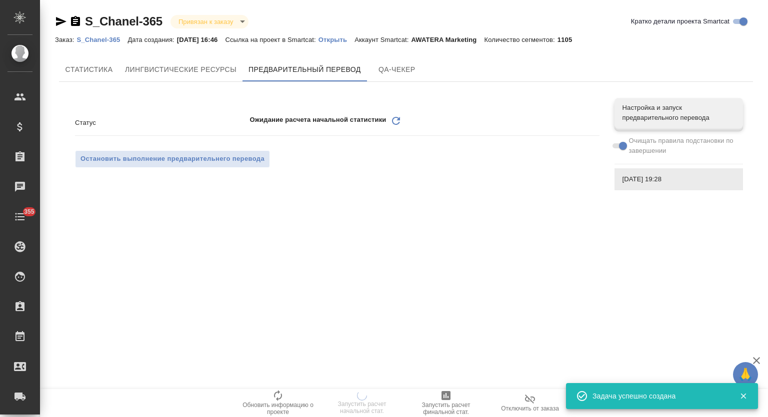
scroll to position [0, 0]
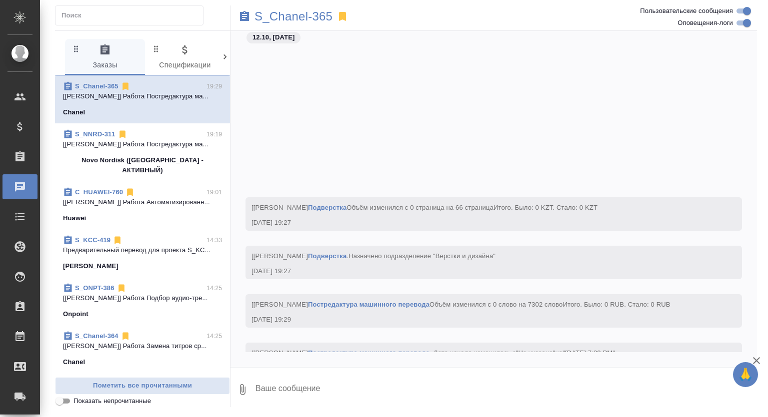
scroll to position [2167, 0]
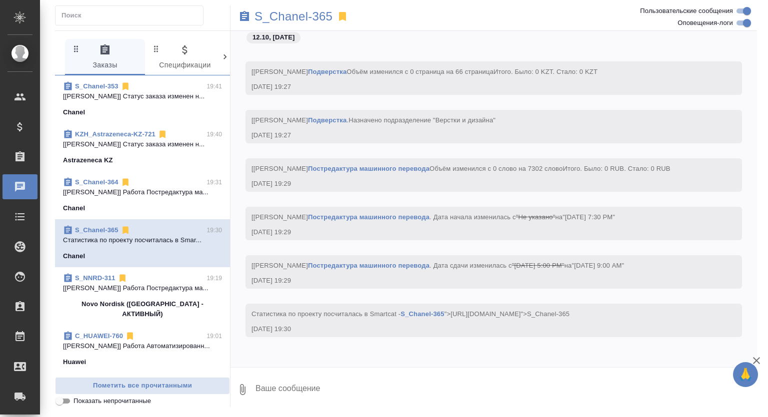
click at [164, 191] on p "[[PERSON_NAME]] Работа Постредактура ма..." at bounding box center [142, 192] width 159 height 10
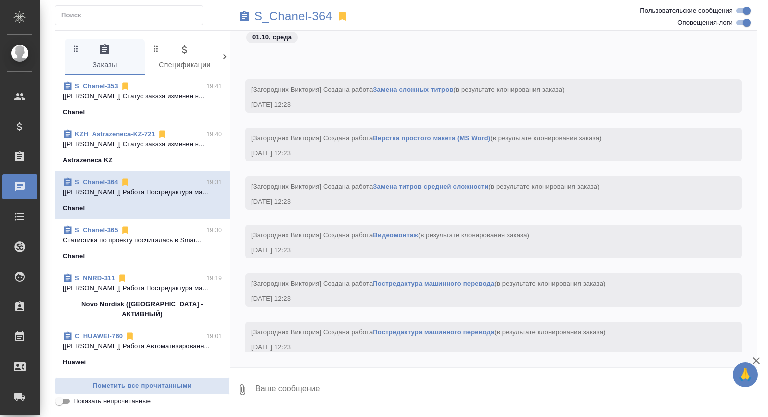
scroll to position [4524, 0]
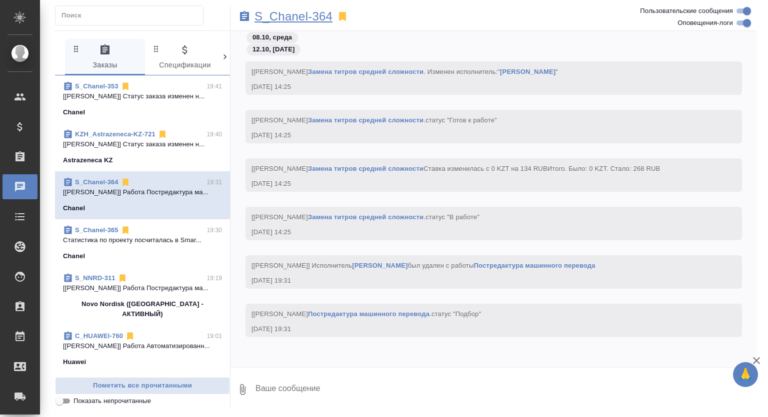
click at [282, 13] on p "S_Chanel-364" at bounding box center [293, 16] width 78 height 10
click at [100, 230] on link "S_Chanel-365" at bounding box center [96, 229] width 43 height 7
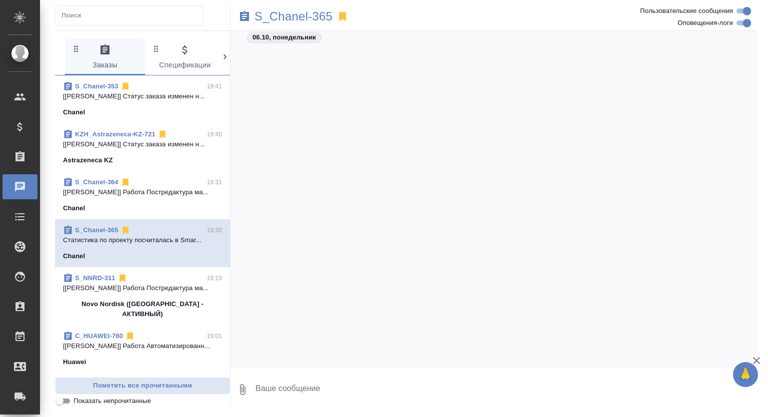
scroll to position [0, 0]
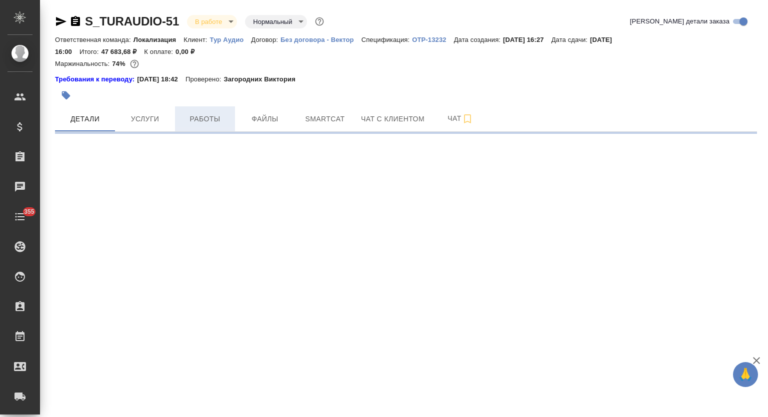
click at [202, 113] on span "Работы" at bounding box center [205, 119] width 48 height 12
select select "RU"
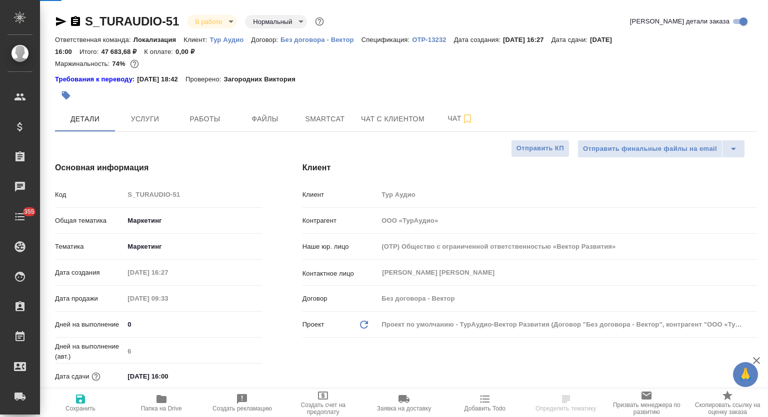
type textarea "x"
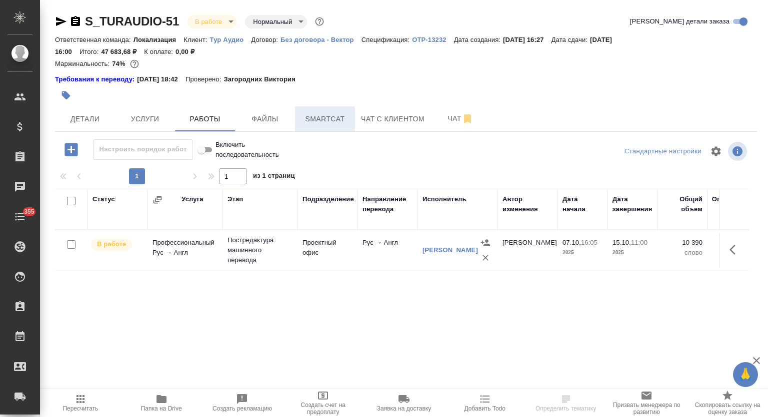
click at [325, 120] on span "Smartcat" at bounding box center [325, 119] width 48 height 12
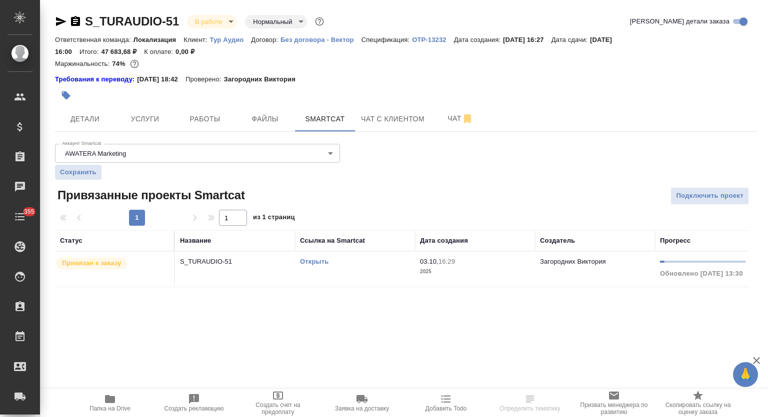
click at [318, 261] on link "Открыть" at bounding box center [314, 261] width 28 height 7
click at [184, 121] on button "Работы" at bounding box center [205, 118] width 60 height 25
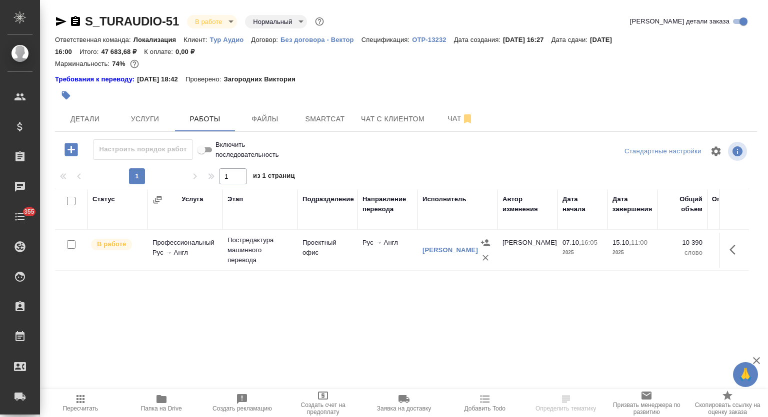
click at [57, 19] on icon "button" at bounding box center [61, 21] width 10 height 9
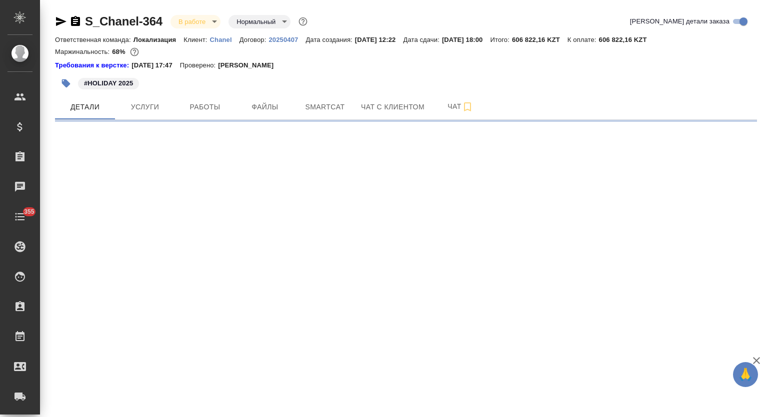
drag, startPoint x: 197, startPoint y: 106, endPoint x: 292, endPoint y: 72, distance: 101.2
click at [198, 105] on span "Работы" at bounding box center [205, 107] width 48 height 12
select select "RU"
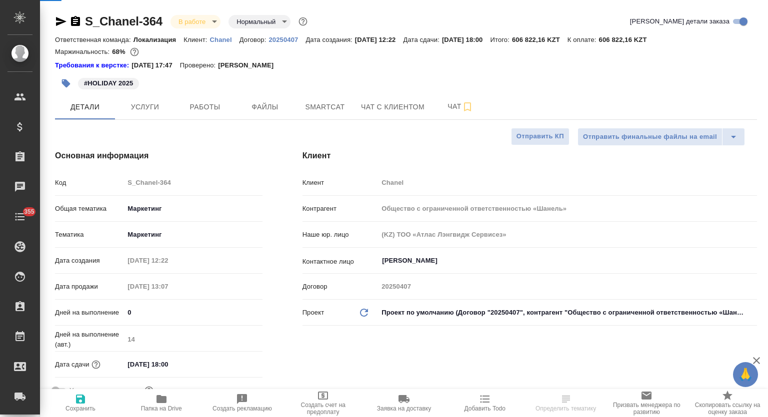
type textarea "x"
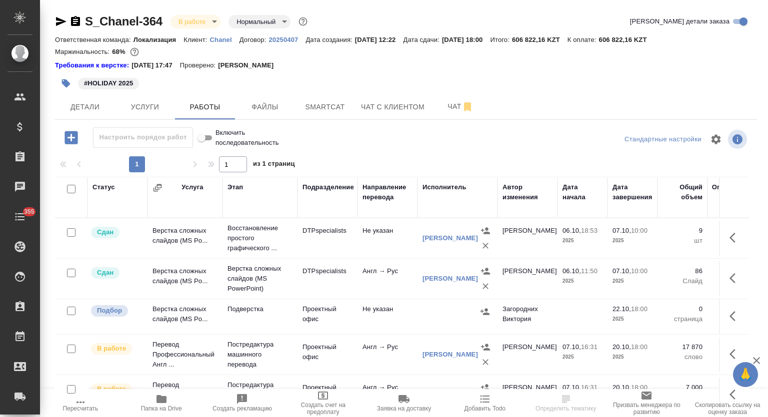
scroll to position [66, 0]
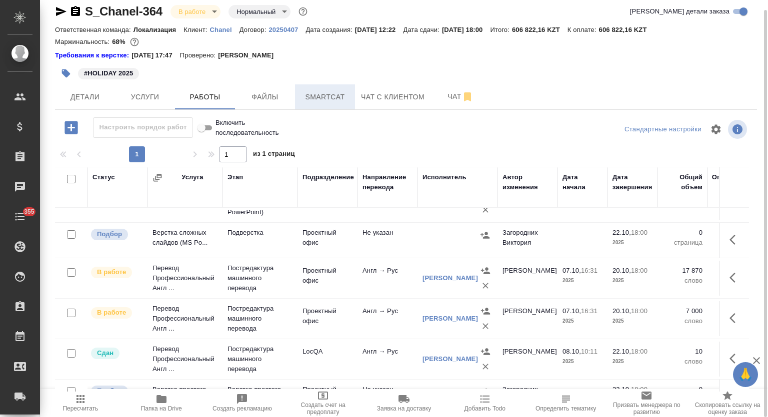
click at [330, 98] on span "Smartcat" at bounding box center [325, 97] width 48 height 12
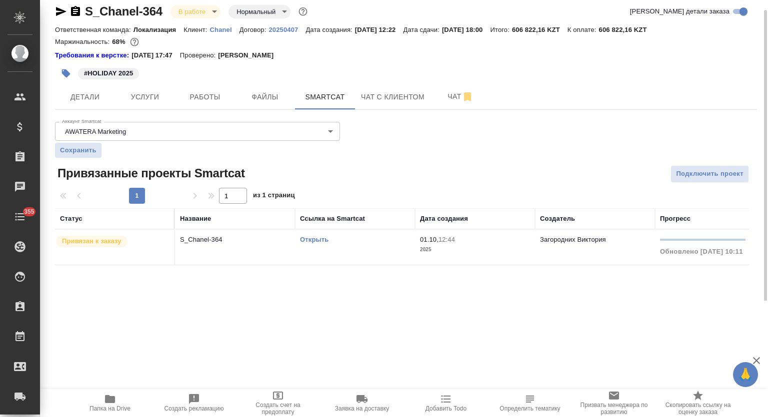
click at [311, 236] on link "Открыть" at bounding box center [314, 239] width 28 height 7
drag, startPoint x: 198, startPoint y: 101, endPoint x: 428, endPoint y: 19, distance: 243.4
click at [206, 98] on span "Работы" at bounding box center [205, 97] width 48 height 12
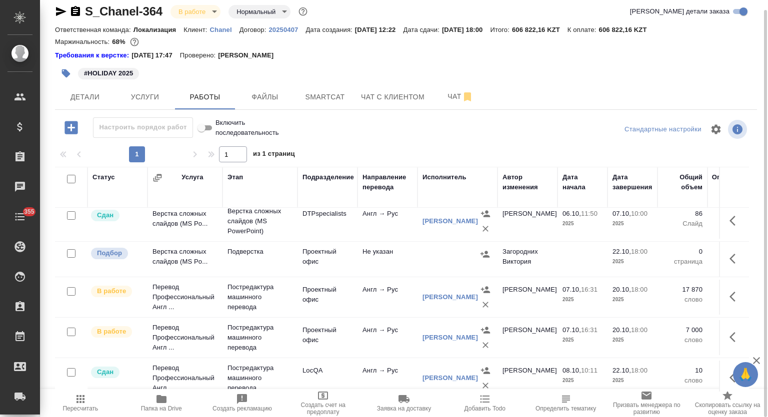
scroll to position [66, 0]
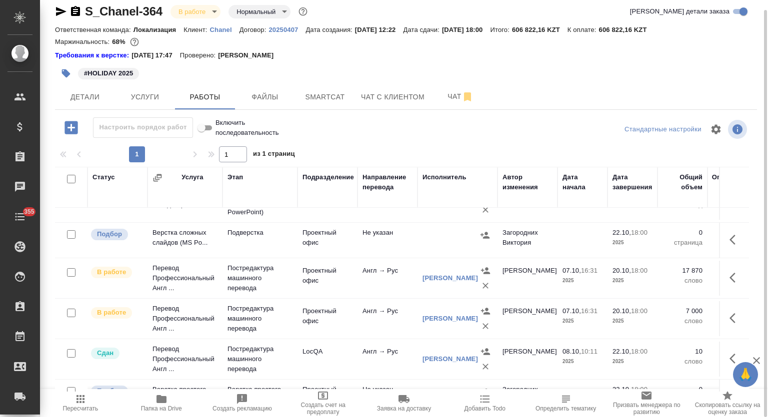
click at [484, 327] on icon "button" at bounding box center [485, 326] width 10 height 10
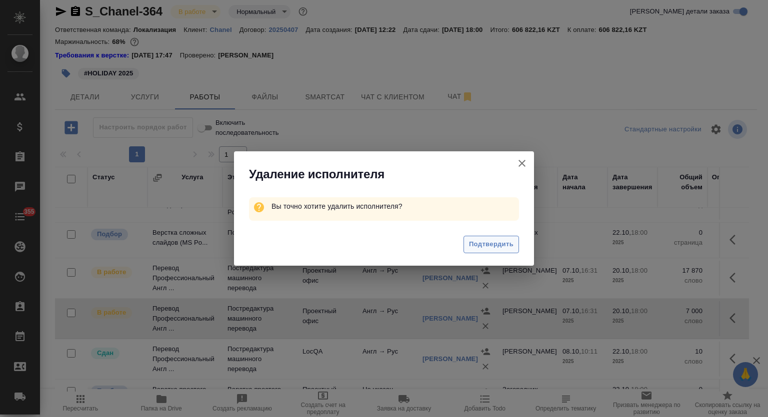
click at [491, 241] on span "Подтвердить" at bounding box center [491, 244] width 44 height 11
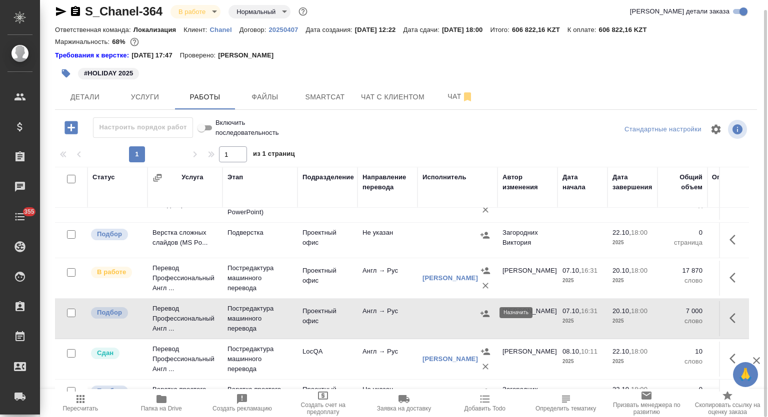
click at [487, 313] on icon "button" at bounding box center [485, 314] width 10 height 10
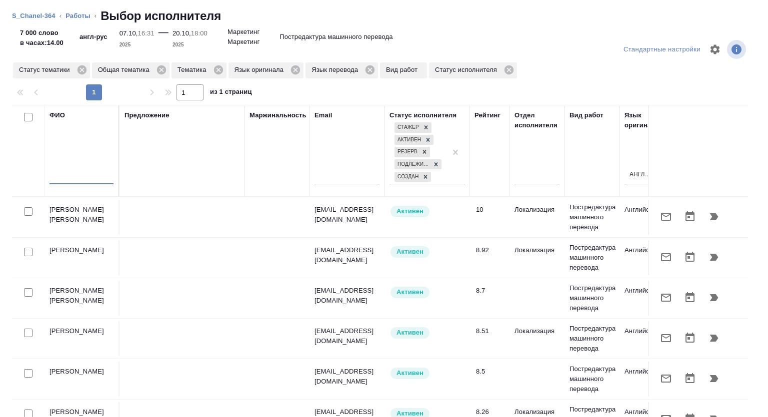
click at [64, 172] on input "text" at bounding box center [81, 178] width 64 height 12
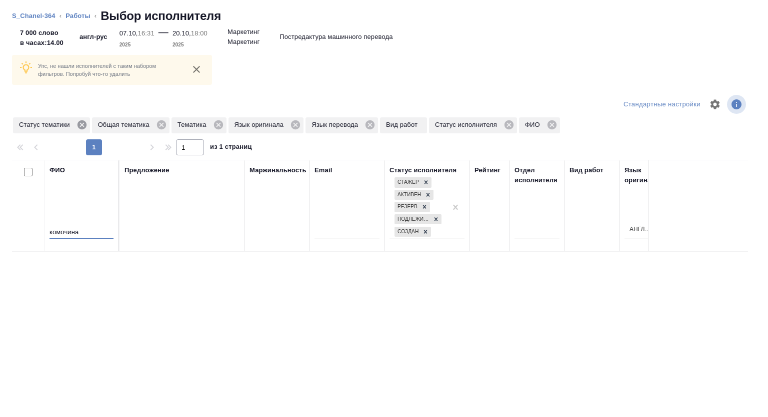
type input "комочина"
click at [84, 123] on icon at bounding box center [81, 124] width 9 height 9
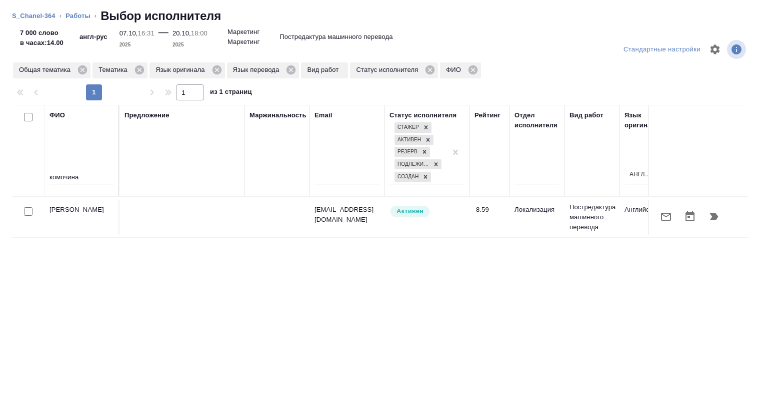
click at [659, 207] on button "button" at bounding box center [666, 217] width 24 height 24
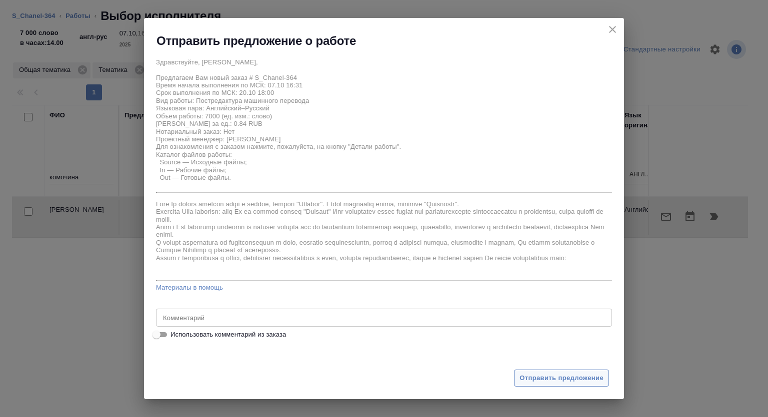
drag, startPoint x: 551, startPoint y: 379, endPoint x: 540, endPoint y: 201, distance: 177.7
click at [551, 378] on span "Отправить предложение" at bounding box center [561, 378] width 84 height 11
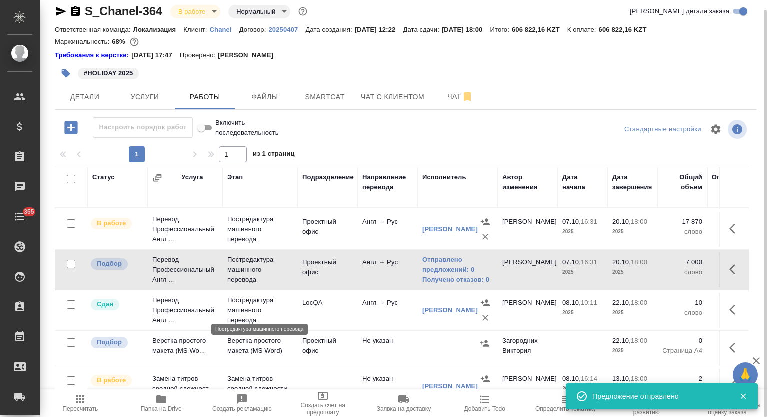
scroll to position [137, 0]
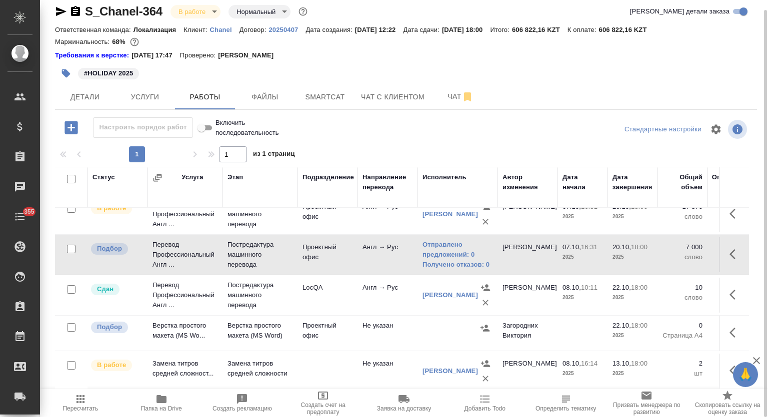
drag, startPoint x: 168, startPoint y: 410, endPoint x: 576, endPoint y: 230, distance: 445.9
click at [168, 409] on span "Папка на Drive" at bounding box center [161, 408] width 41 height 7
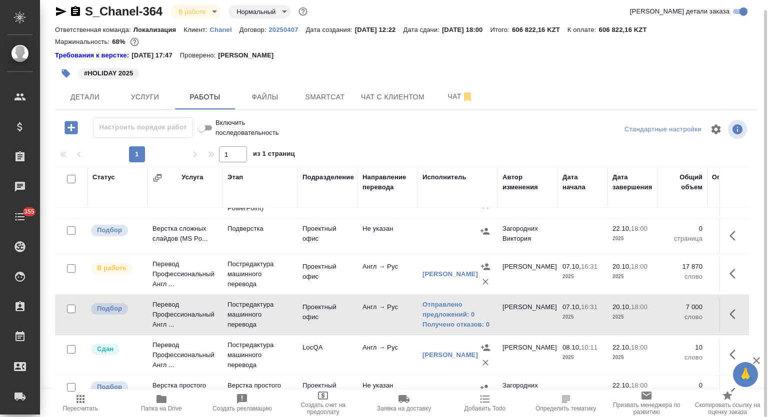
click at [55, 11] on icon "button" at bounding box center [61, 11] width 12 height 12
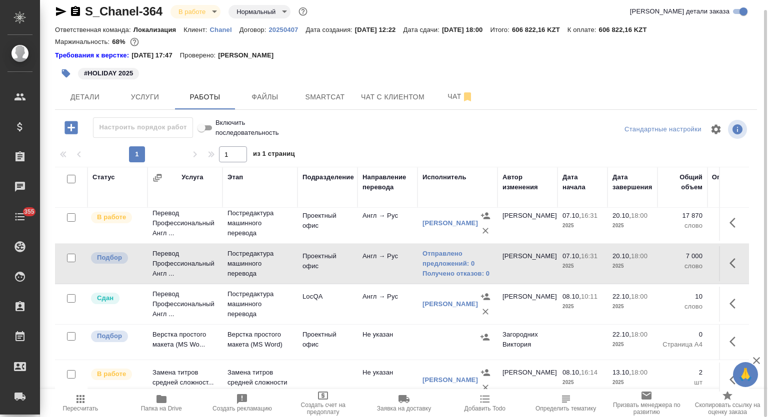
scroll to position [137, 0]
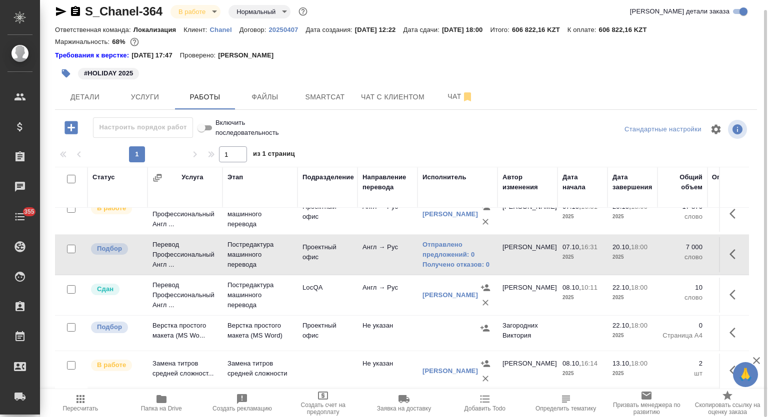
click at [75, 14] on icon "button" at bounding box center [75, 11] width 9 height 10
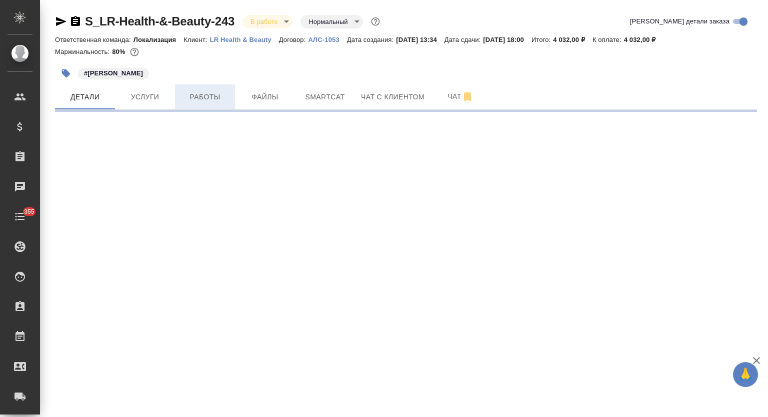
click at [218, 99] on span "Работы" at bounding box center [205, 97] width 48 height 12
select select "RU"
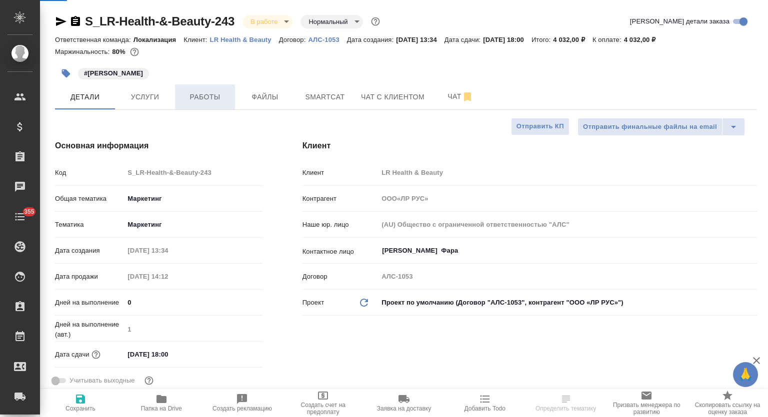
drag, startPoint x: 220, startPoint y: 96, endPoint x: 285, endPoint y: 74, distance: 68.0
click at [220, 96] on span "Работы" at bounding box center [205, 97] width 48 height 12
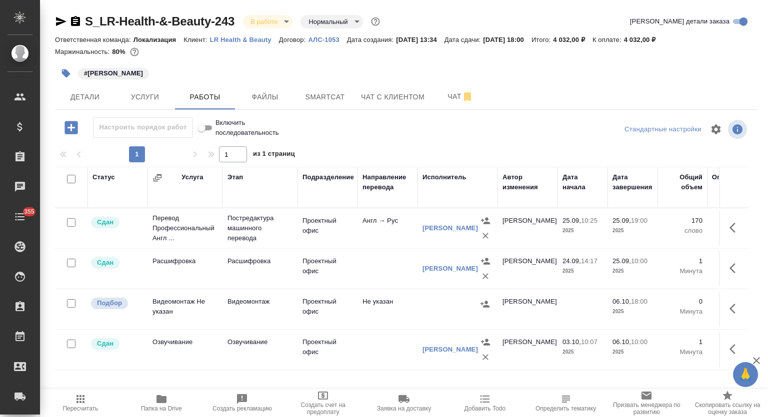
click at [66, 70] on icon "button" at bounding box center [66, 73] width 8 height 8
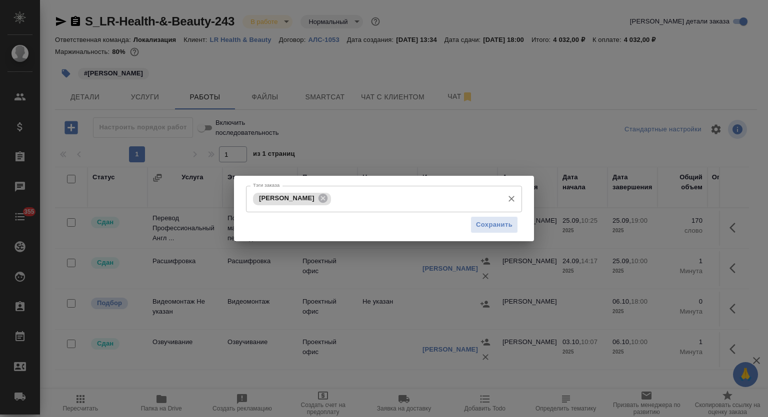
click at [373, 201] on input "Тэги заказа" at bounding box center [415, 198] width 165 height 17
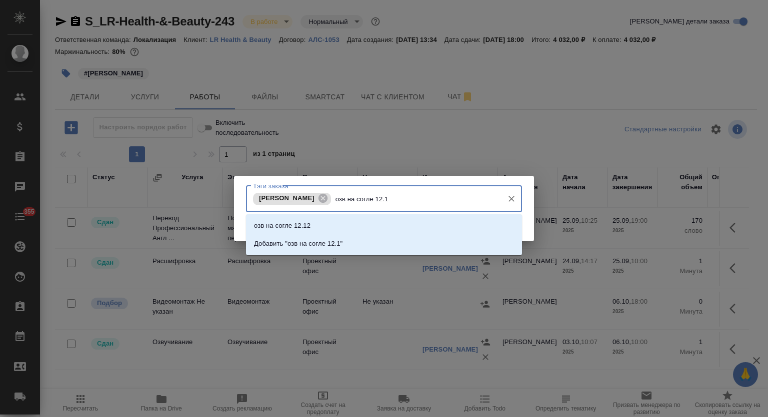
type input "озв на согле 12.10"
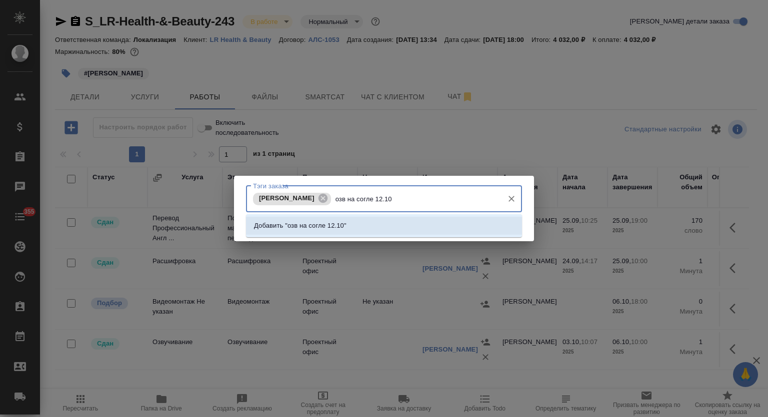
click at [438, 231] on li "Добавить "озв на согле 12.10"" at bounding box center [384, 226] width 276 height 18
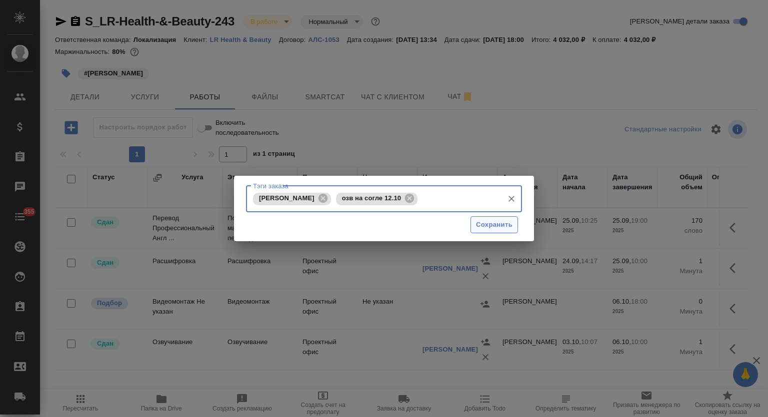
click at [502, 225] on span "Сохранить" at bounding box center [494, 224] width 36 height 11
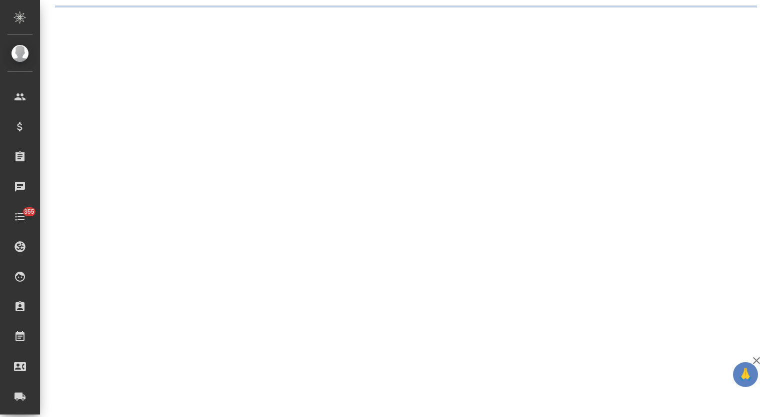
click at [491, 221] on div ".cls-1 fill:#fff; AWATERA Mutalimov [PERSON_NAME] Спецификации Заказы 0 Чаты 35…" at bounding box center [384, 208] width 768 height 417
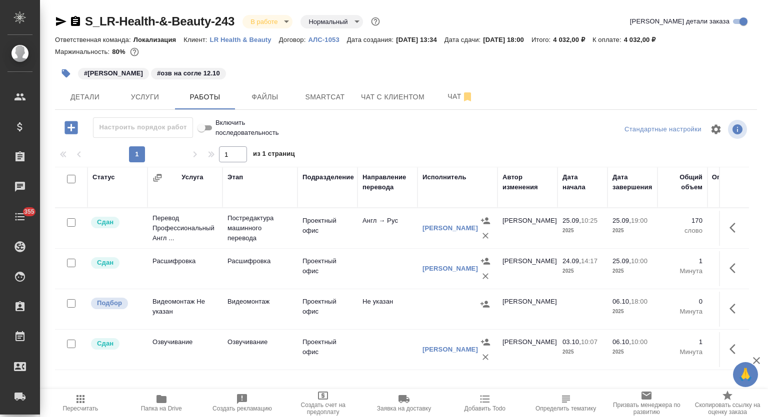
click at [58, 21] on icon "button" at bounding box center [61, 21] width 12 height 12
drag, startPoint x: 113, startPoint y: 96, endPoint x: 126, endPoint y: 94, distance: 13.1
click at [113, 95] on button "Детали" at bounding box center [85, 96] width 60 height 25
click at [84, 99] on span "Детали" at bounding box center [85, 97] width 48 height 12
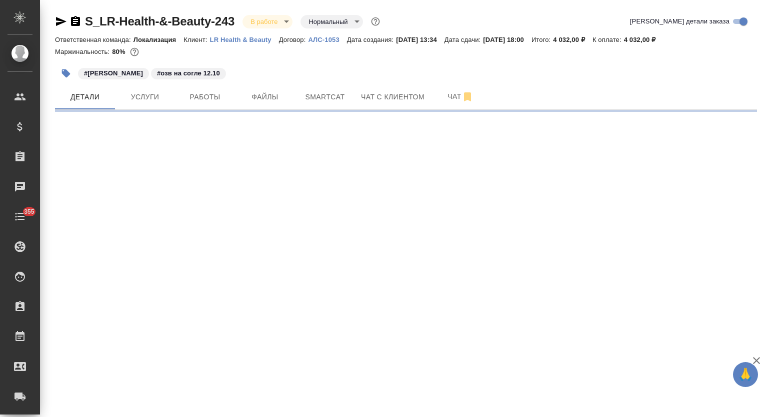
select select "RU"
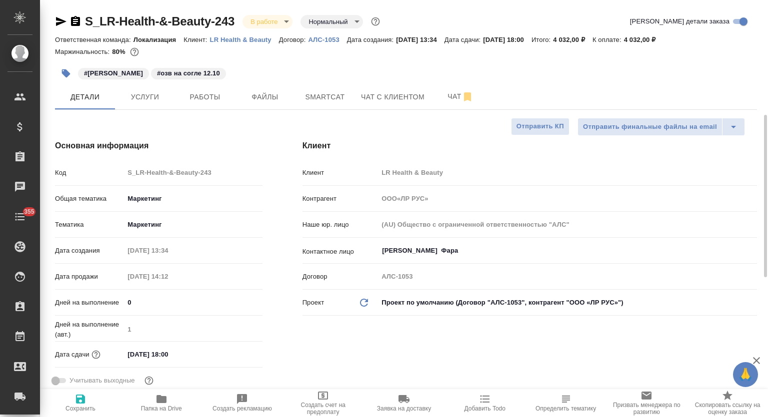
scroll to position [416, 0]
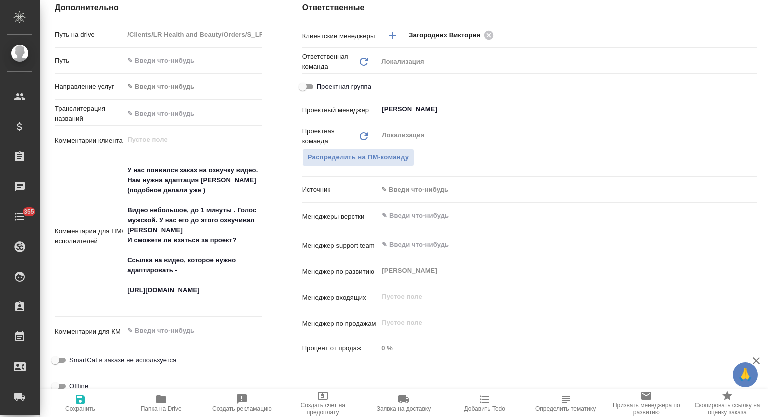
type textarea "x"
click at [164, 405] on icon "button" at bounding box center [161, 399] width 12 height 12
type input "ООО«ЛР РУС»"
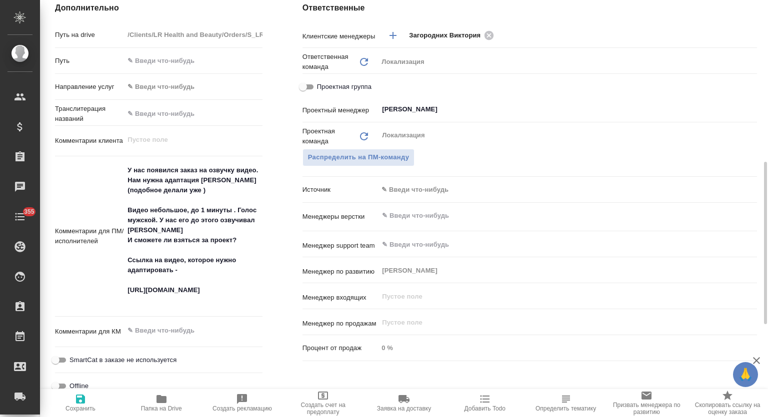
type textarea "x"
type input "ООО«ЛР РУС»"
type textarea "x"
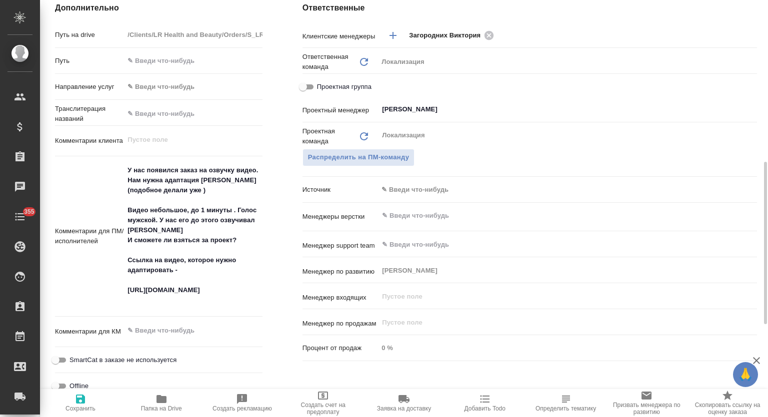
type textarea "x"
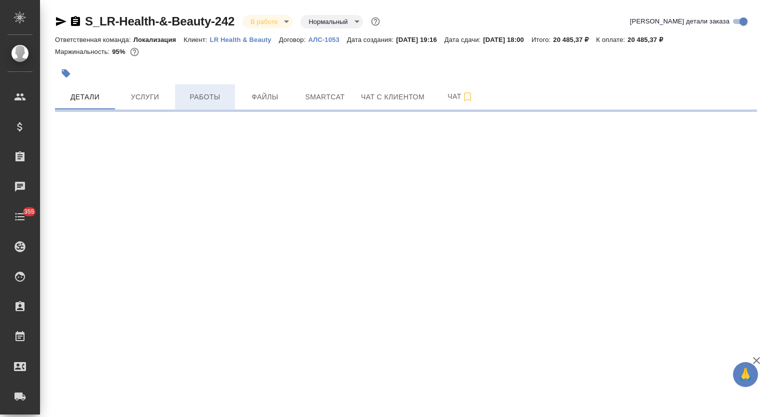
click at [204, 91] on span "Работы" at bounding box center [205, 97] width 48 height 12
select select "RU"
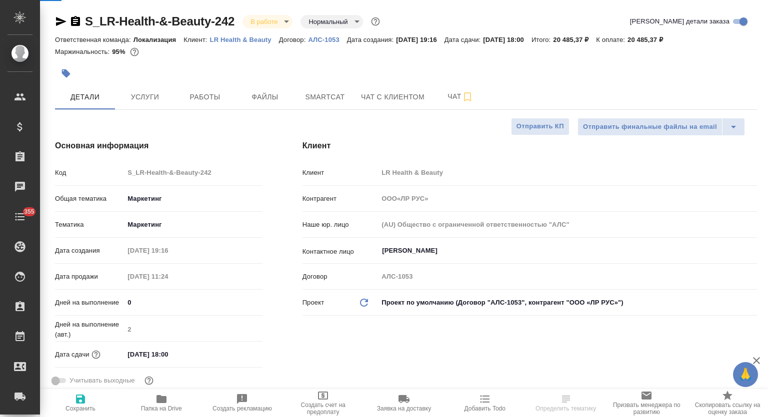
type textarea "x"
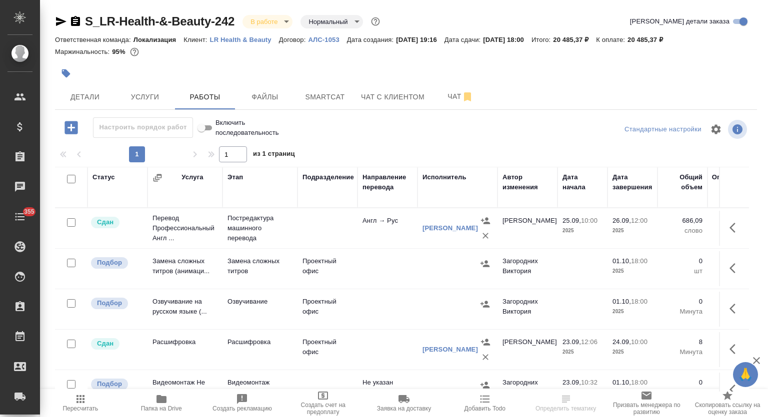
click at [62, 21] on icon "button" at bounding box center [61, 21] width 10 height 9
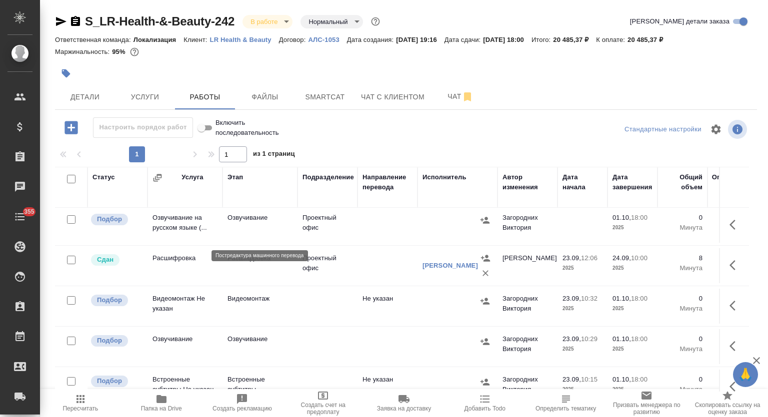
scroll to position [147, 0]
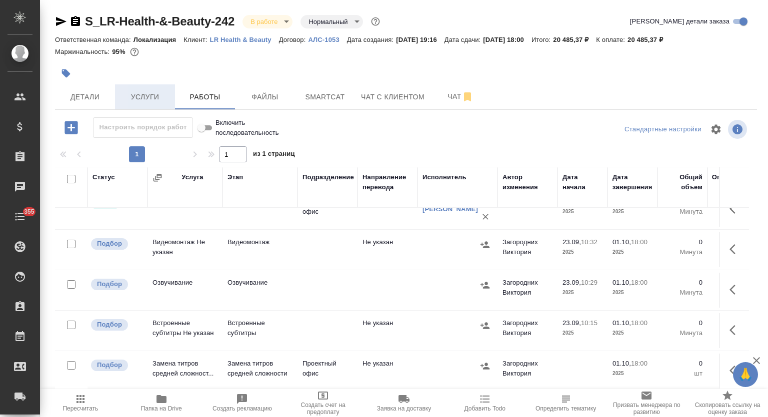
click at [139, 100] on span "Услуги" at bounding box center [145, 97] width 48 height 12
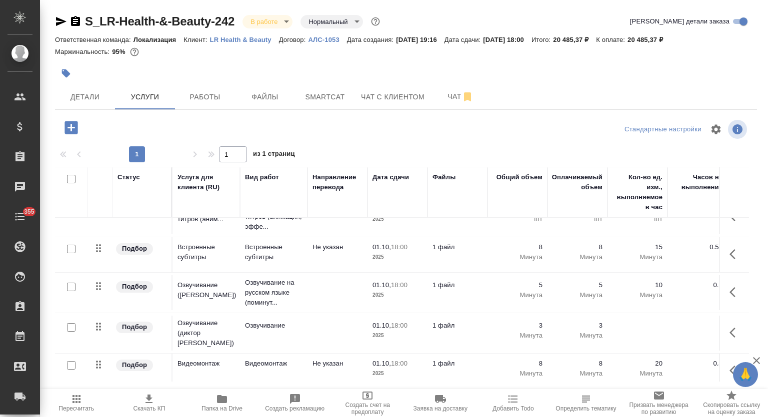
scroll to position [142, 0]
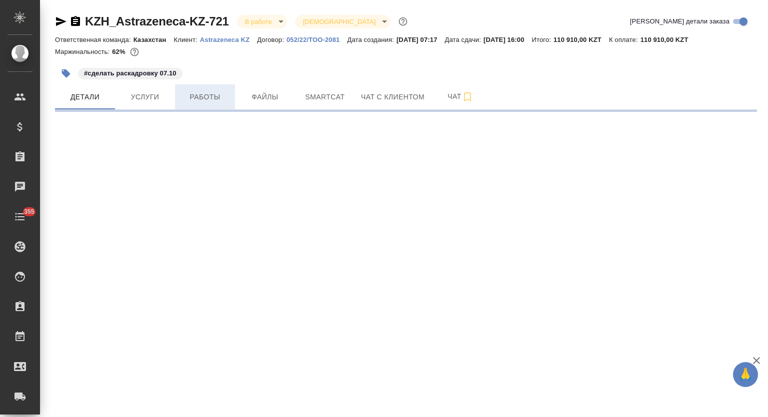
select select "RU"
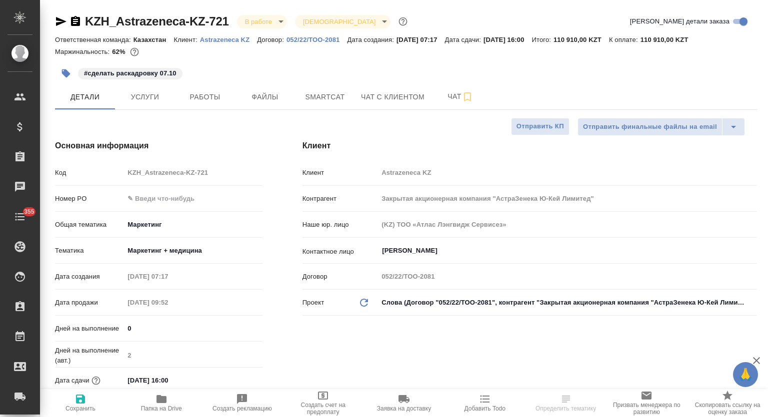
click at [208, 92] on span "Работы" at bounding box center [205, 97] width 48 height 12
type textarea "x"
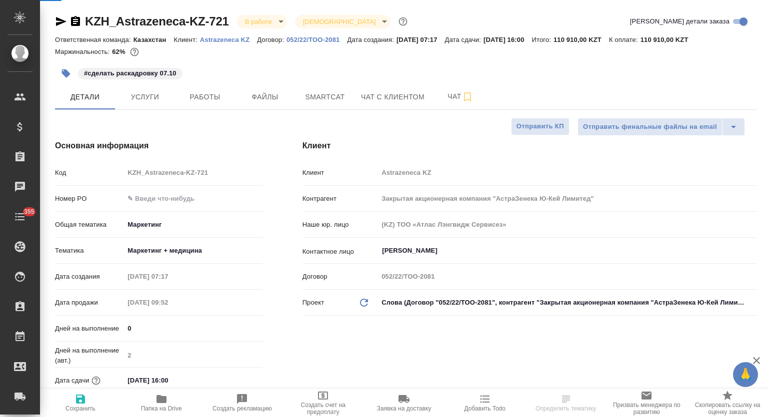
type textarea "x"
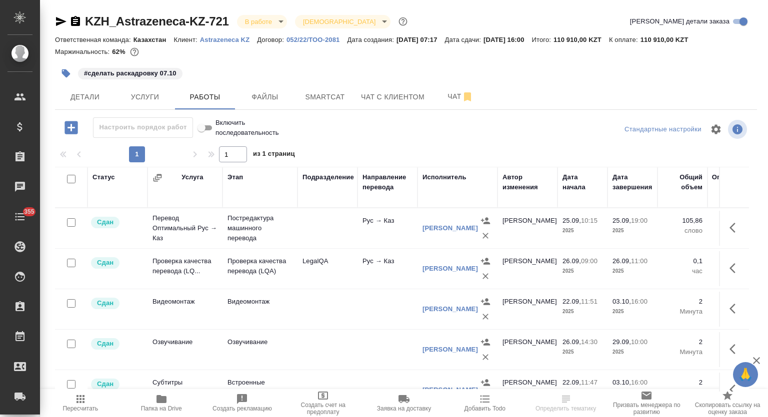
click at [277, 13] on div "KZH_Astrazeneca-KZ-721 В работе inProgress Святая троица holyTrinity" at bounding box center [232, 21] width 354 height 16
click at [273, 21] on body "🙏 .cls-1 fill:#fff; AWATERA Mutalimov Mark Клиенты Спецификации Заказы Чаты 355…" at bounding box center [384, 208] width 768 height 417
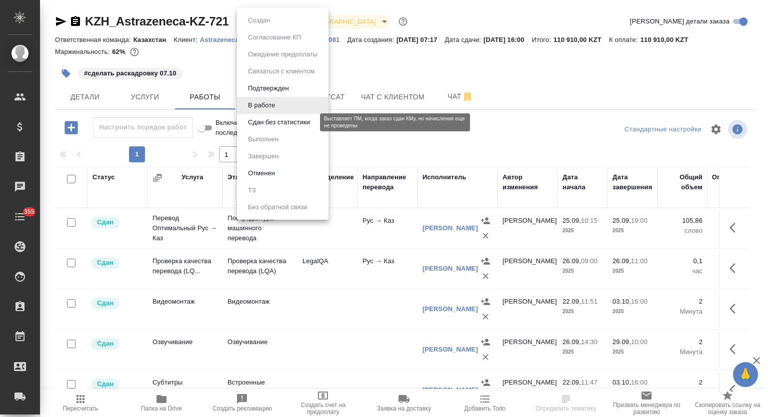
drag, startPoint x: 287, startPoint y: 121, endPoint x: 343, endPoint y: 123, distance: 56.0
click at [288, 121] on button "Сдан без статистики" at bounding box center [279, 122] width 68 height 11
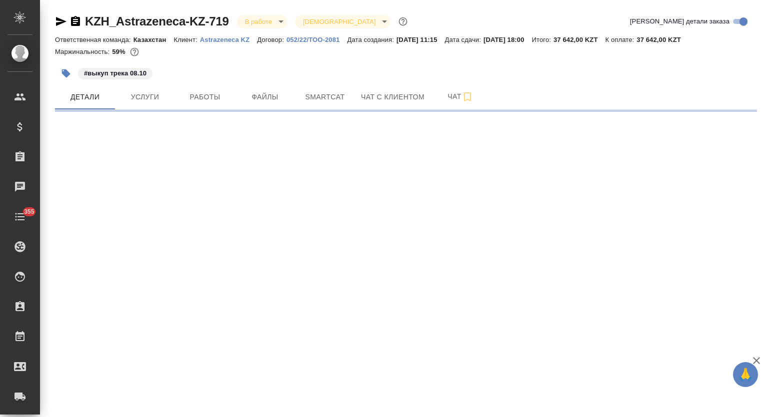
select select "RU"
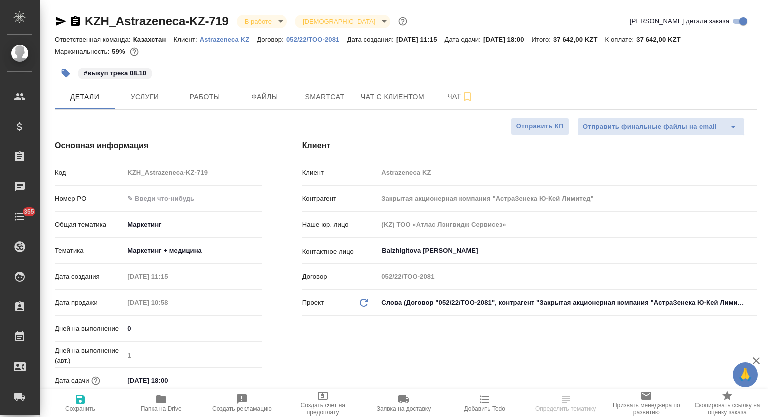
type textarea "x"
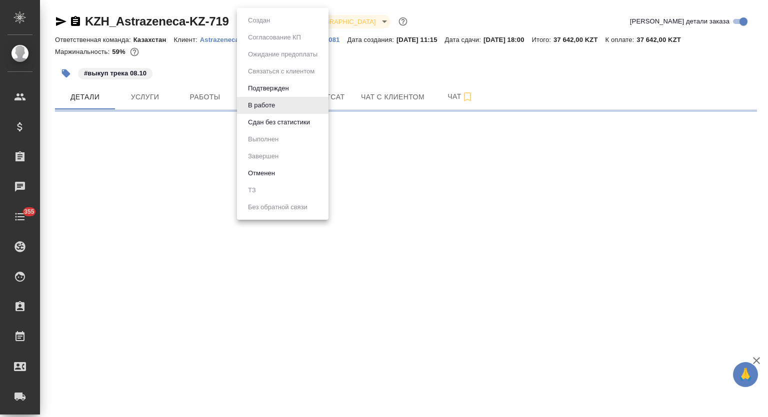
click at [268, 17] on body "🙏 .cls-1 fill:#fff; AWATERA Mutalimov [PERSON_NAME] Спецификации Заказы 0 Чаты …" at bounding box center [384, 208] width 768 height 417
select select "RU"
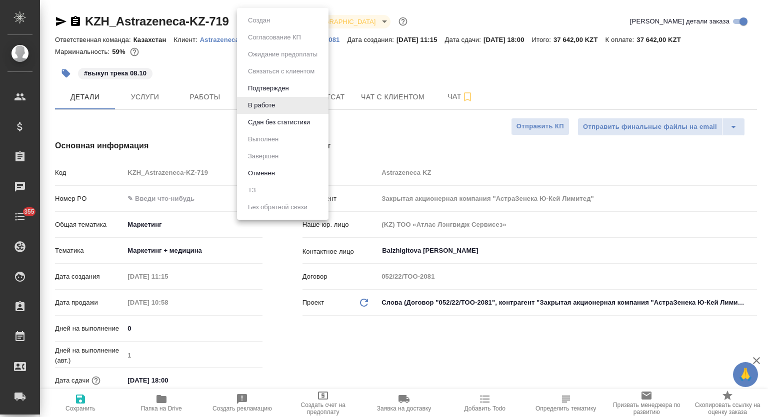
type textarea "x"
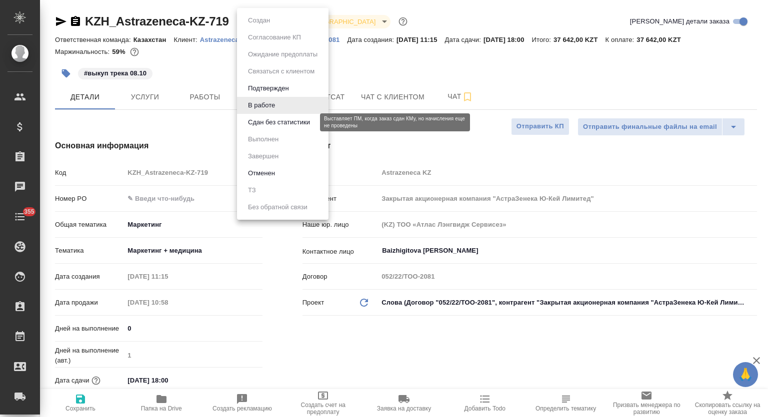
click at [289, 123] on button "Сдан без статистики" at bounding box center [279, 122] width 68 height 11
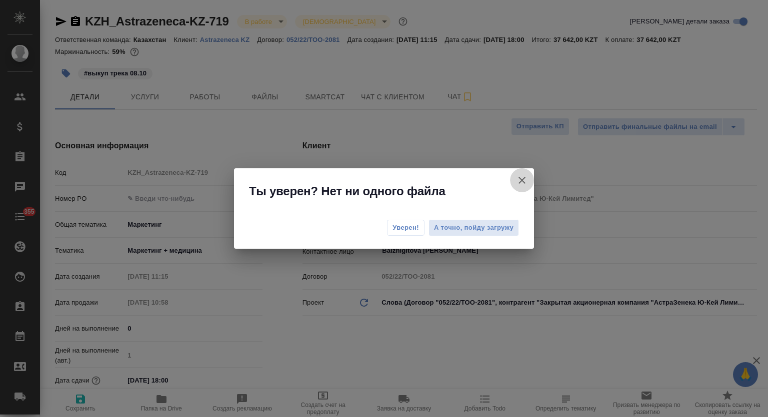
click at [523, 182] on icon "button" at bounding box center [521, 180] width 7 height 7
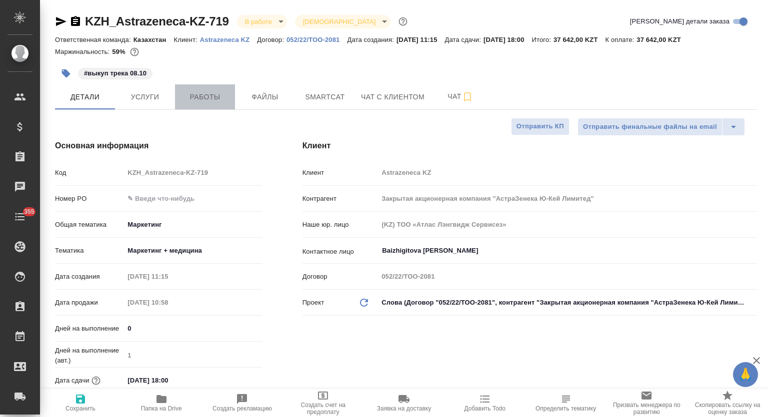
click at [199, 106] on button "Работы" at bounding box center [205, 96] width 60 height 25
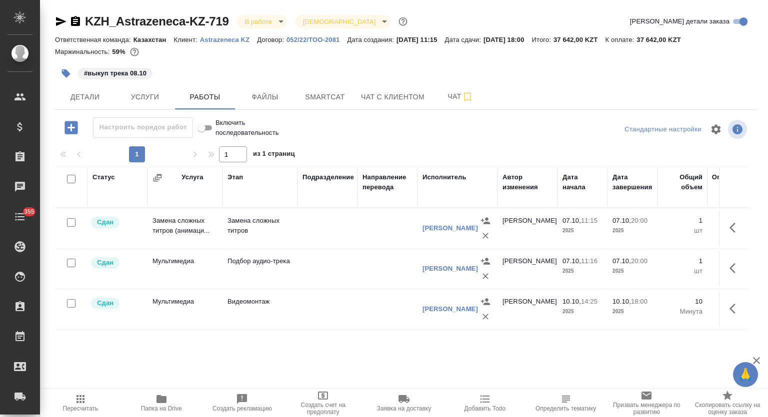
click at [280, 19] on body "🙏 .cls-1 fill:#fff; AWATERA Mutalimov [PERSON_NAME] Спецификации Заказы 0 Чаты …" at bounding box center [384, 208] width 768 height 417
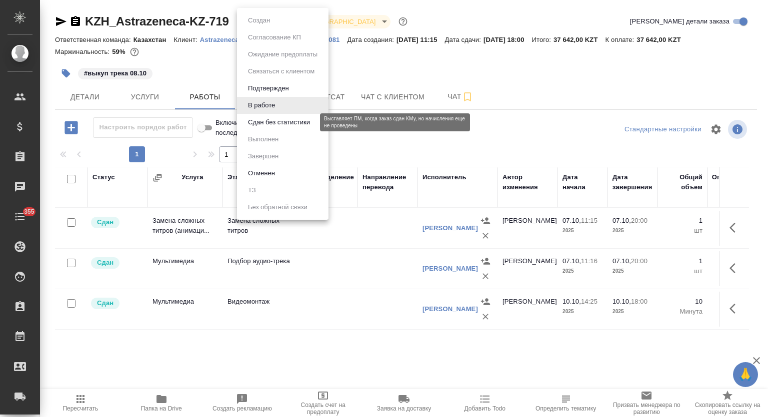
click at [291, 119] on button "Сдан без статистики" at bounding box center [279, 122] width 68 height 11
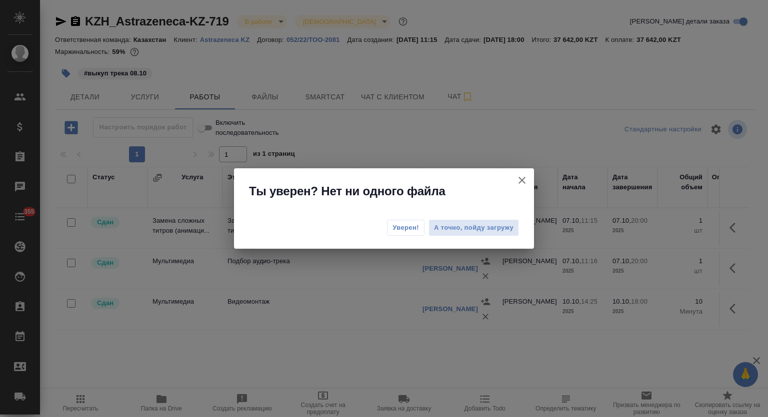
click at [412, 220] on button "Уверен!" at bounding box center [405, 228] width 37 height 16
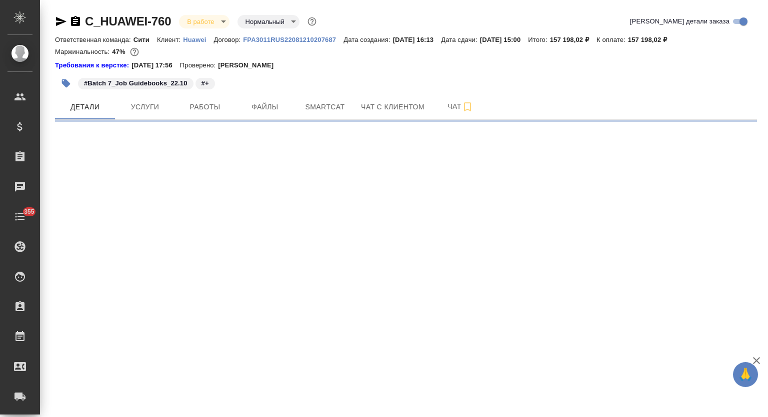
select select "RU"
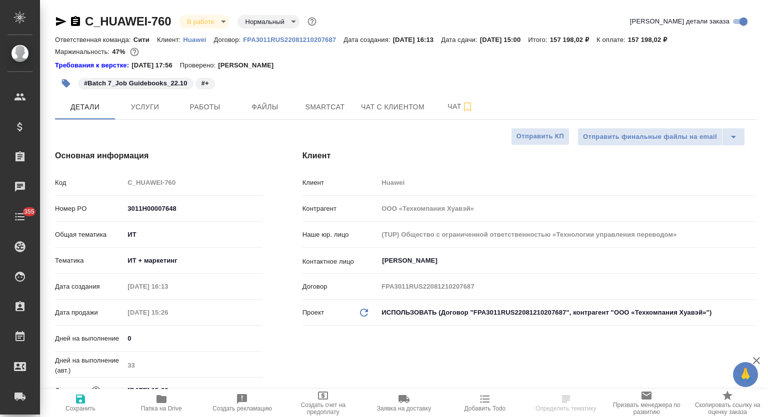
type textarea "x"
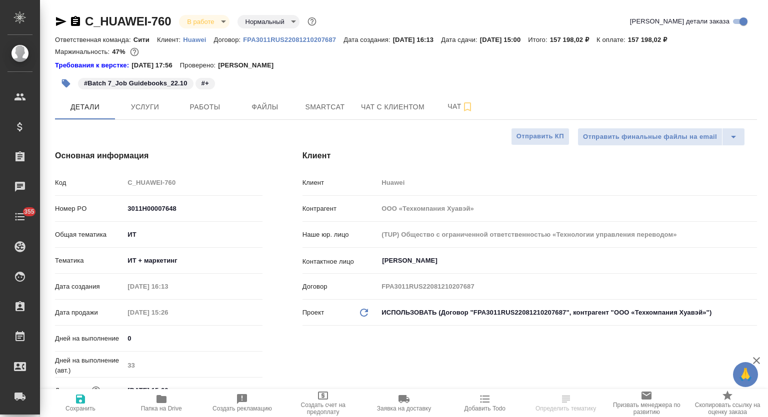
type textarea "x"
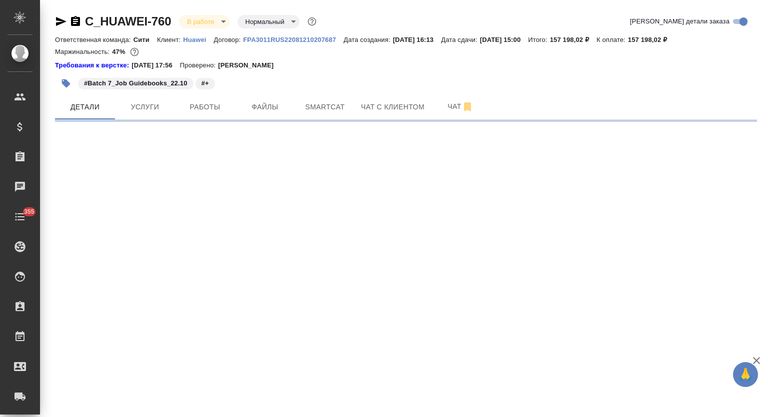
select select "RU"
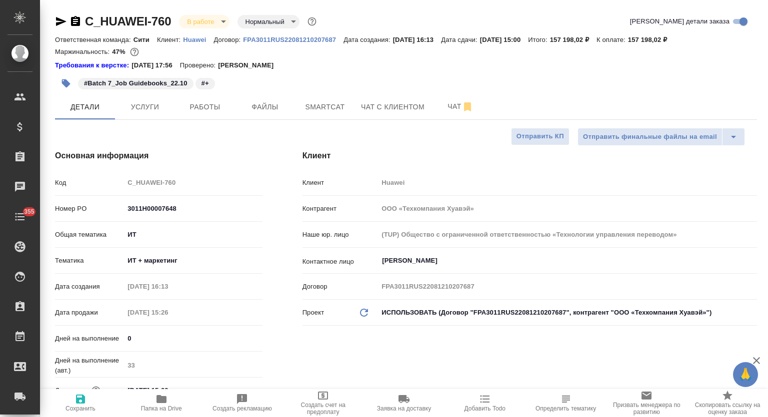
type textarea "x"
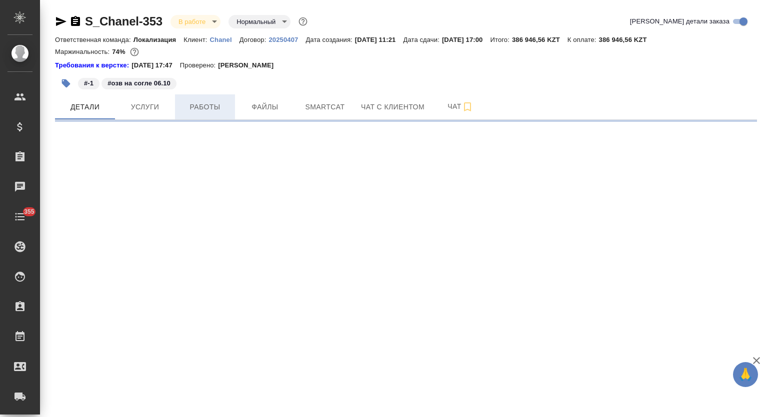
click at [202, 112] on span "Работы" at bounding box center [205, 107] width 48 height 12
select select "RU"
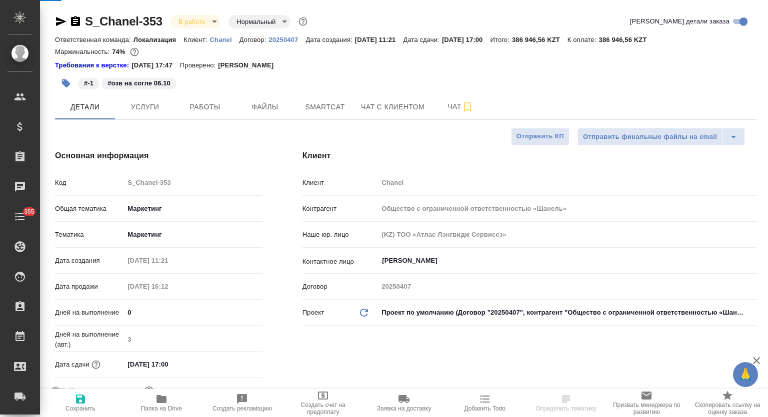
type textarea "x"
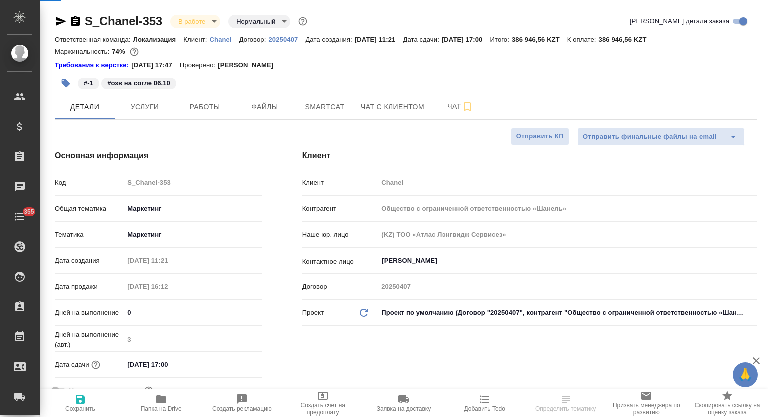
type textarea "x"
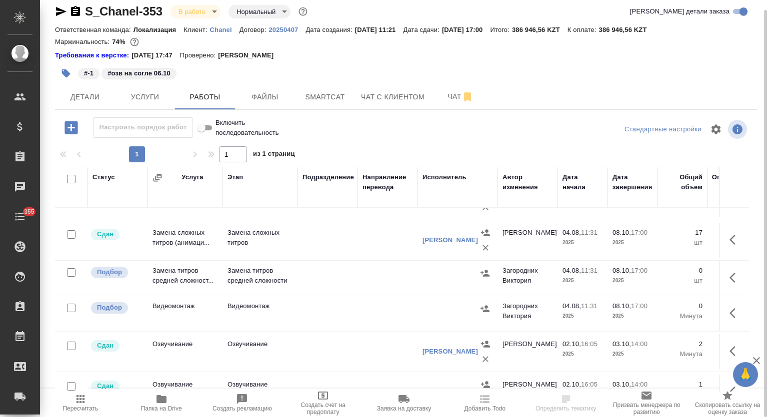
scroll to position [200, 0]
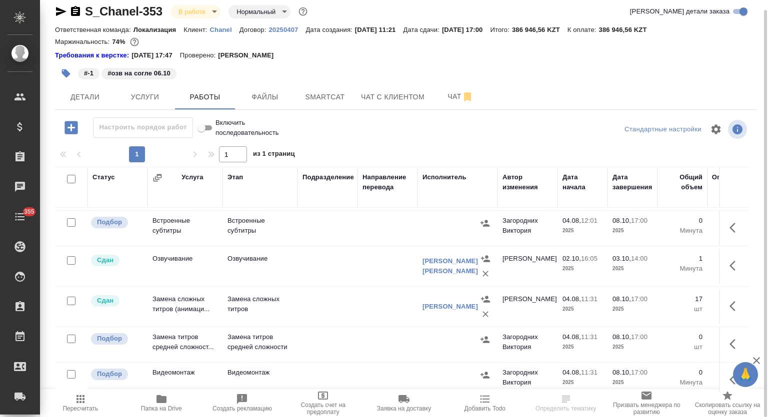
click at [76, 9] on icon "button" at bounding box center [75, 11] width 12 height 12
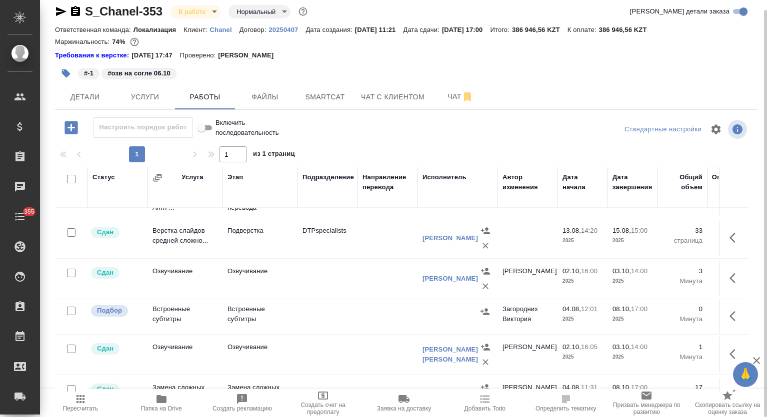
scroll to position [68, 0]
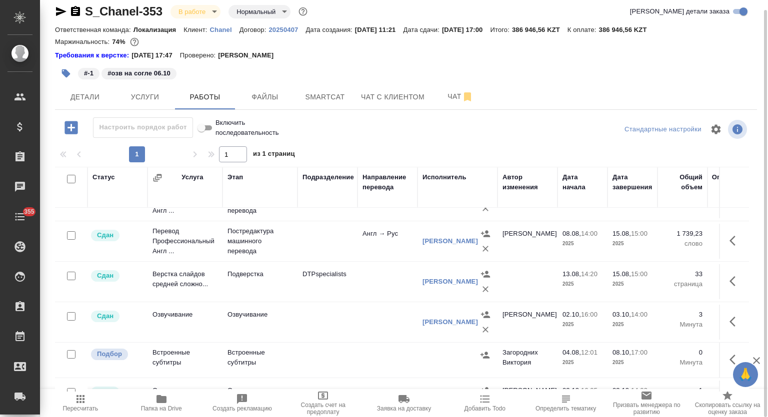
click at [211, 11] on body "🙏 .cls-1 fill:#fff; AWATERA Mutalimov Mark Клиенты Спецификации Заказы 0 Чаты 3…" at bounding box center [384, 208] width 768 height 417
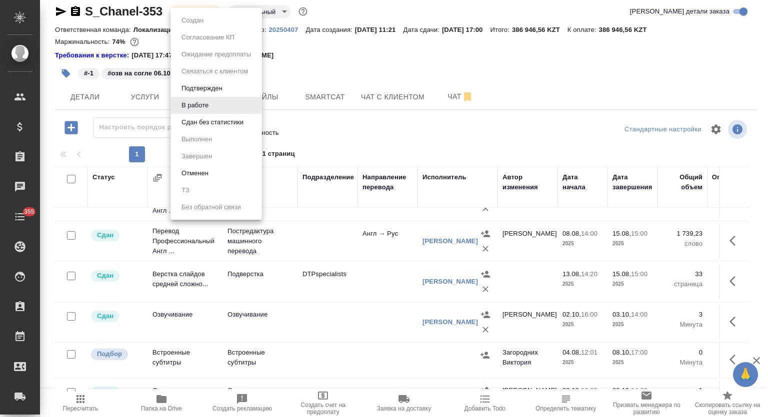
click at [211, 122] on button "Сдан без статистики" at bounding box center [212, 122] width 68 height 11
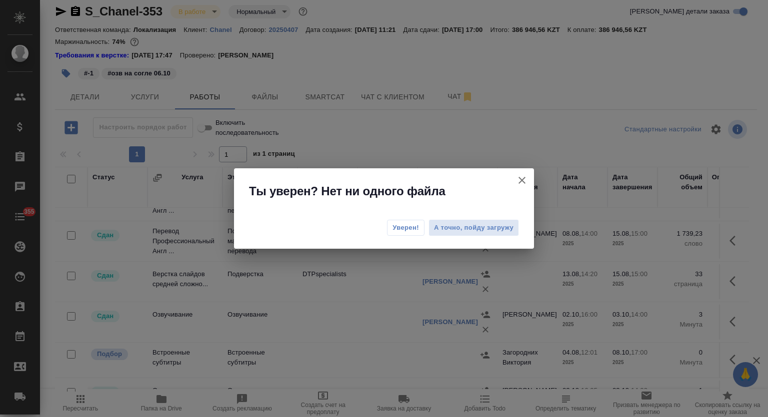
click at [405, 229] on span "Уверен!" at bounding box center [405, 228] width 26 height 10
click at [493, 191] on th "Исполнитель" at bounding box center [457, 187] width 80 height 41
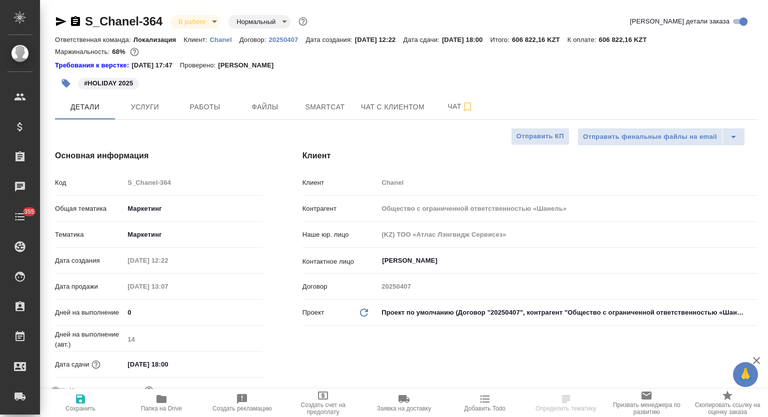
select select "RU"
drag, startPoint x: 192, startPoint y: 104, endPoint x: 457, endPoint y: 15, distance: 279.2
click at [192, 104] on span "Работы" at bounding box center [205, 107] width 48 height 12
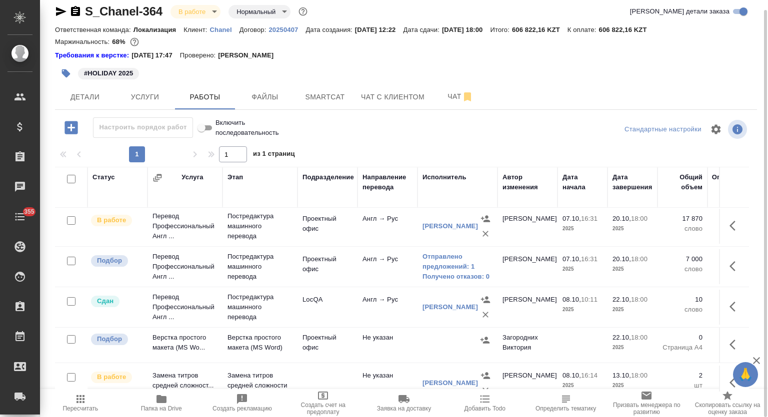
scroll to position [137, 0]
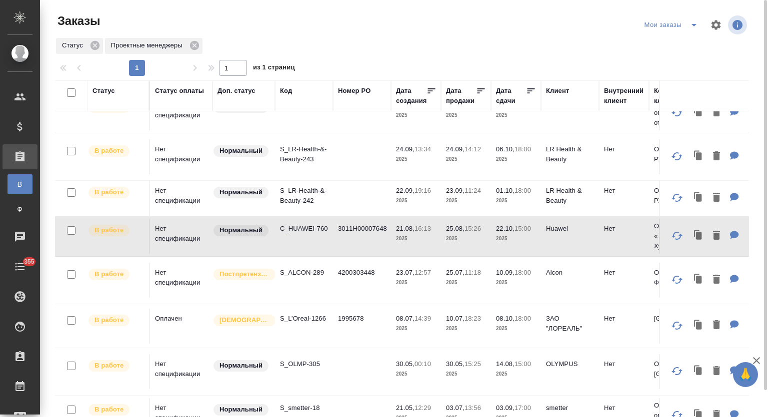
scroll to position [280, 0]
click at [305, 223] on p "C_HUAWEI-760" at bounding box center [304, 228] width 48 height 10
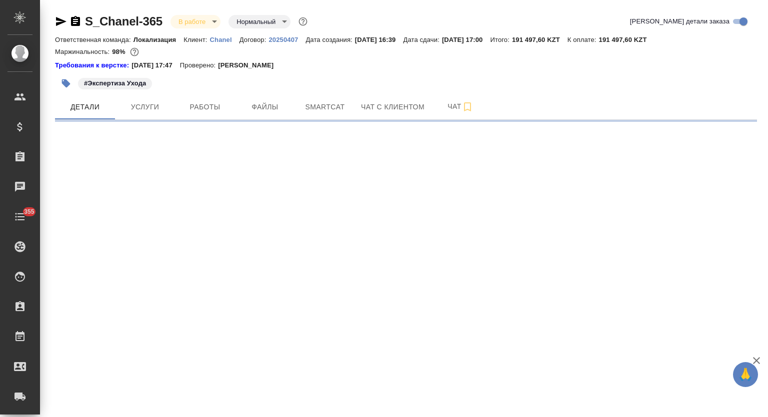
select select "RU"
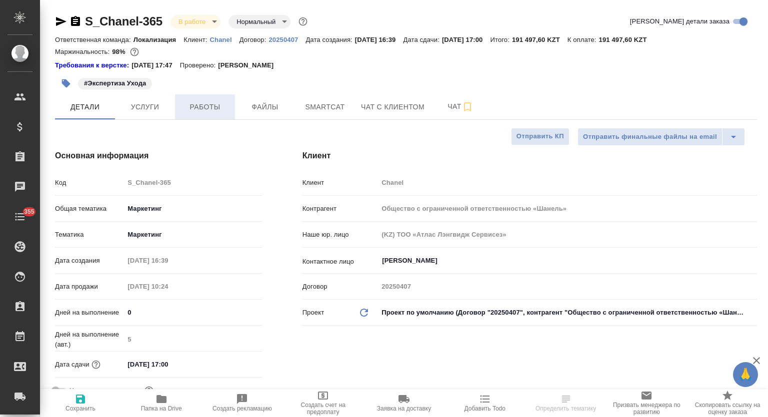
type textarea "x"
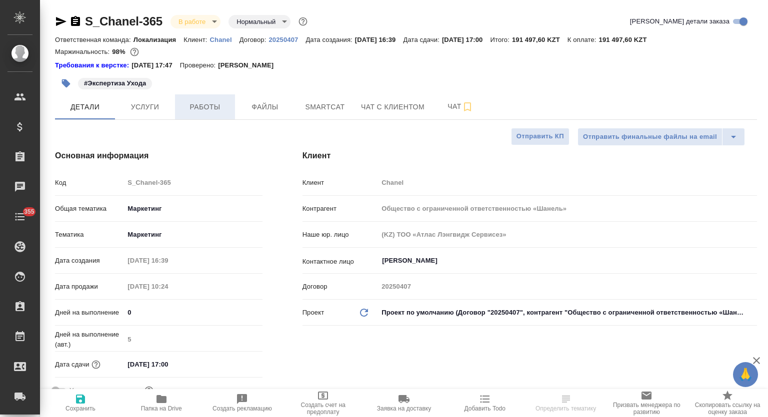
type textarea "x"
drag, startPoint x: 192, startPoint y: 98, endPoint x: 222, endPoint y: 94, distance: 30.8
click at [192, 98] on button "Работы" at bounding box center [205, 106] width 60 height 25
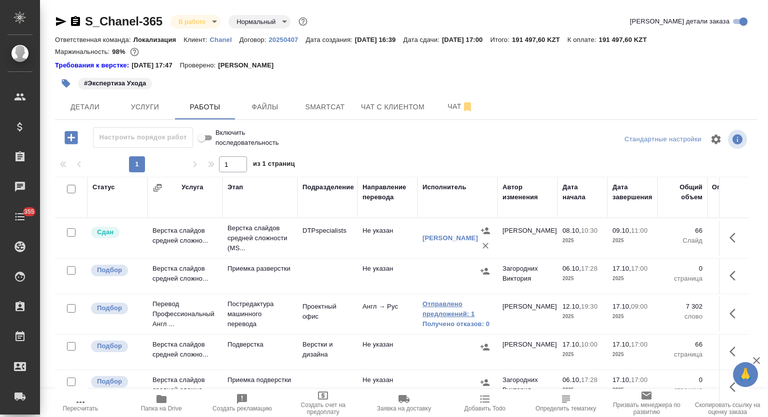
click at [448, 311] on link "Отправлено предложений: 1" at bounding box center [457, 309] width 70 height 20
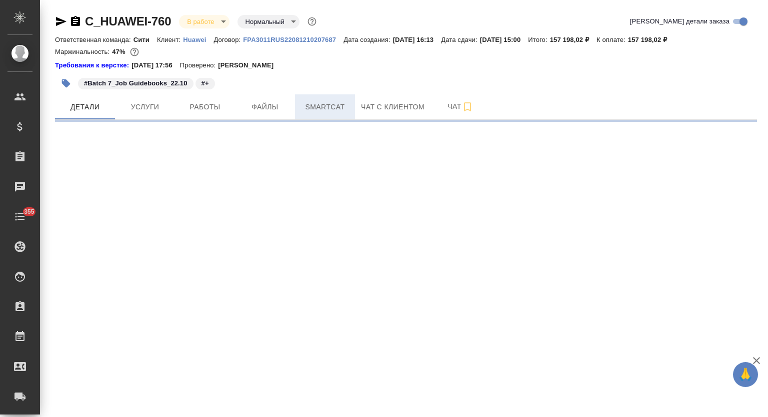
select select "RU"
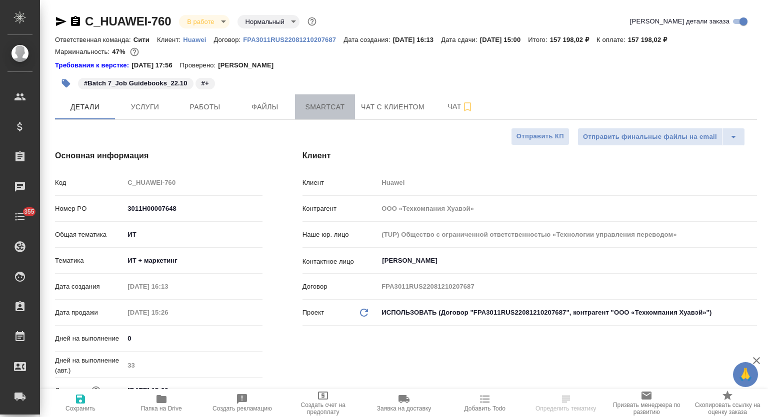
click at [317, 98] on button "Smartcat" at bounding box center [325, 106] width 60 height 25
type textarea "x"
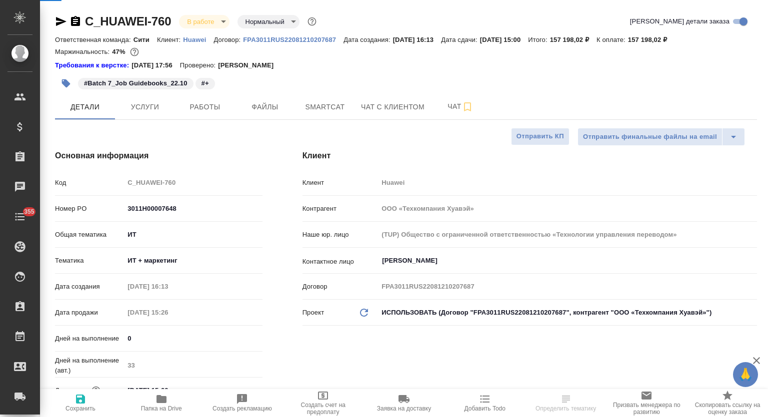
type textarea "x"
type input "[PERSON_NAME]"
type input "[PERSON_NAME]pavlova"
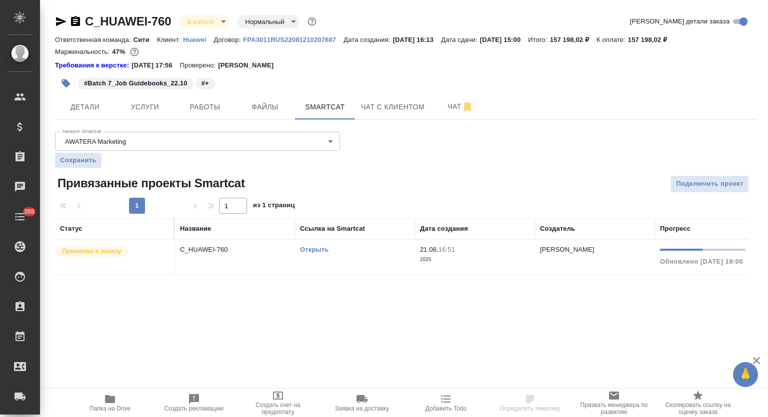
click at [220, 249] on p "C_HUAWEI-760" at bounding box center [235, 250] width 110 height 10
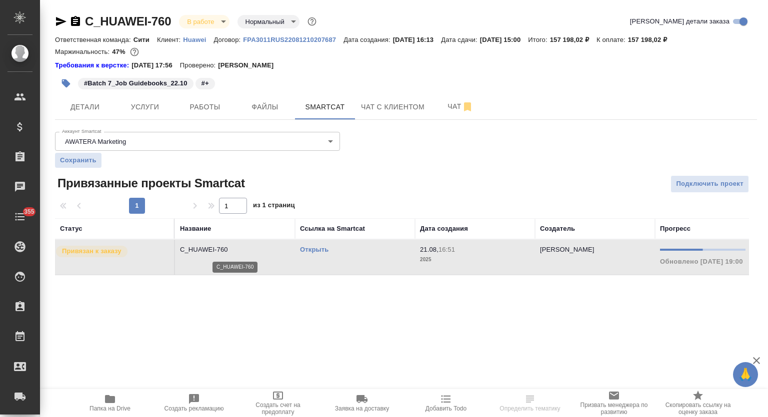
click at [220, 249] on p "C_HUAWEI-760" at bounding box center [235, 250] width 110 height 10
click at [208, 113] on span "Работы" at bounding box center [205, 107] width 48 height 12
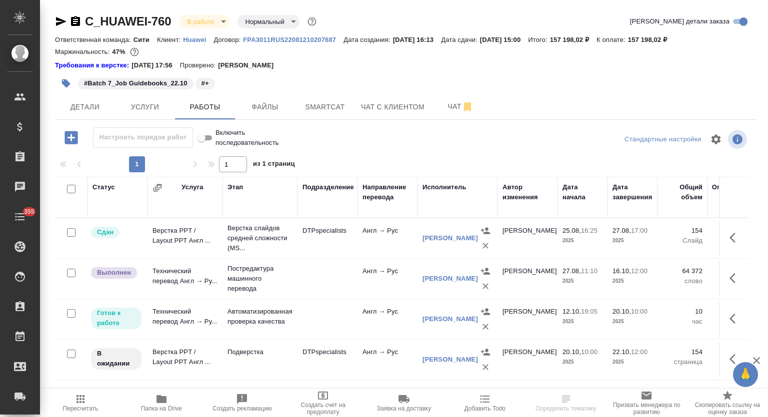
drag, startPoint x: 98, startPoint y: 409, endPoint x: 216, endPoint y: 362, distance: 127.1
click at [98, 409] on span "Пересчитать" at bounding box center [80, 402] width 69 height 19
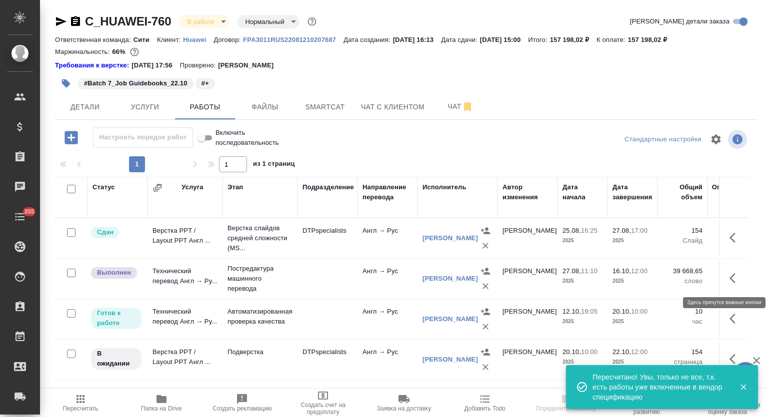
click at [738, 277] on icon "button" at bounding box center [735, 278] width 12 height 12
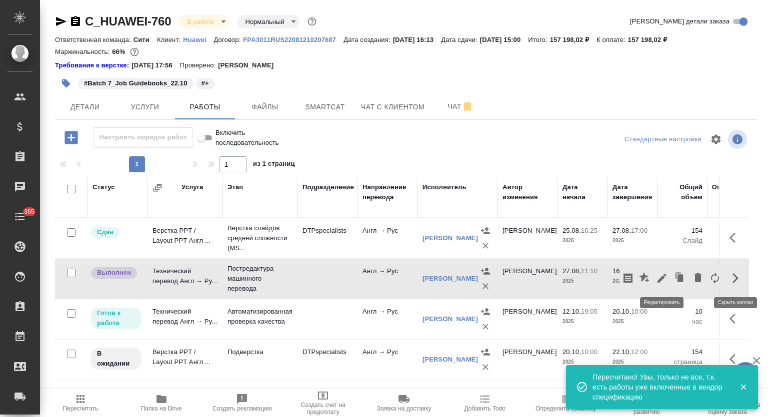
click at [664, 277] on icon "button" at bounding box center [662, 278] width 12 height 12
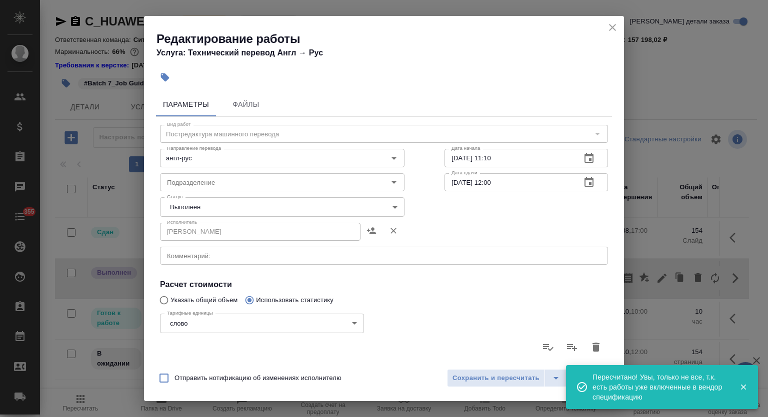
click at [212, 206] on body "🙏 .cls-1 fill:#fff; AWATERA Mutalimov [PERSON_NAME] Спецификации Заказы 0 Чаты …" at bounding box center [384, 208] width 768 height 417
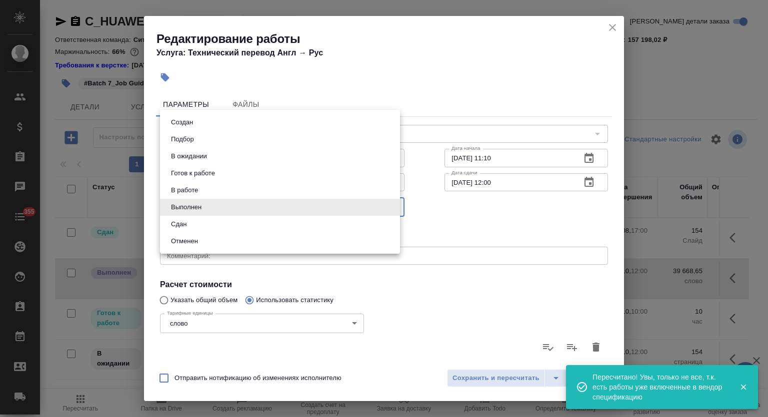
click at [195, 225] on li "Сдан" at bounding box center [280, 224] width 240 height 17
type input "closed"
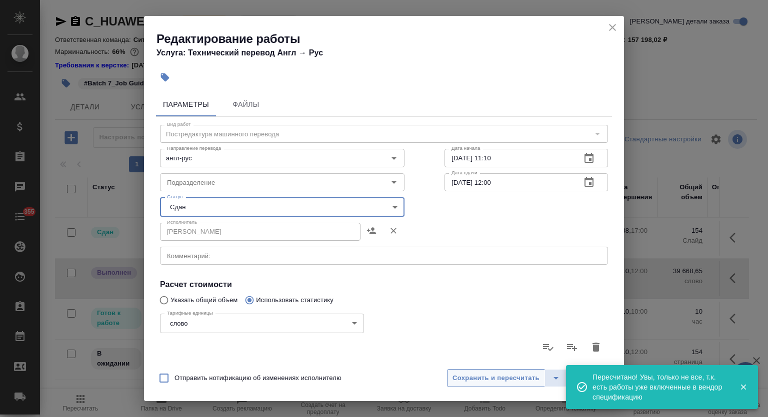
click at [513, 375] on span "Сохранить и пересчитать" at bounding box center [495, 378] width 87 height 11
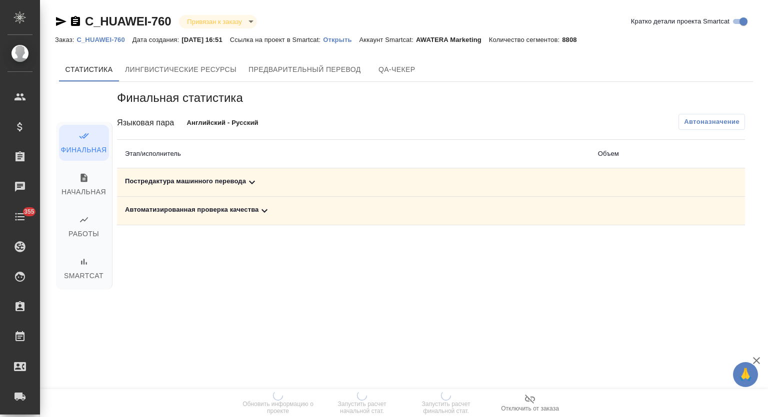
click at [261, 179] on div "Постредактура машинного перевода" at bounding box center [353, 182] width 457 height 12
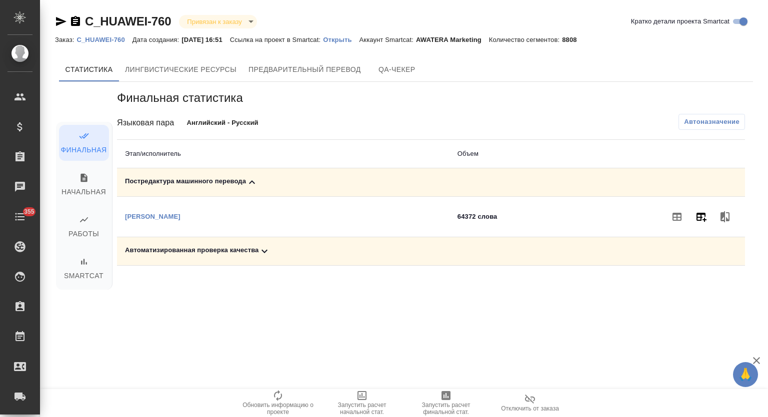
click at [697, 218] on icon "button" at bounding box center [701, 217] width 12 height 12
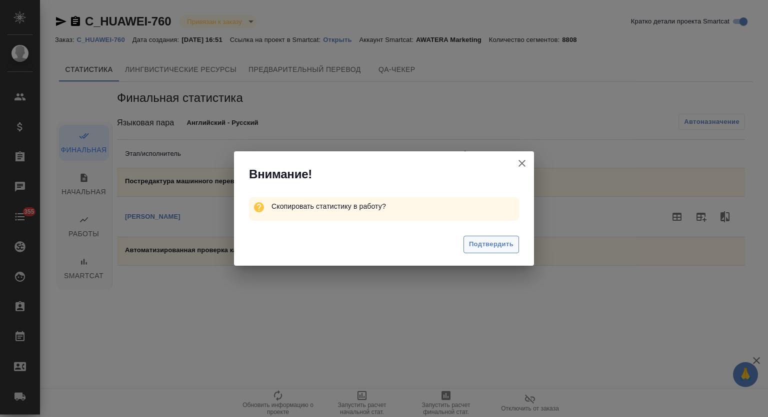
click at [507, 243] on span "Подтвердить" at bounding box center [491, 244] width 44 height 11
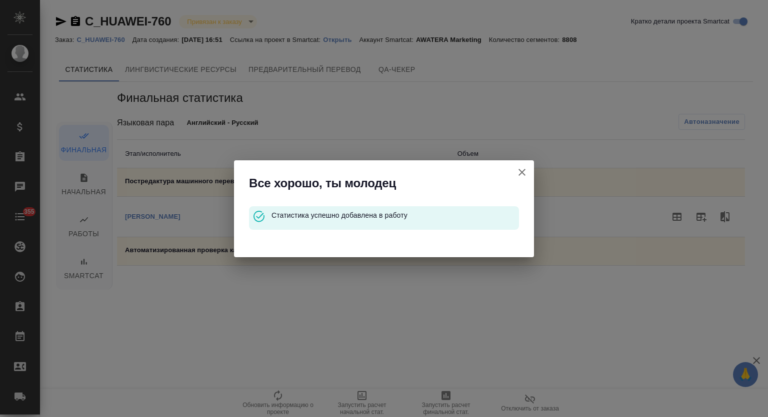
click at [522, 171] on icon "button" at bounding box center [522, 172] width 12 height 12
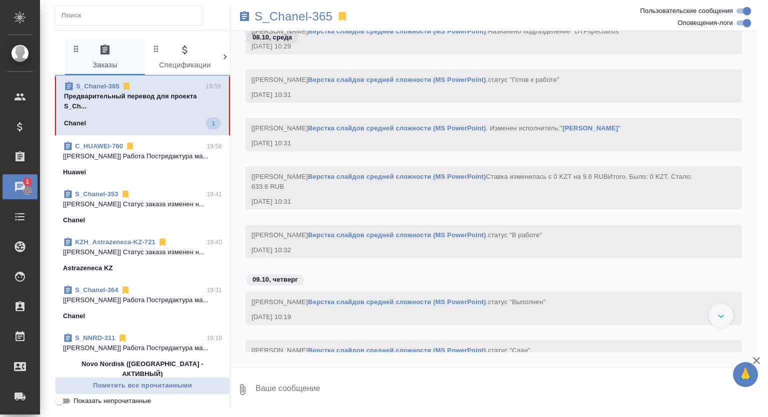
scroll to position [2417, 0]
